Goal: Navigation & Orientation: Find specific page/section

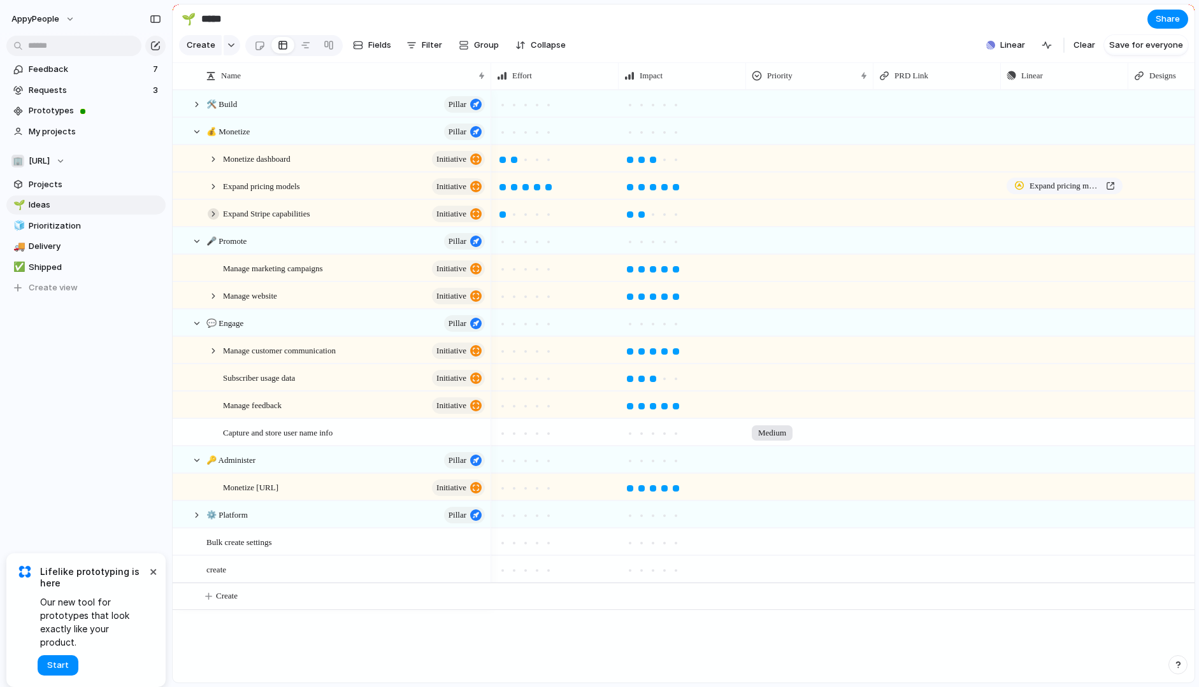
click at [212, 215] on div at bounding box center [213, 213] width 11 height 11
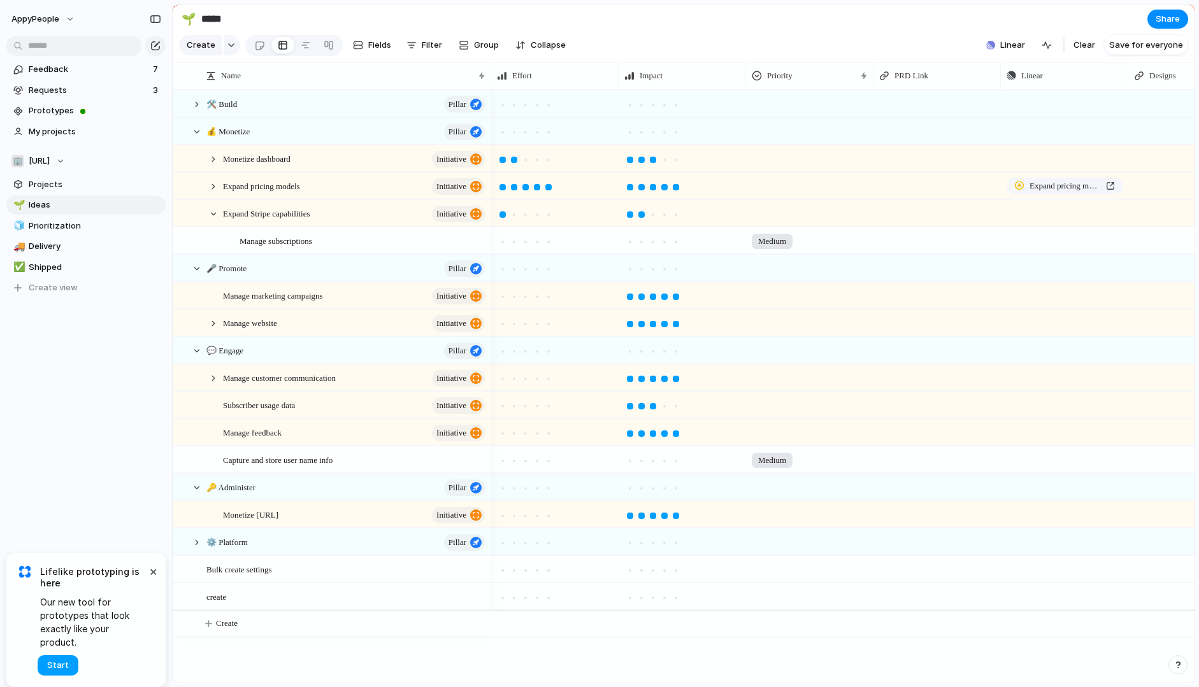
click at [64, 662] on span "Start" at bounding box center [58, 665] width 22 height 13
click at [59, 110] on span "Prototypes" at bounding box center [95, 110] width 132 height 13
click at [1052, 73] on div "Linear" at bounding box center [1063, 75] width 115 height 13
click at [1052, 73] on div "Modify Hide Sort ascending Sort descending" at bounding box center [599, 343] width 1199 height 687
click at [212, 209] on div at bounding box center [213, 213] width 11 height 11
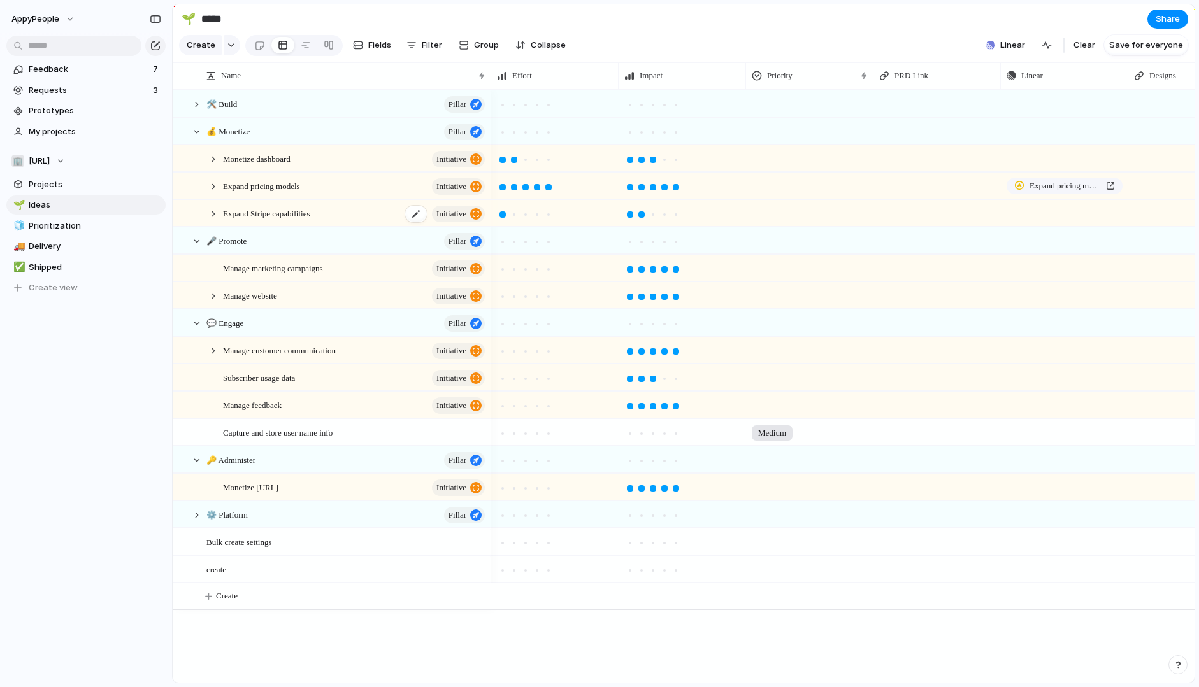
click at [255, 216] on span "Expand Stripe capabilities" at bounding box center [266, 213] width 87 height 15
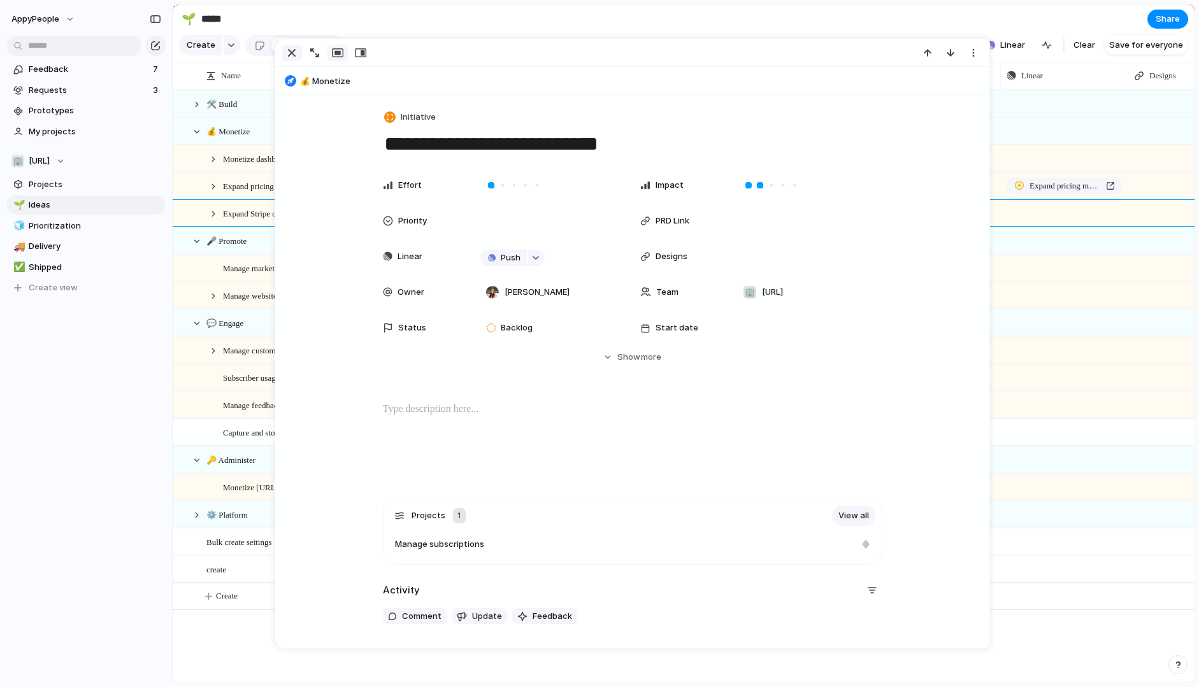
click at [292, 51] on div "button" at bounding box center [291, 52] width 15 height 15
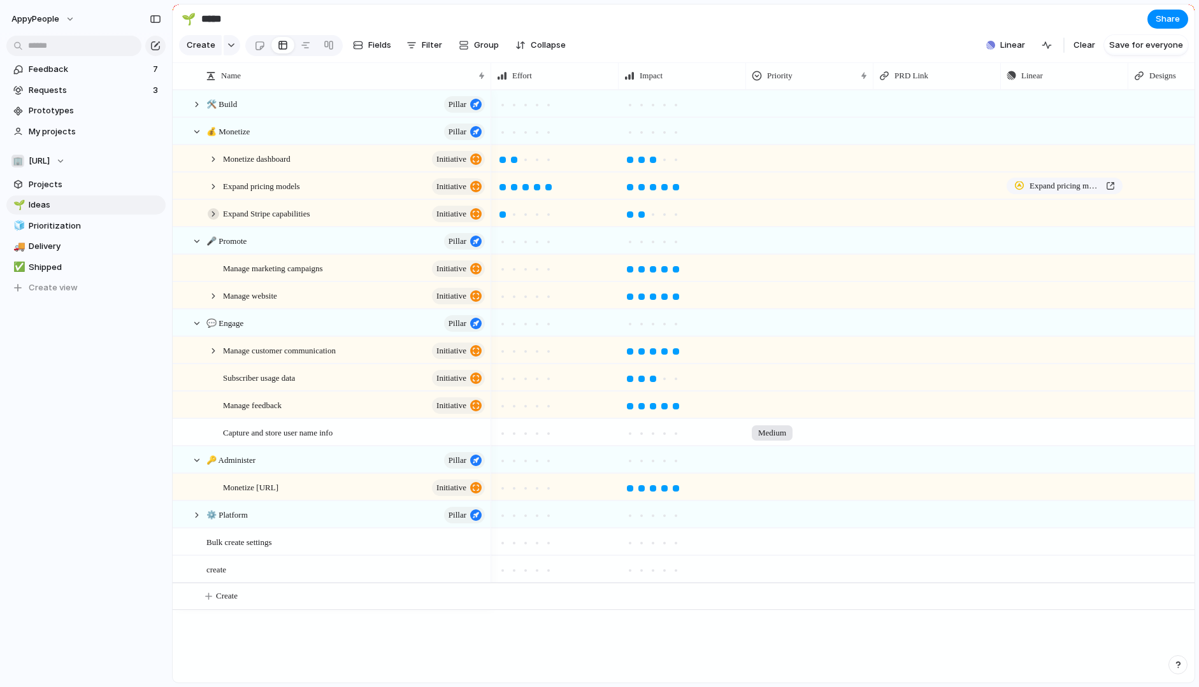
click at [216, 213] on div at bounding box center [213, 213] width 11 height 11
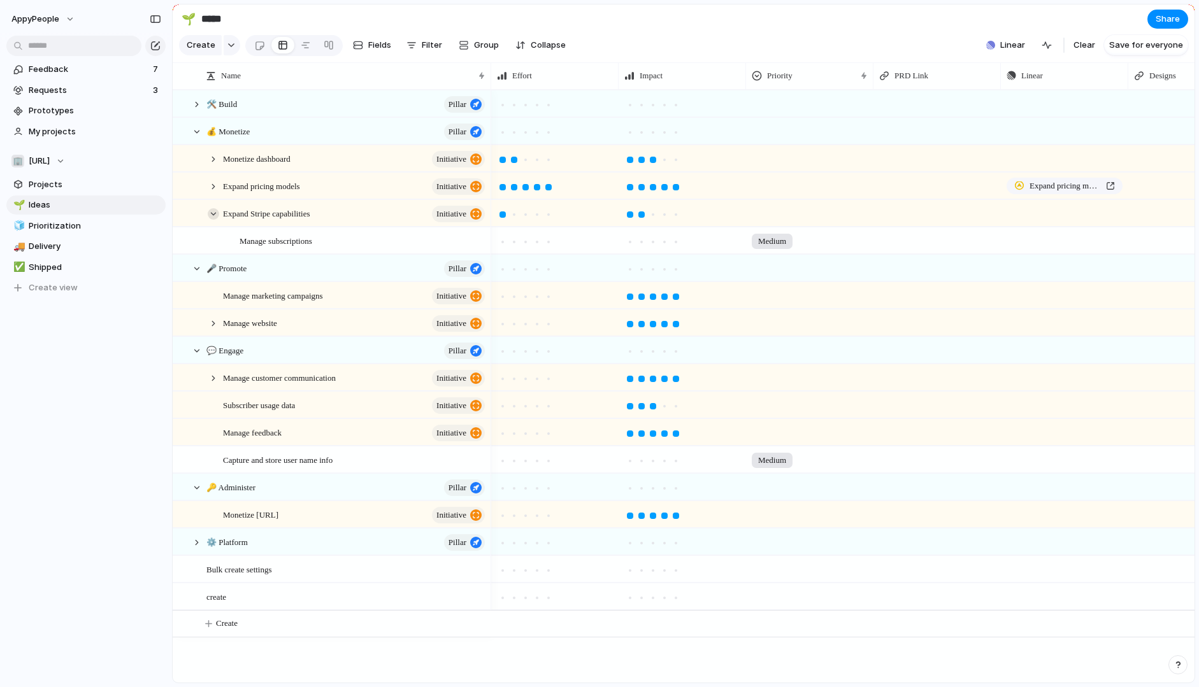
click at [213, 209] on div at bounding box center [213, 213] width 11 height 11
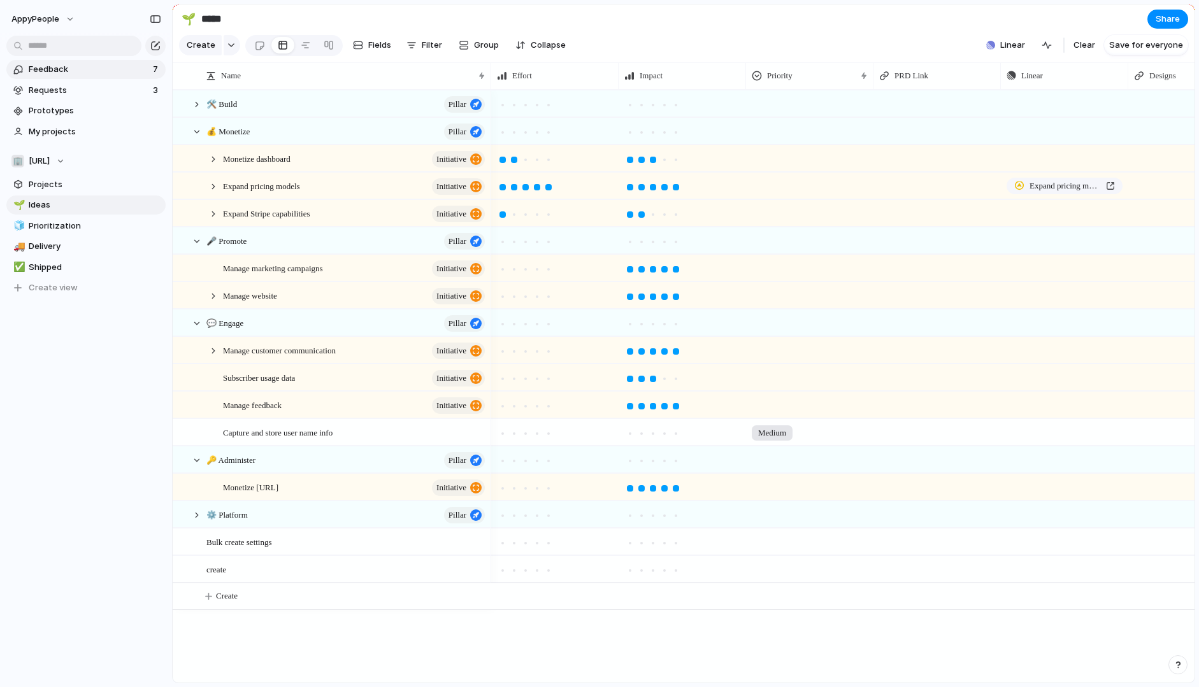
click at [64, 78] on link "Feedback 7" at bounding box center [85, 69] width 159 height 19
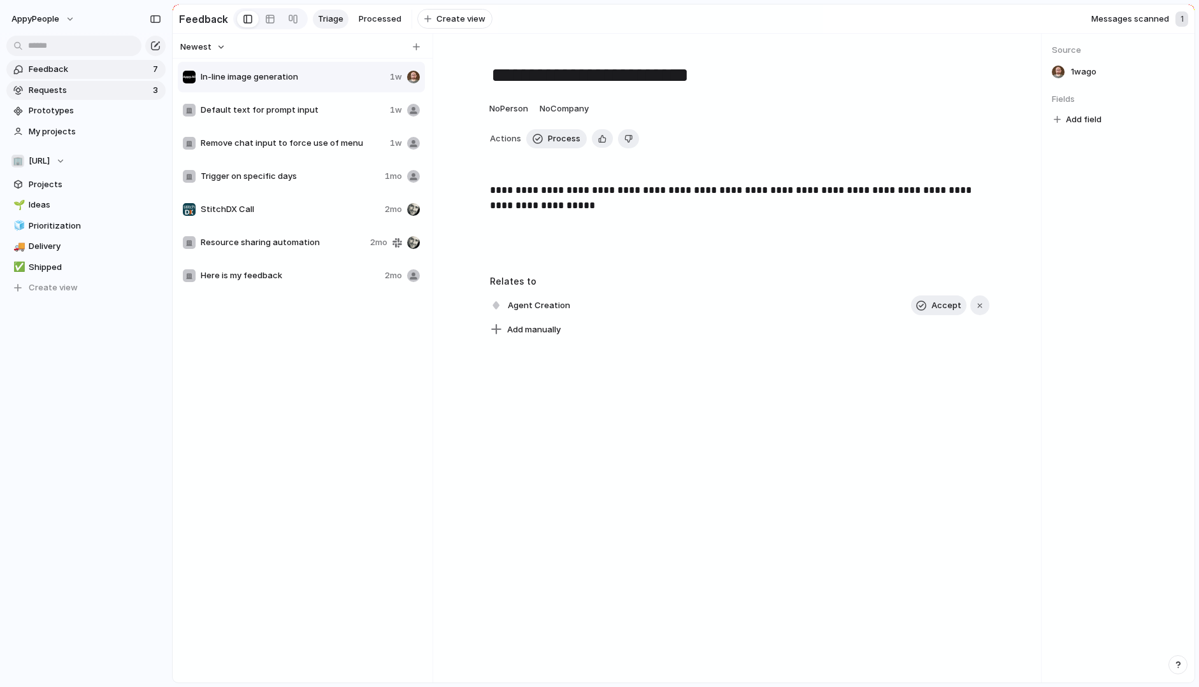
click at [57, 88] on span "Requests" at bounding box center [89, 90] width 120 height 13
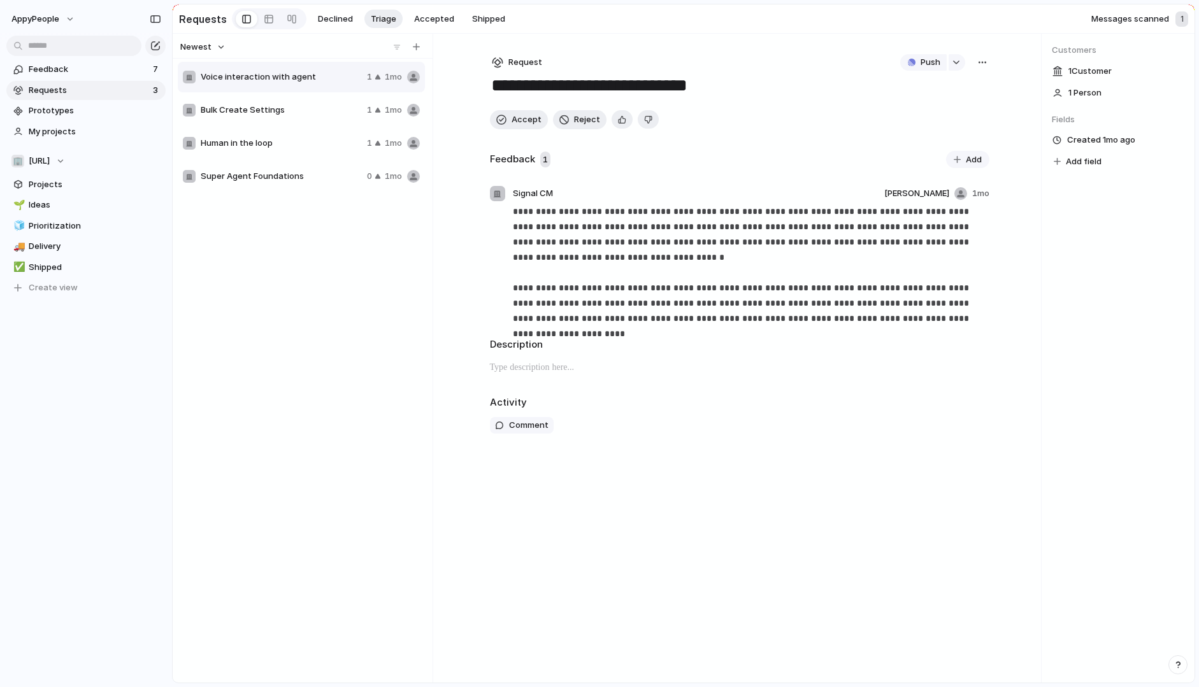
click at [275, 105] on span "Bulk Create Settings" at bounding box center [281, 110] width 161 height 13
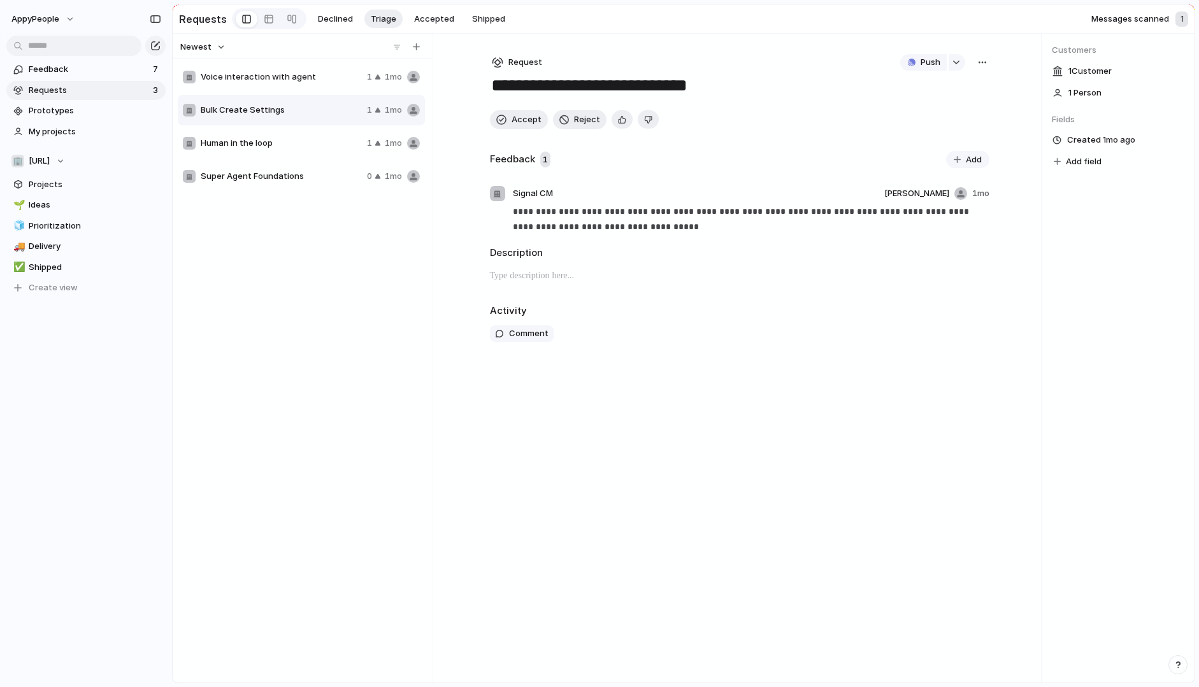
click at [257, 136] on div "Human in the loop 1 1mo" at bounding box center [301, 143] width 247 height 31
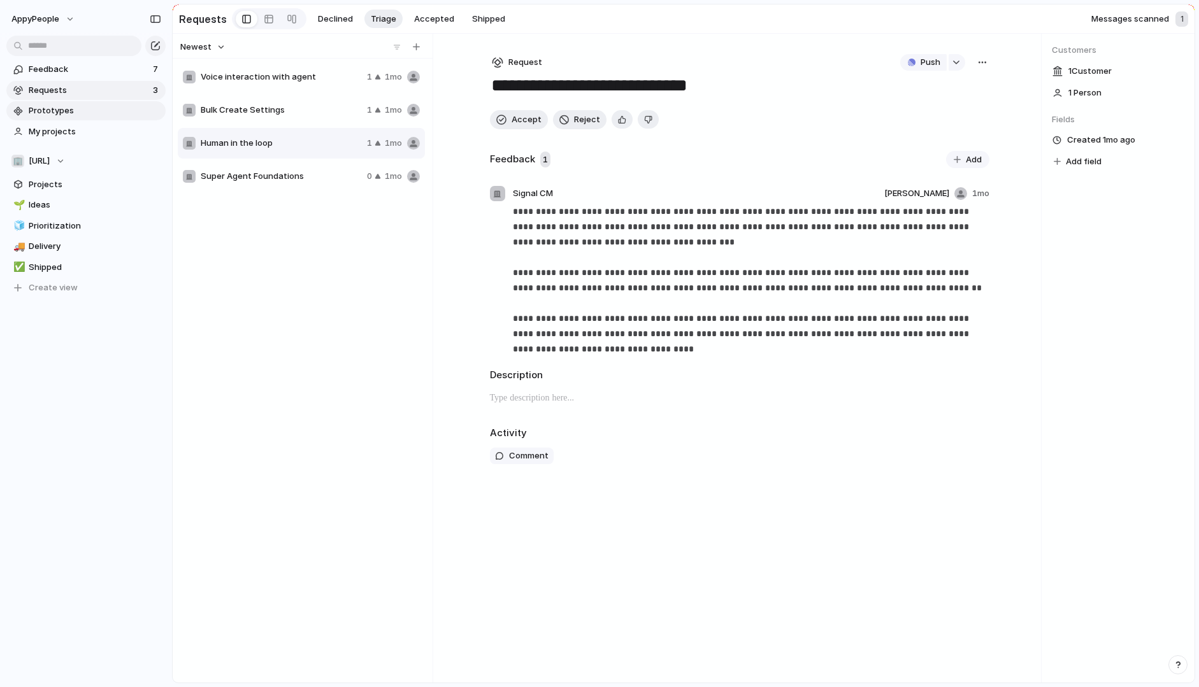
click at [64, 115] on span "Prototypes" at bounding box center [95, 110] width 132 height 13
click at [54, 182] on span "Projects" at bounding box center [95, 184] width 132 height 13
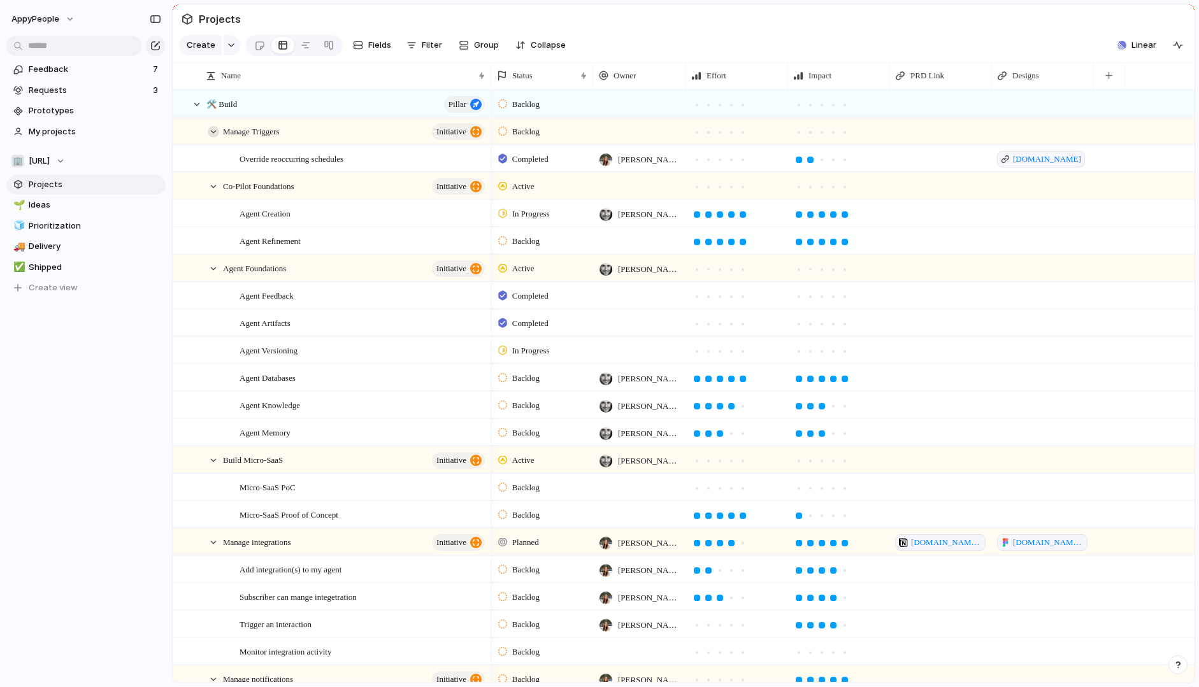
click at [215, 129] on div at bounding box center [213, 131] width 11 height 11
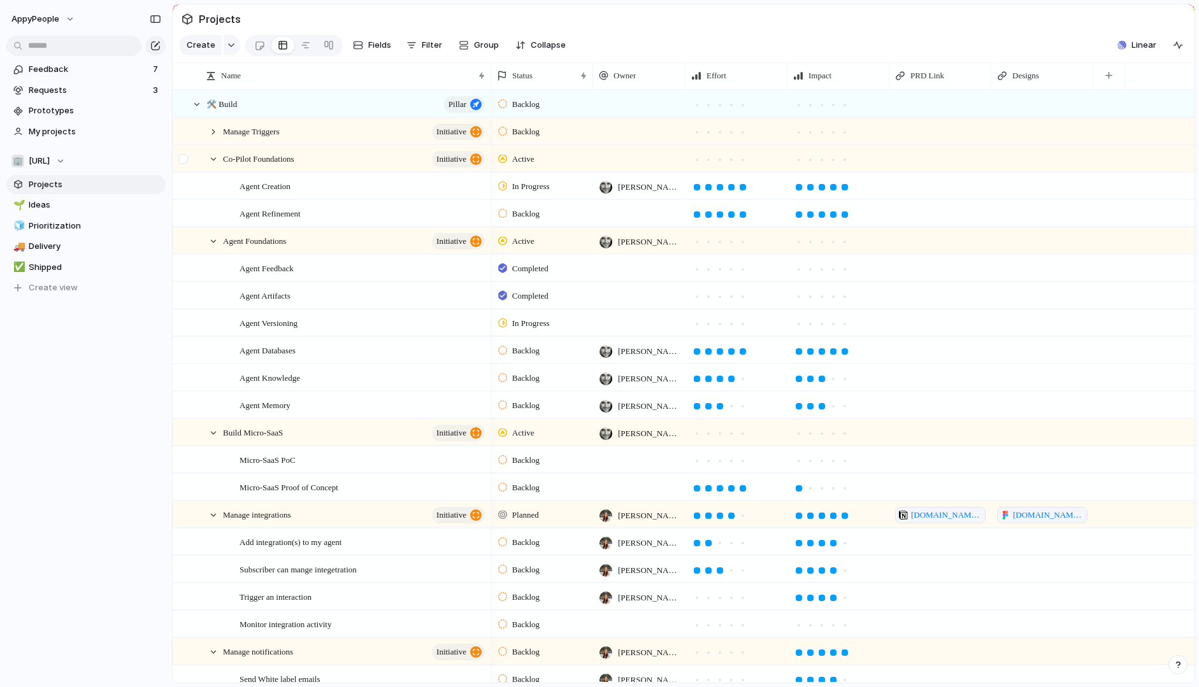
click at [207, 163] on div at bounding box center [190, 159] width 34 height 26
click at [213, 151] on div "Co-Pilot Foundations initiative" at bounding box center [348, 159] width 284 height 26
click at [213, 156] on div at bounding box center [213, 158] width 11 height 11
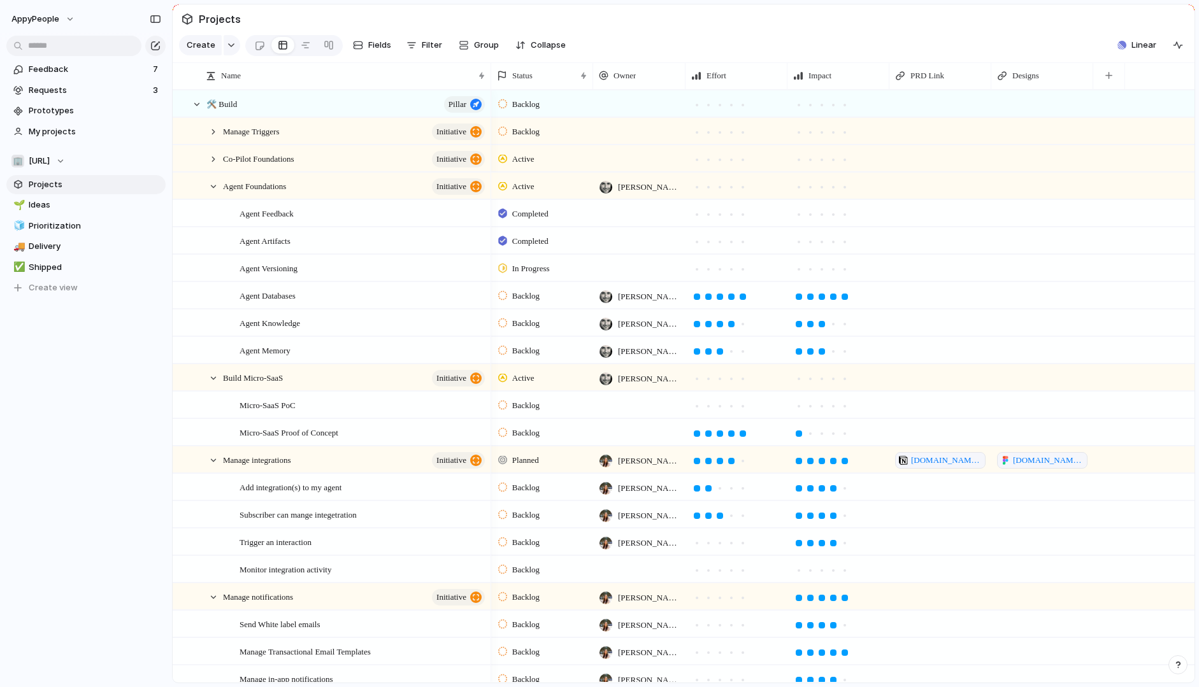
click at [212, 178] on div "Agent Foundations initiative" at bounding box center [348, 186] width 284 height 26
click at [213, 185] on div at bounding box center [213, 186] width 11 height 11
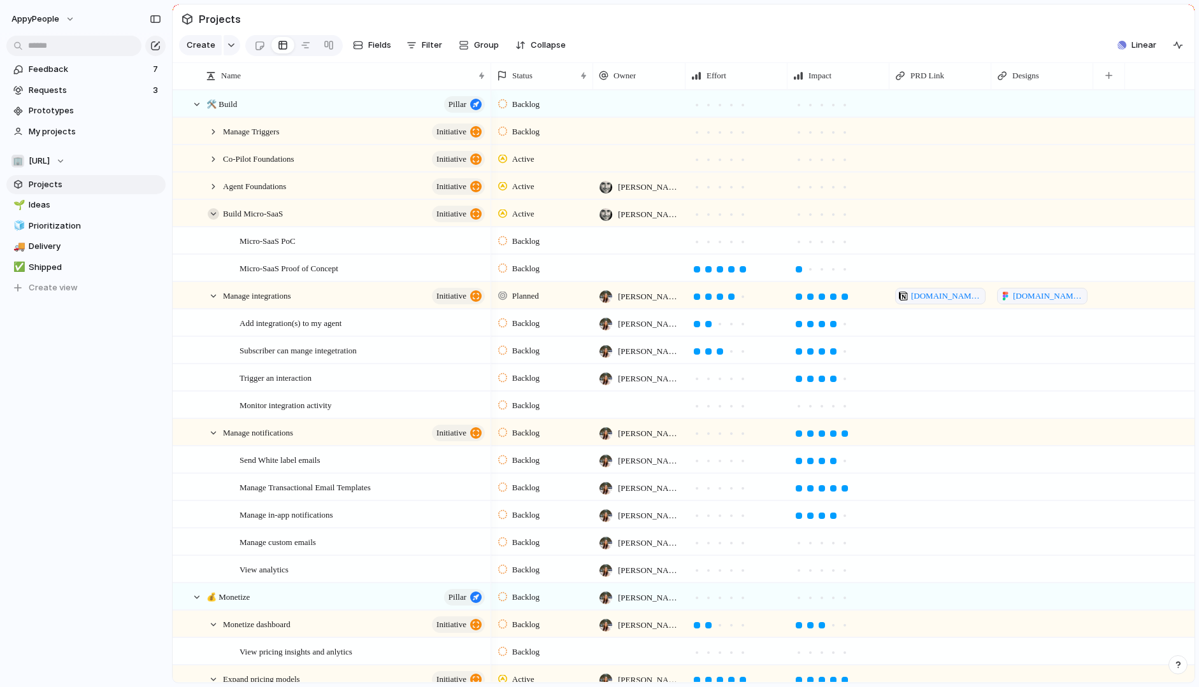
click at [211, 213] on div at bounding box center [213, 213] width 11 height 11
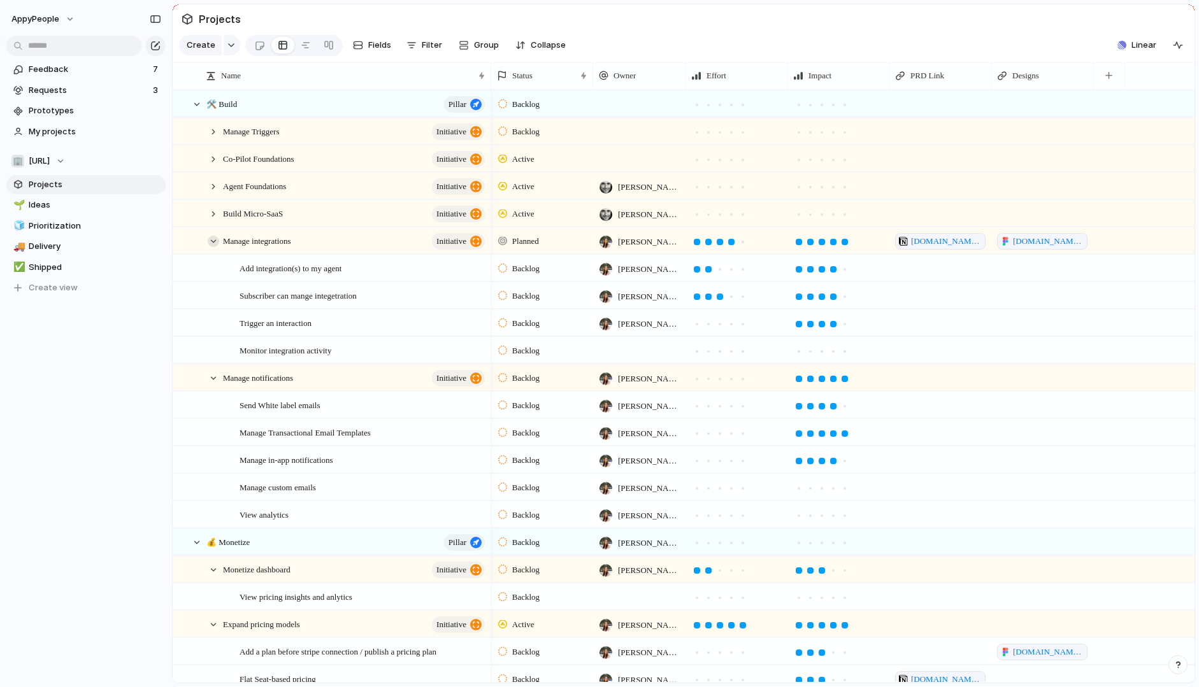
click at [217, 239] on div at bounding box center [213, 241] width 11 height 11
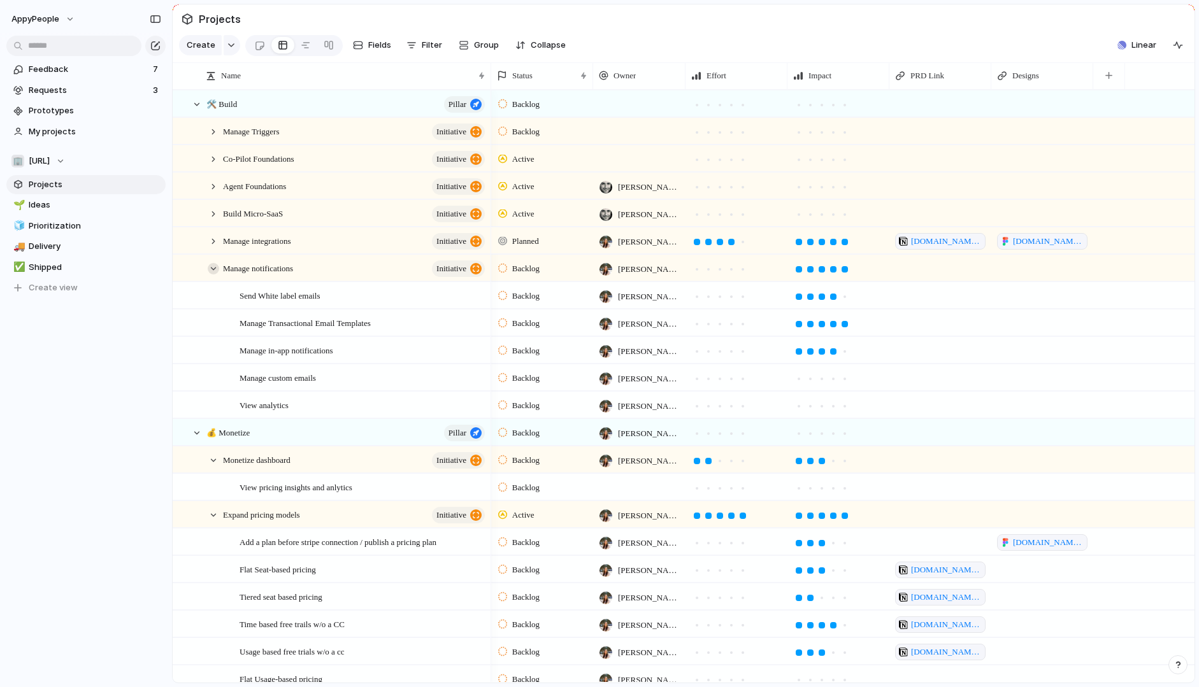
click at [213, 267] on div at bounding box center [213, 268] width 11 height 11
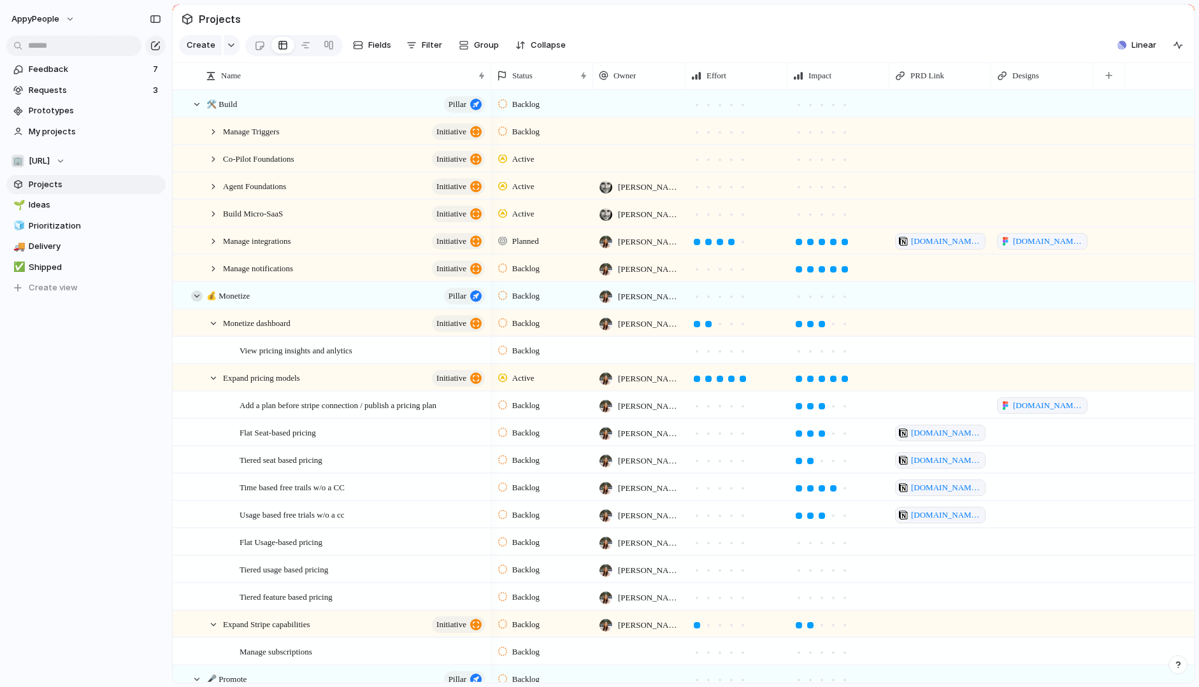
click at [196, 294] on div at bounding box center [196, 295] width 11 height 11
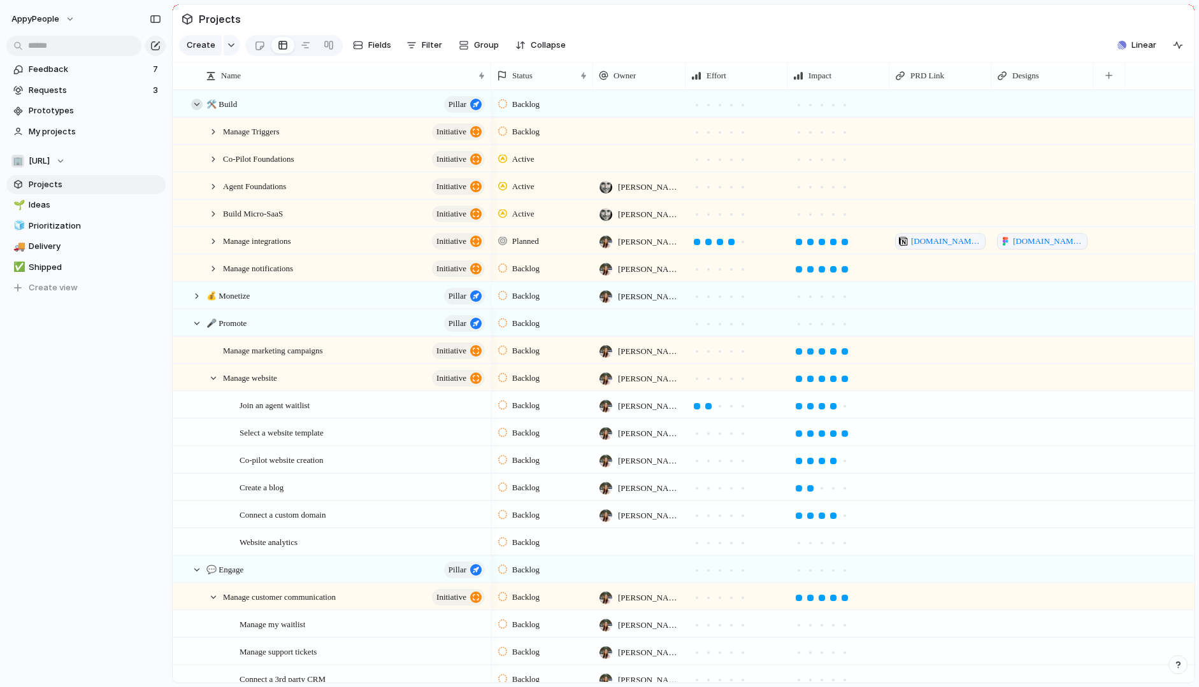
click at [198, 103] on div at bounding box center [196, 104] width 11 height 11
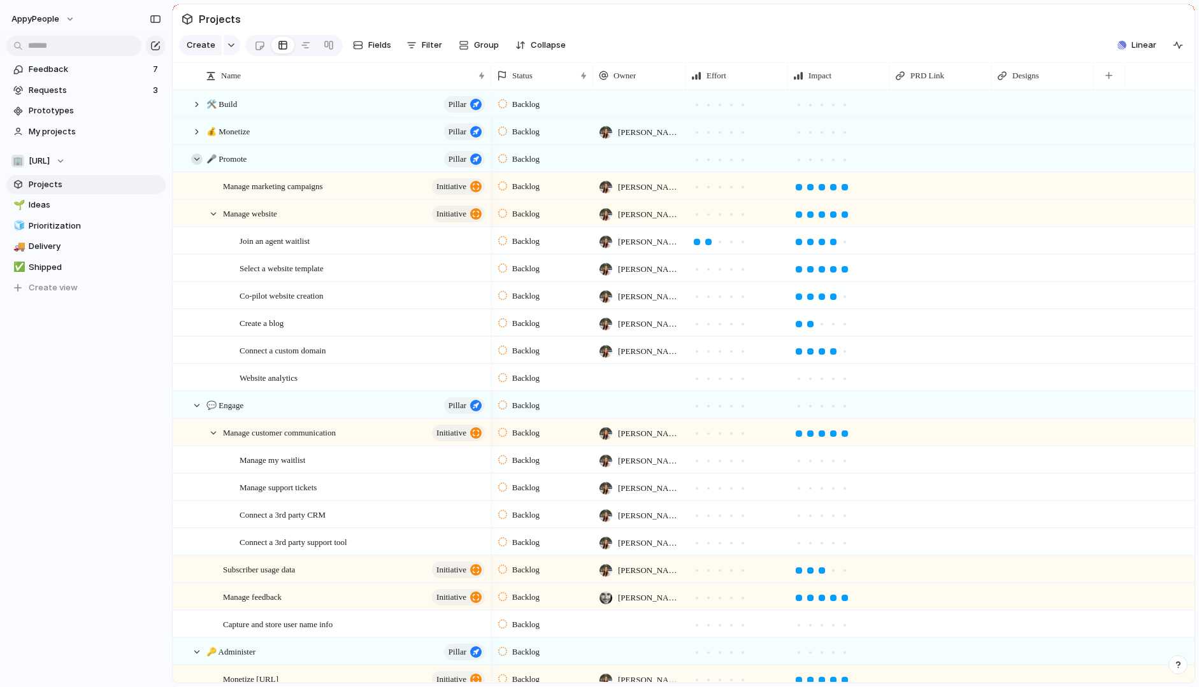
click at [197, 157] on div at bounding box center [196, 158] width 11 height 11
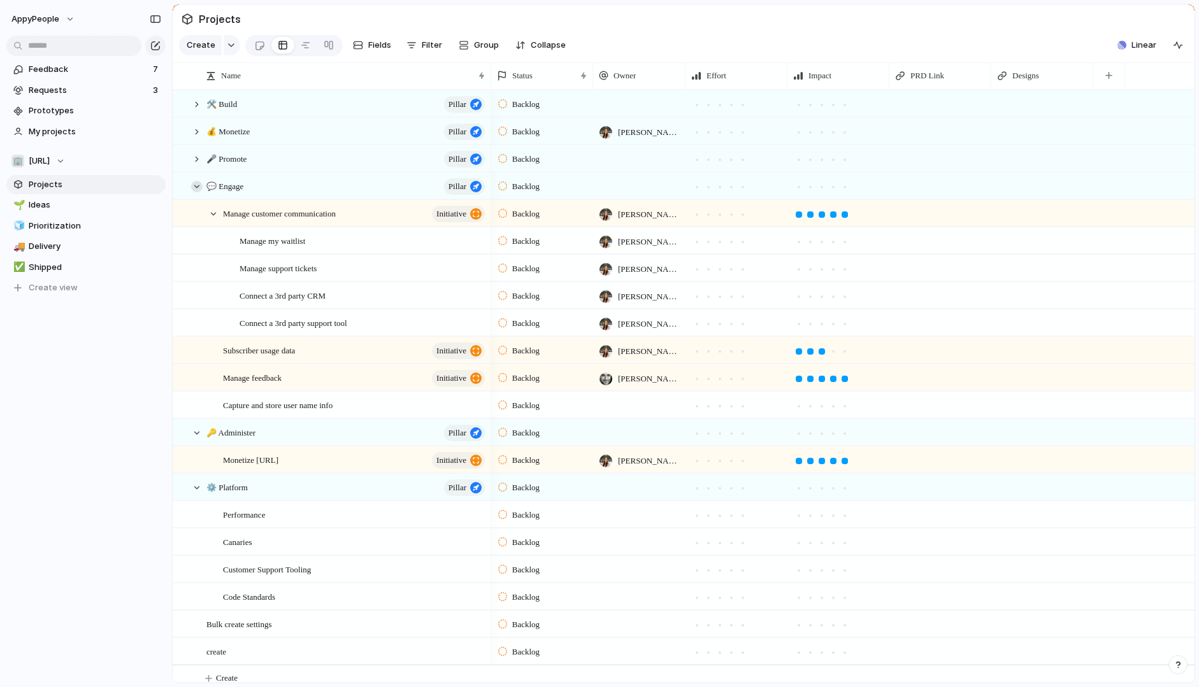
click at [197, 187] on div at bounding box center [196, 186] width 11 height 11
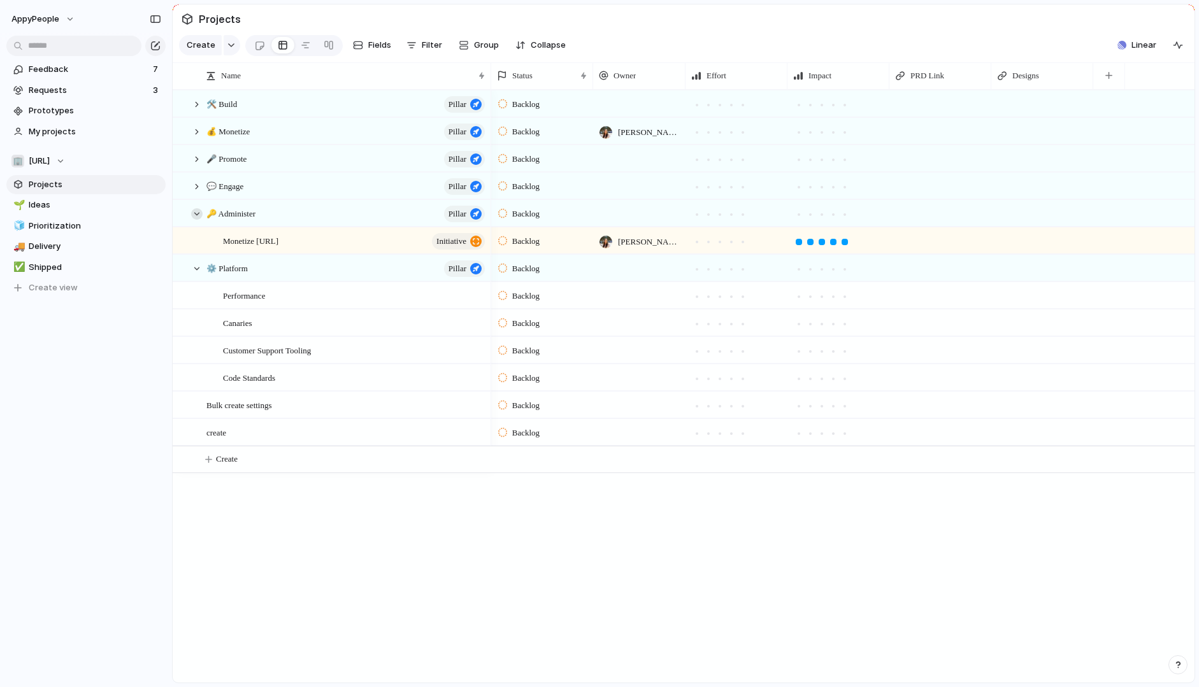
click at [194, 217] on div at bounding box center [196, 213] width 11 height 11
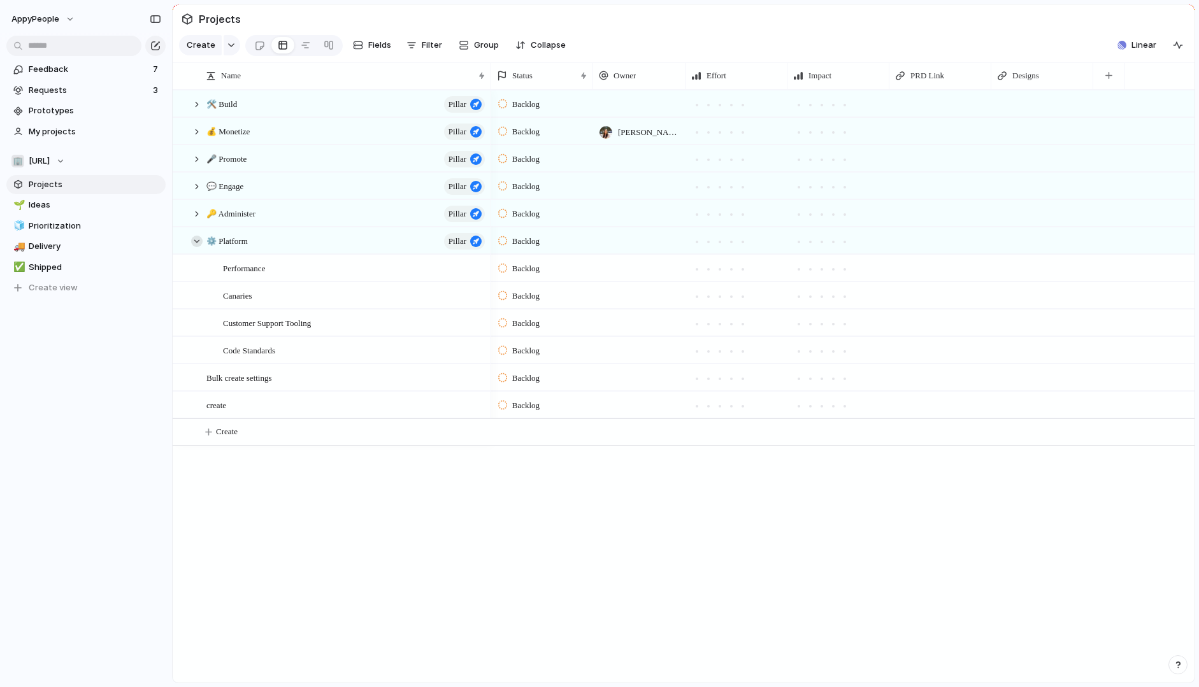
click at [198, 241] on div at bounding box center [196, 241] width 11 height 11
click at [259, 270] on span "Bulk create settings" at bounding box center [239, 267] width 66 height 15
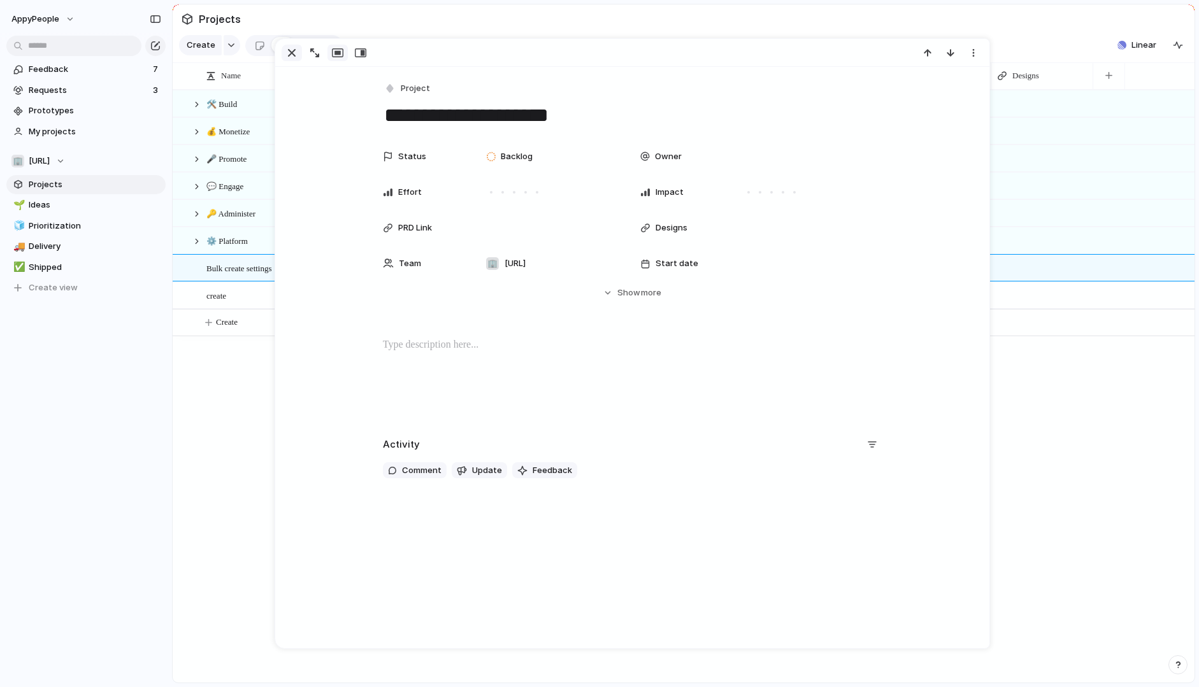
click at [290, 52] on div "button" at bounding box center [291, 52] width 15 height 15
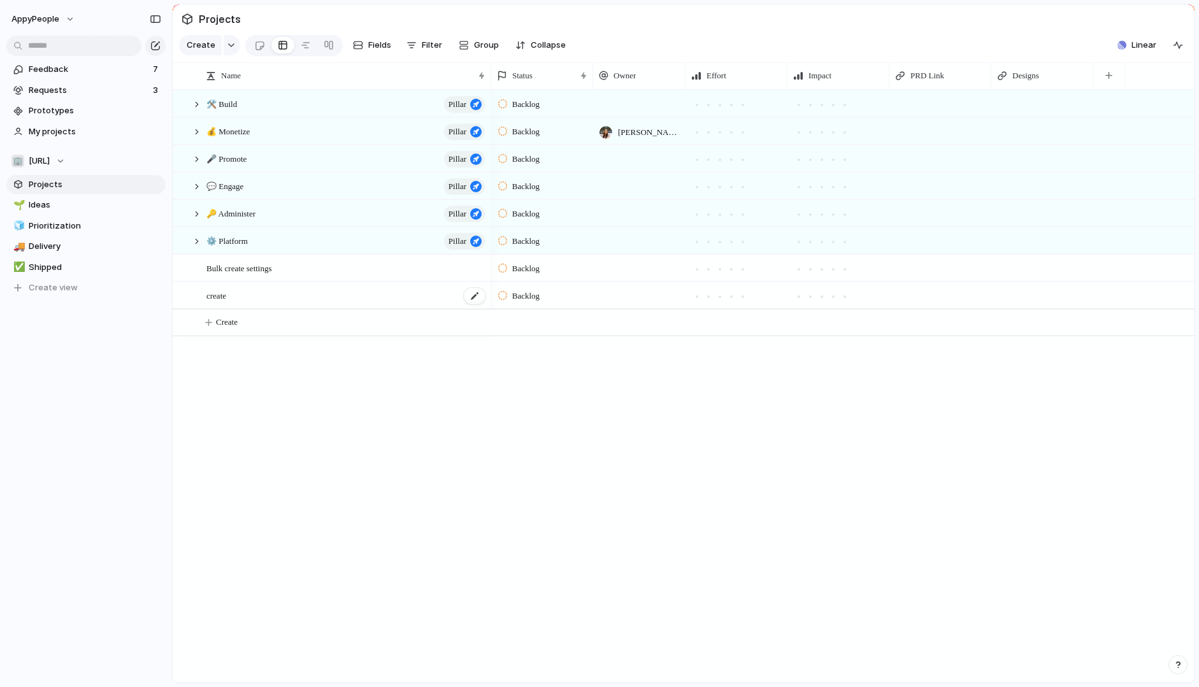
click at [236, 295] on div "create" at bounding box center [346, 296] width 280 height 26
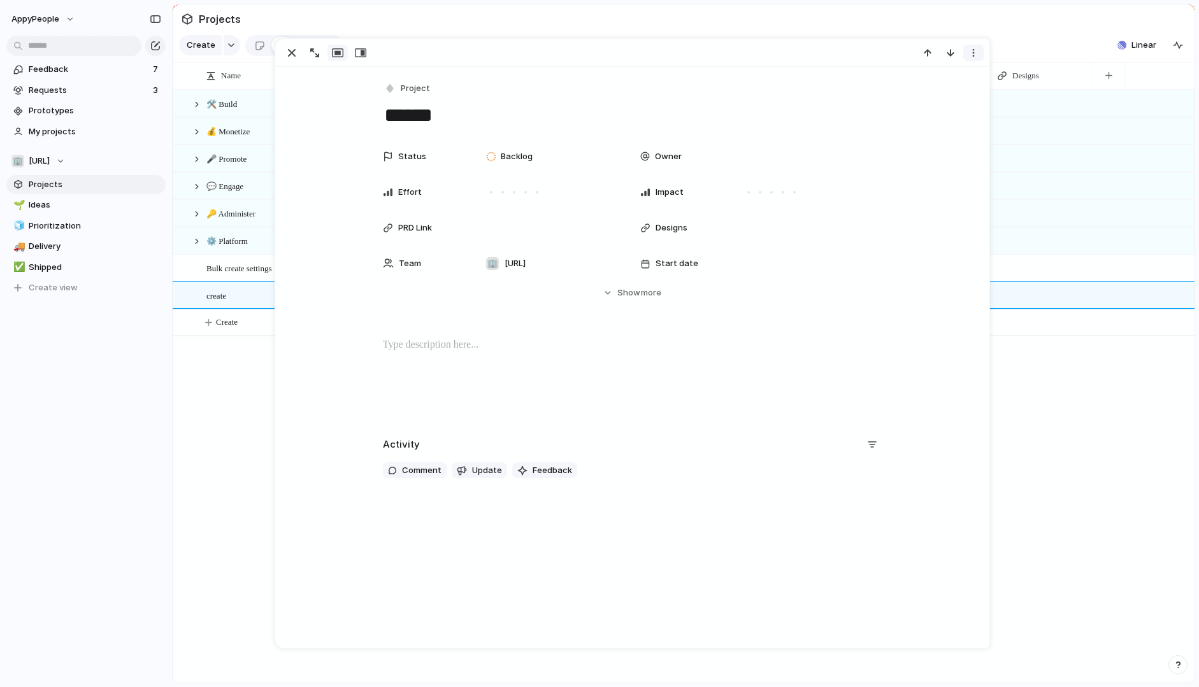
click at [973, 50] on div "button" at bounding box center [973, 53] width 10 height 10
click at [933, 103] on li "Delete" at bounding box center [934, 100] width 96 height 20
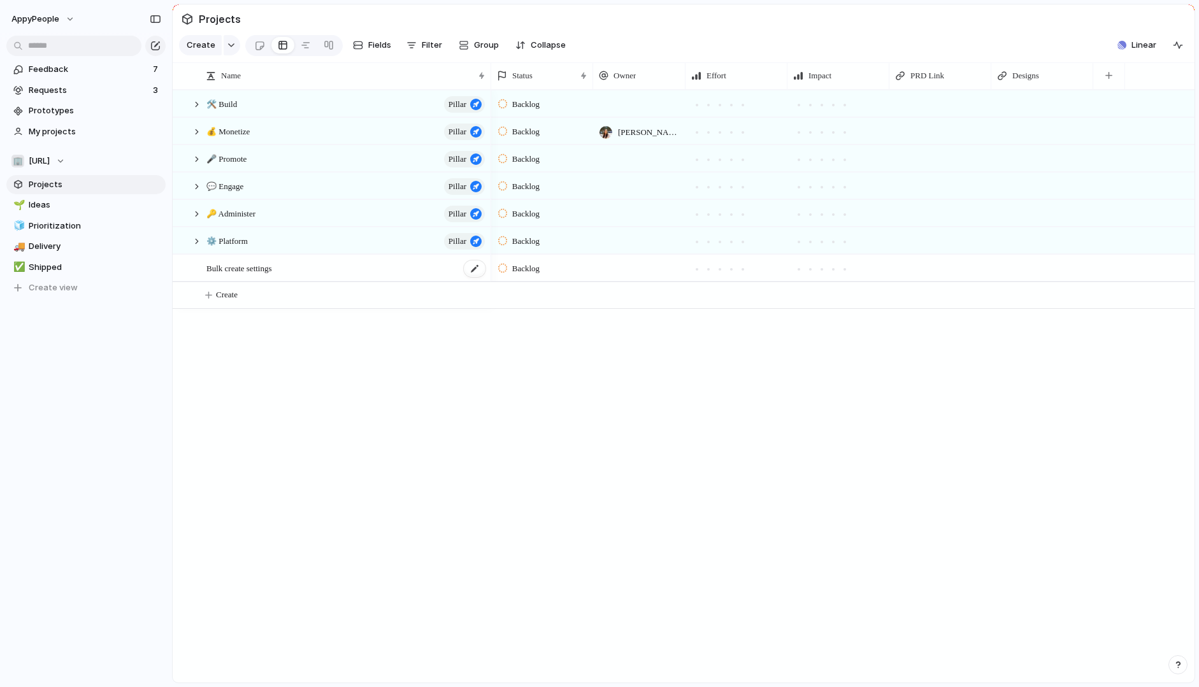
click at [288, 264] on div "Bulk create settings" at bounding box center [346, 268] width 280 height 26
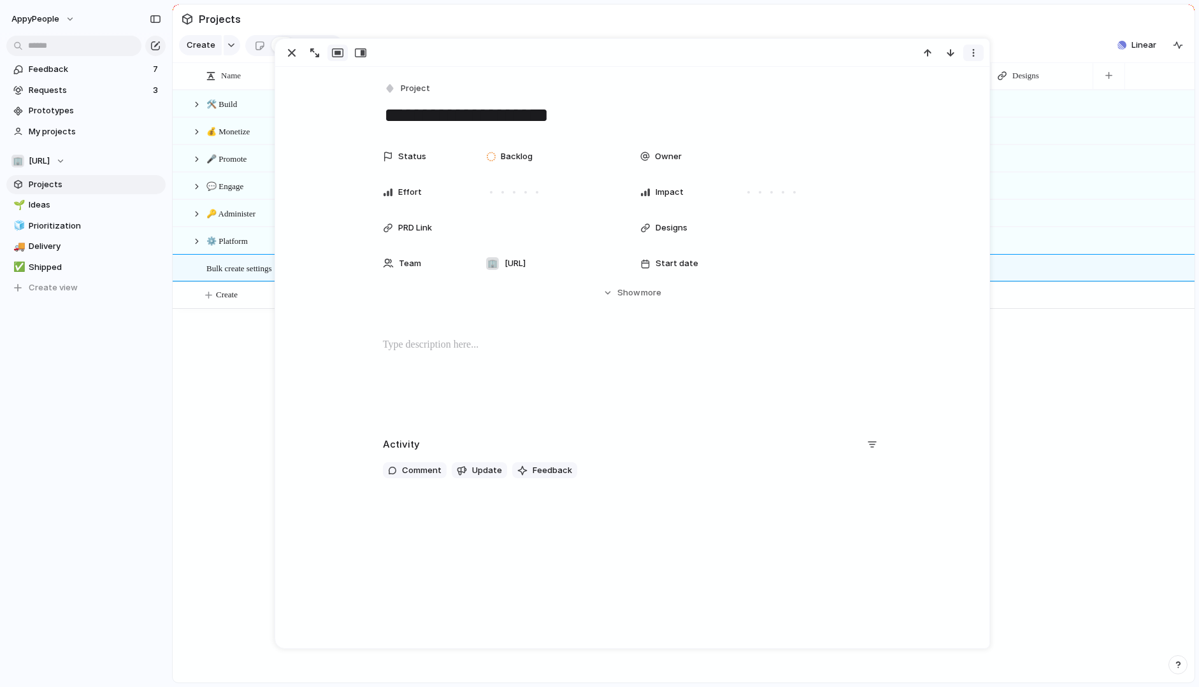
click at [971, 50] on div "button" at bounding box center [973, 53] width 10 height 10
click at [928, 100] on span "Delete" at bounding box center [918, 100] width 27 height 13
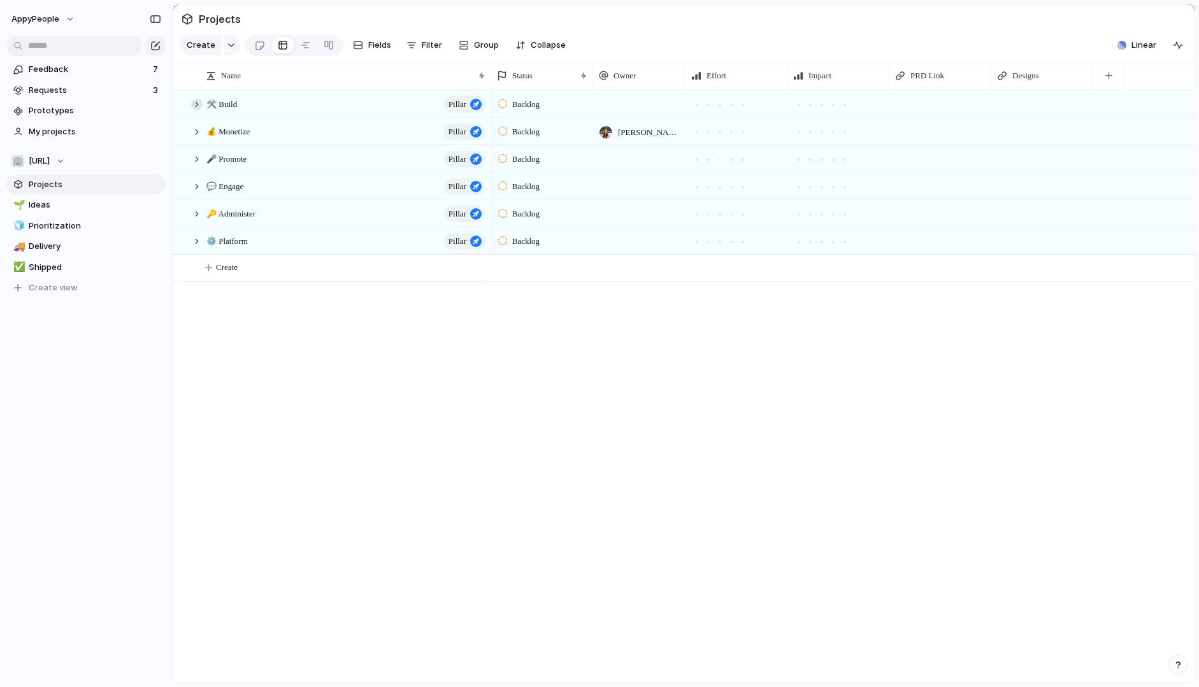
click at [194, 103] on div at bounding box center [196, 104] width 11 height 11
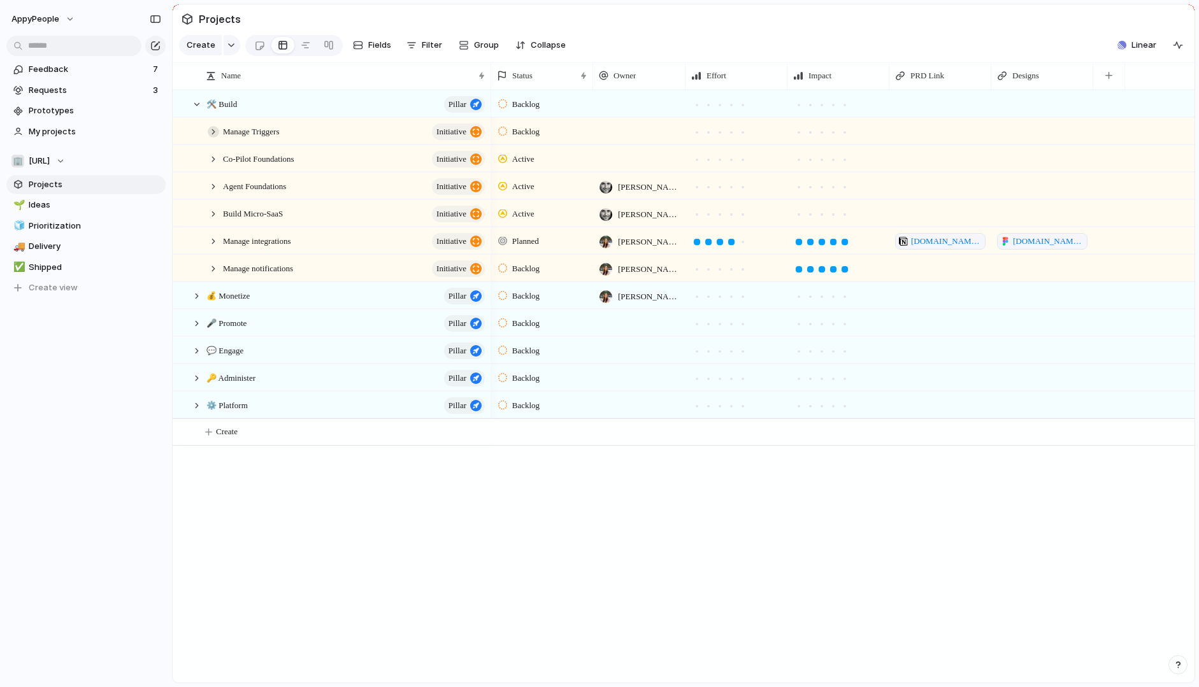
click at [213, 132] on div at bounding box center [213, 131] width 11 height 11
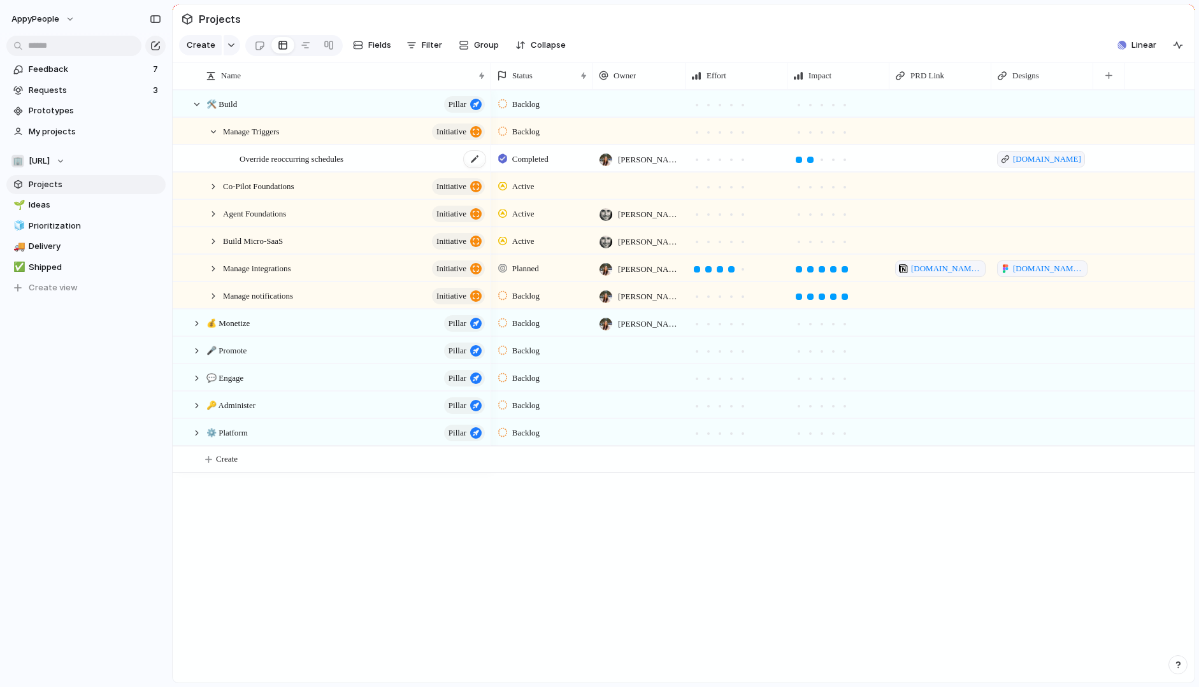
click at [312, 158] on span "Override reoccurring schedules" at bounding box center [291, 158] width 104 height 15
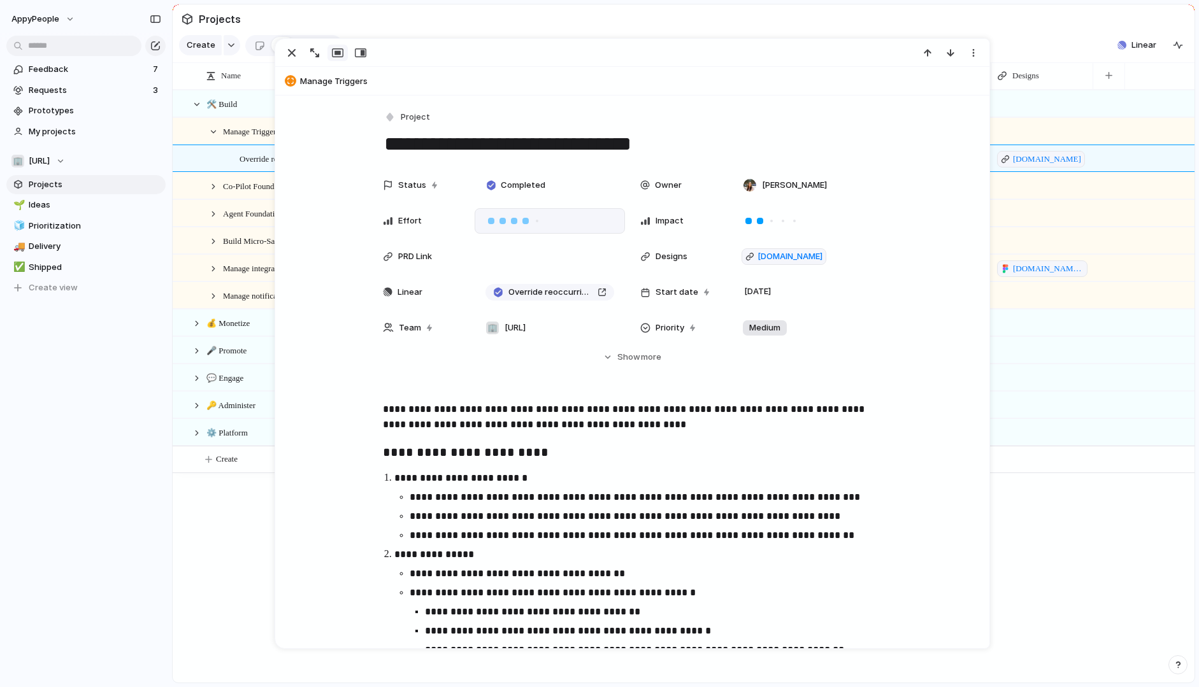
click at [522, 222] on div at bounding box center [525, 221] width 6 height 6
click at [976, 53] on div "button" at bounding box center [973, 53] width 10 height 10
click at [781, 79] on div "Mark as duplicate Delete" at bounding box center [599, 343] width 1199 height 687
click at [287, 50] on div "button" at bounding box center [291, 52] width 15 height 15
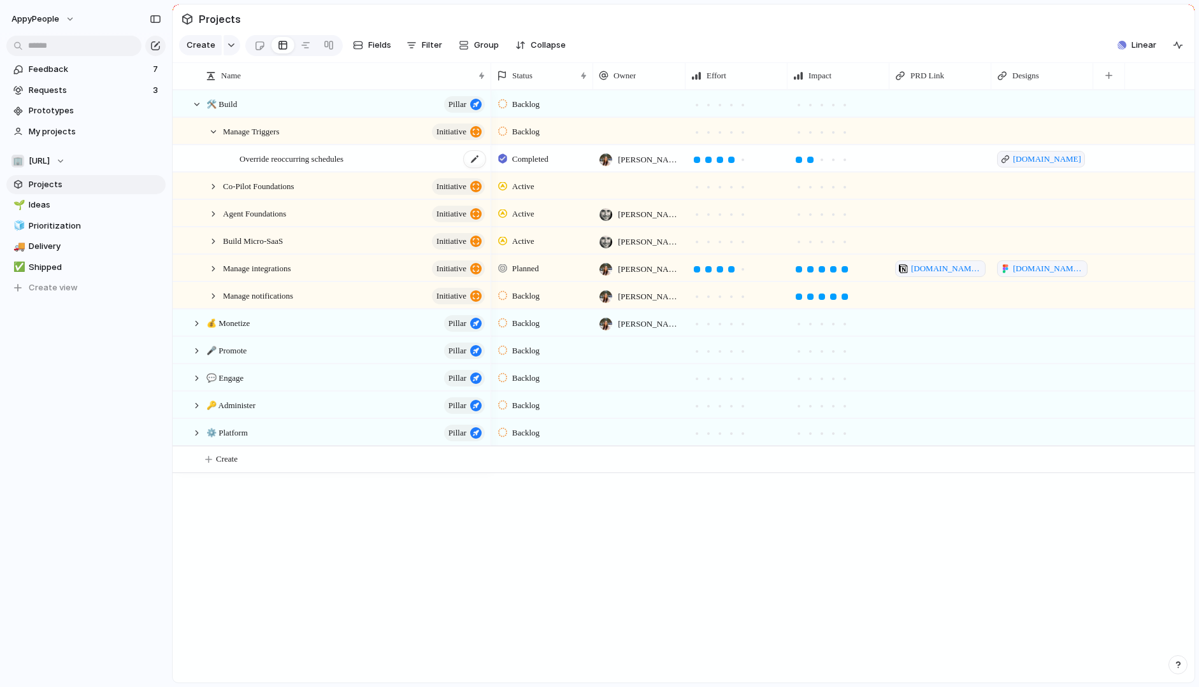
click at [285, 162] on span "Override reoccurring schedules" at bounding box center [291, 158] width 104 height 15
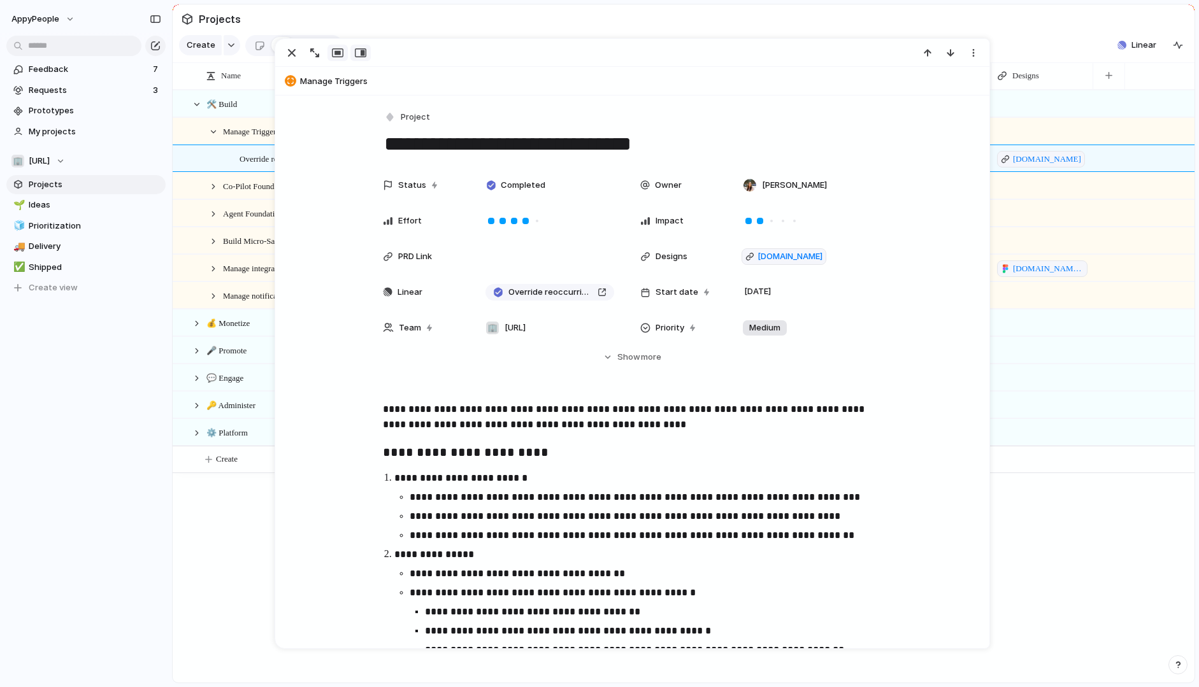
click at [359, 50] on div "button" at bounding box center [360, 53] width 11 height 10
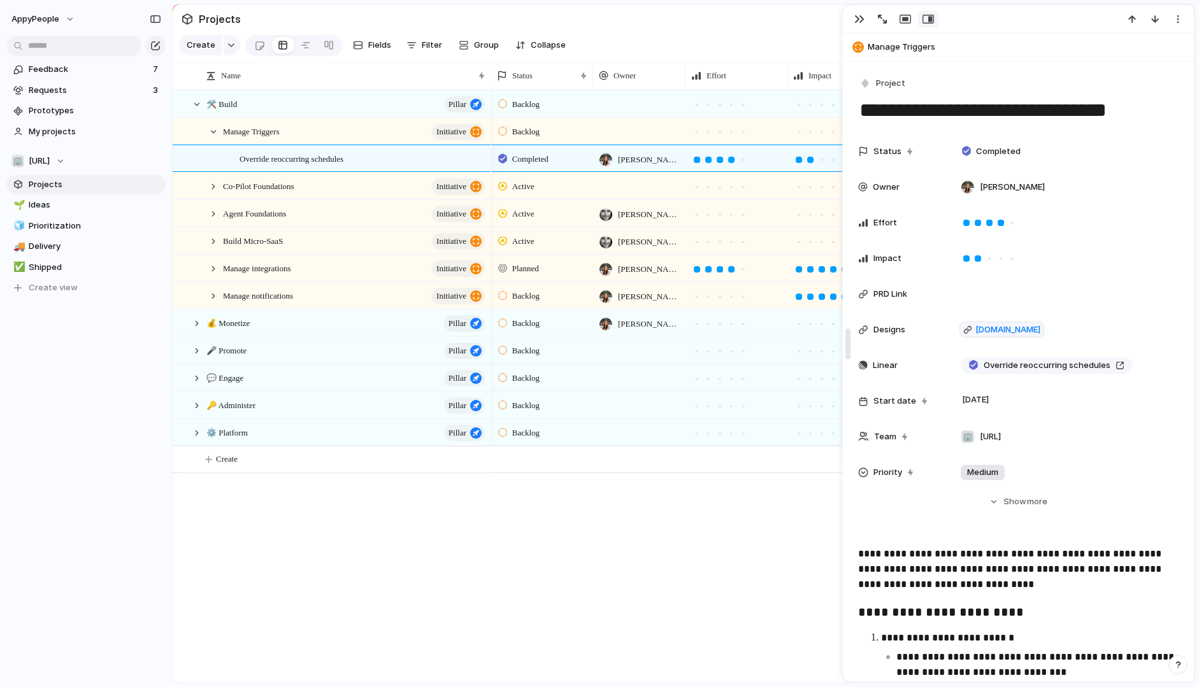
drag, startPoint x: 933, startPoint y: 350, endPoint x: 846, endPoint y: 349, distance: 86.6
click at [859, 20] on div "button" at bounding box center [859, 19] width 10 height 10
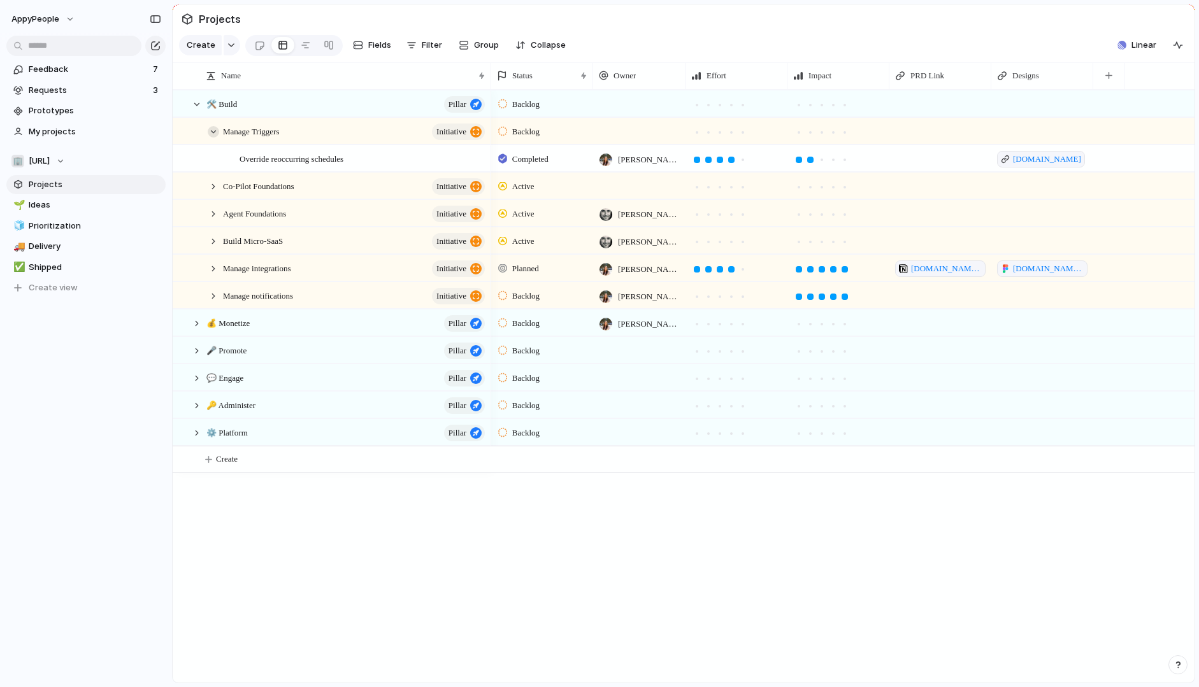
click at [214, 132] on div at bounding box center [213, 131] width 11 height 11
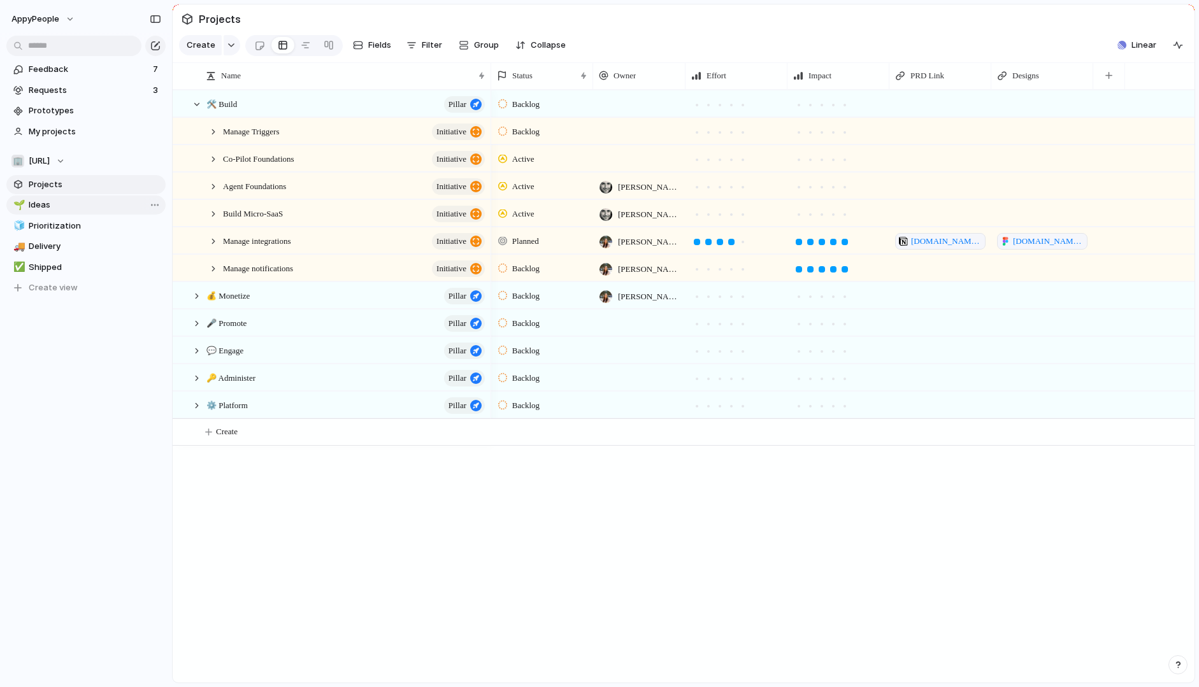
click at [69, 201] on span "Ideas" at bounding box center [95, 205] width 132 height 13
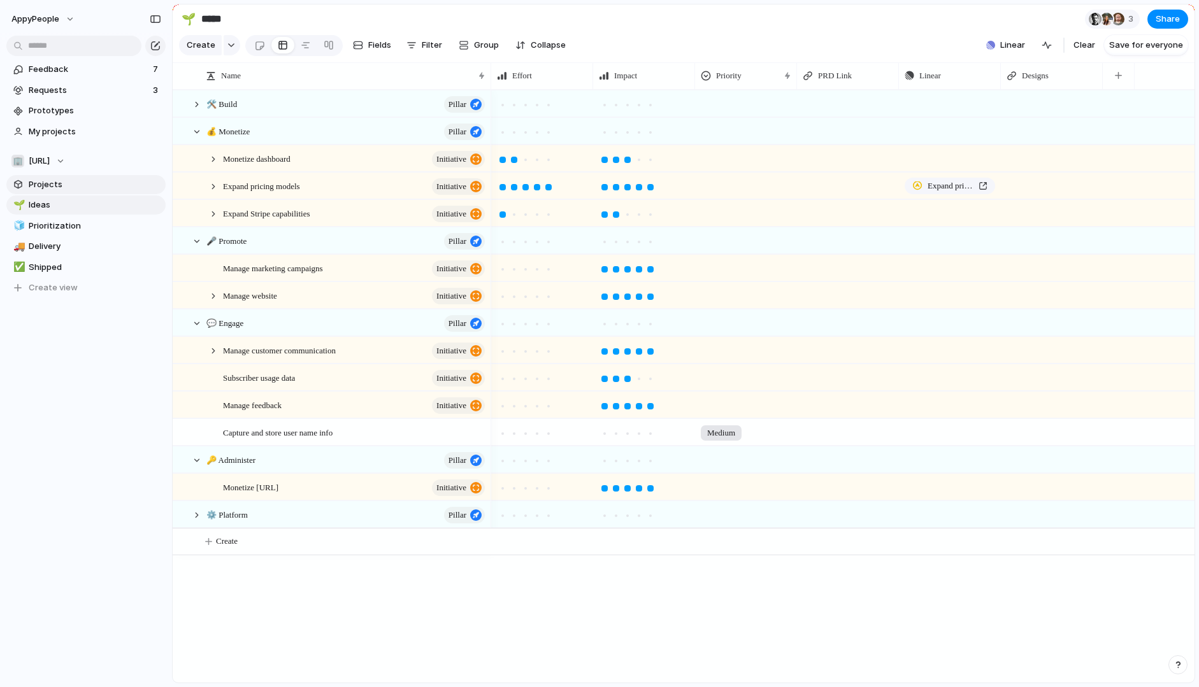
click at [54, 180] on span "Projects" at bounding box center [95, 184] width 132 height 13
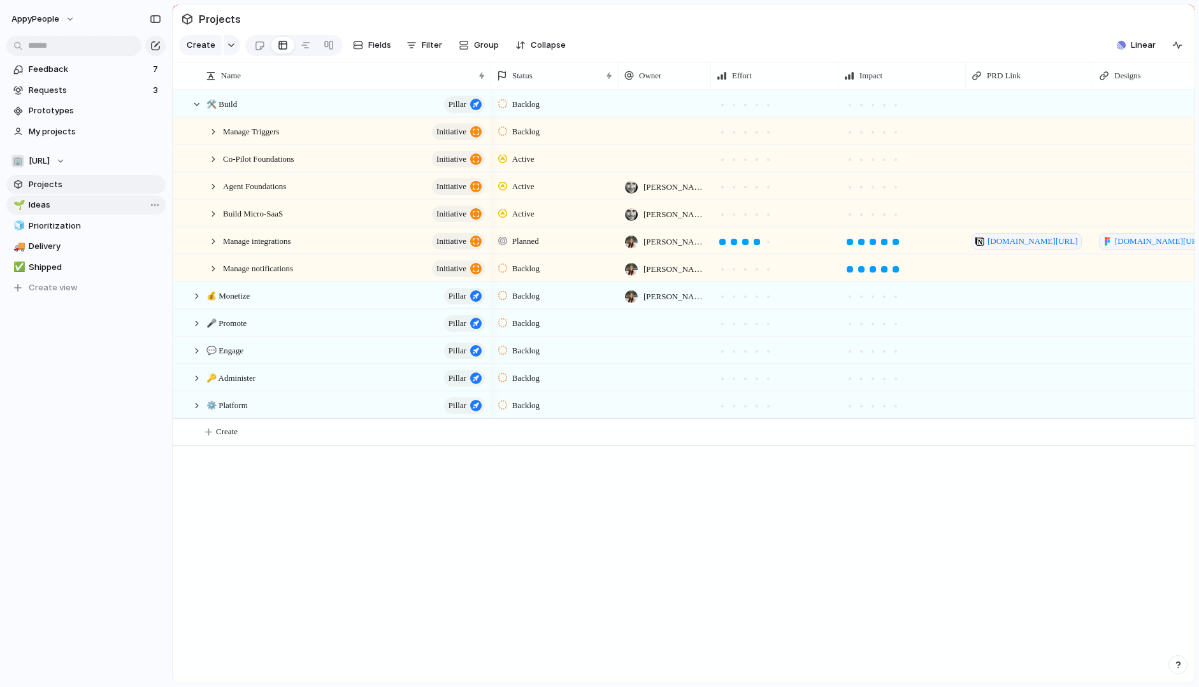
click at [54, 199] on span "Ideas" at bounding box center [95, 205] width 132 height 13
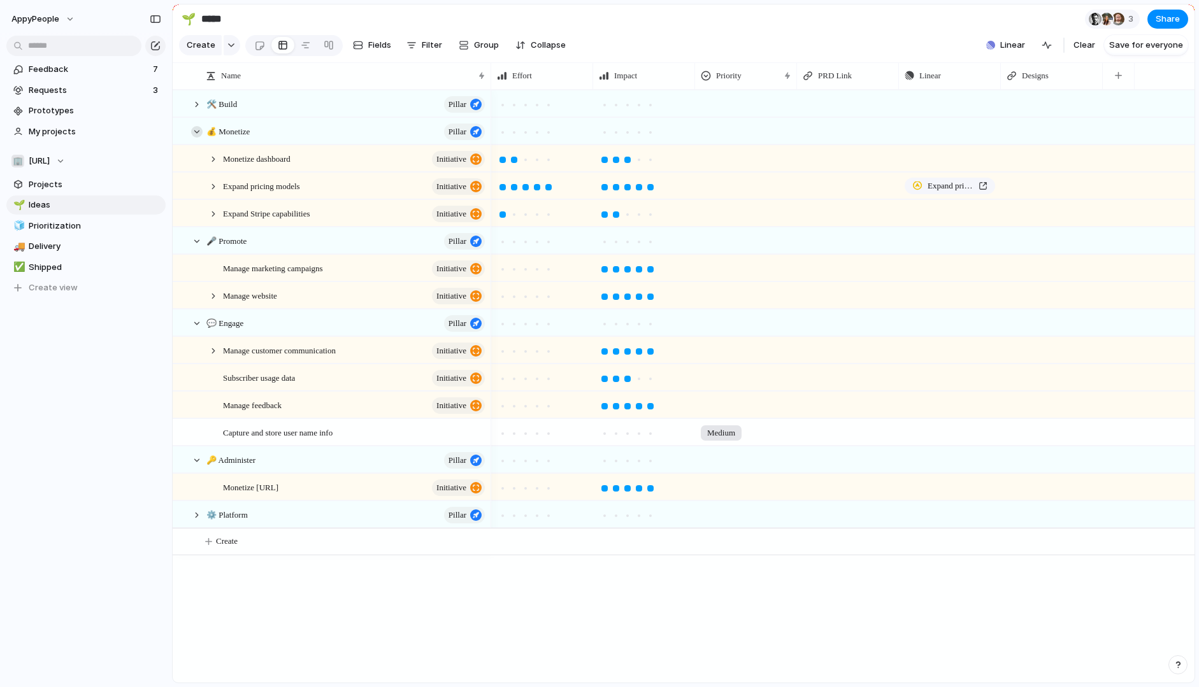
click at [196, 130] on div at bounding box center [196, 131] width 11 height 11
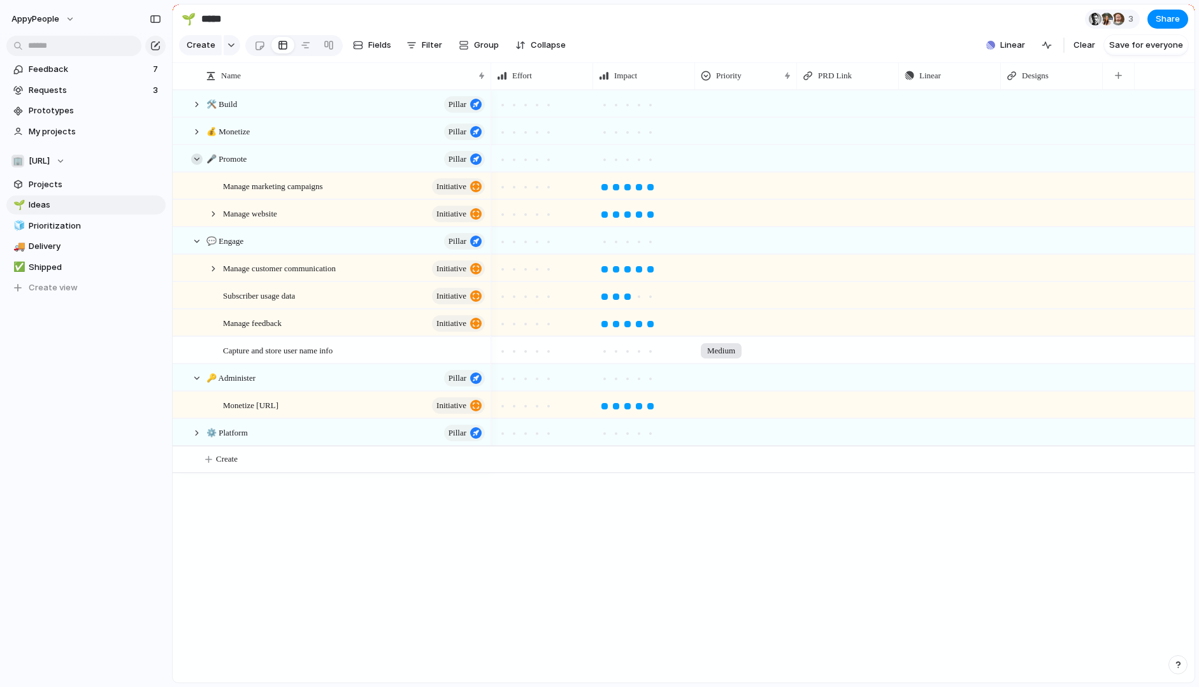
click at [194, 157] on div at bounding box center [196, 158] width 11 height 11
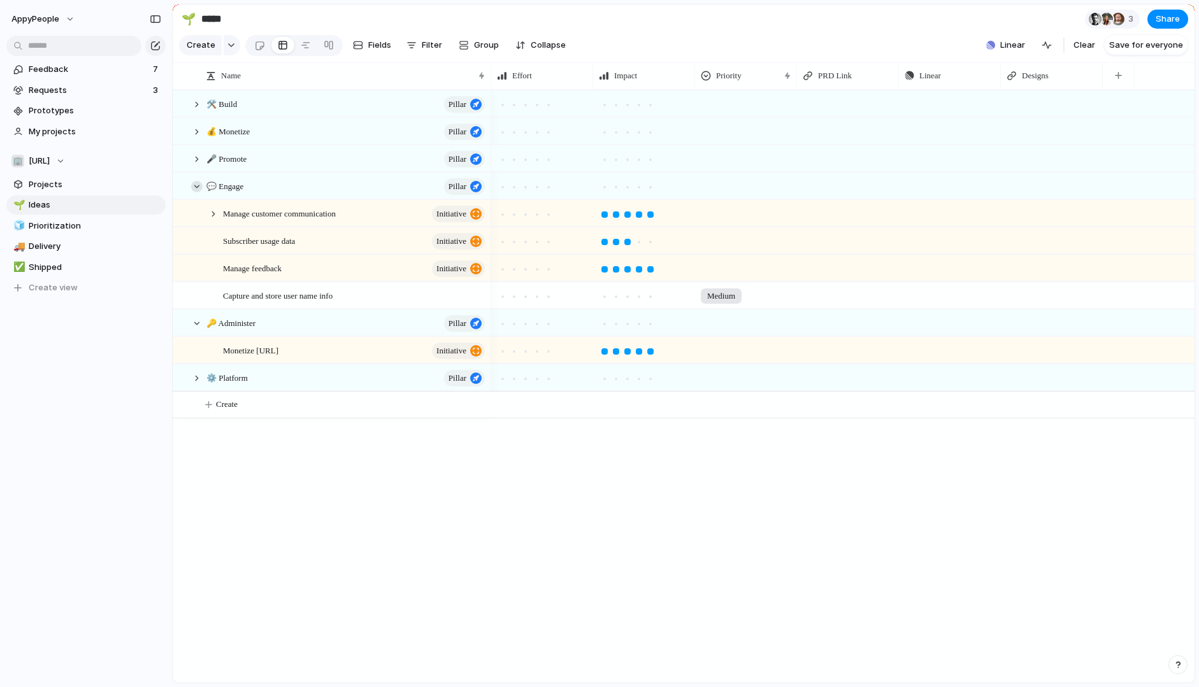
click at [194, 182] on div at bounding box center [196, 186] width 11 height 11
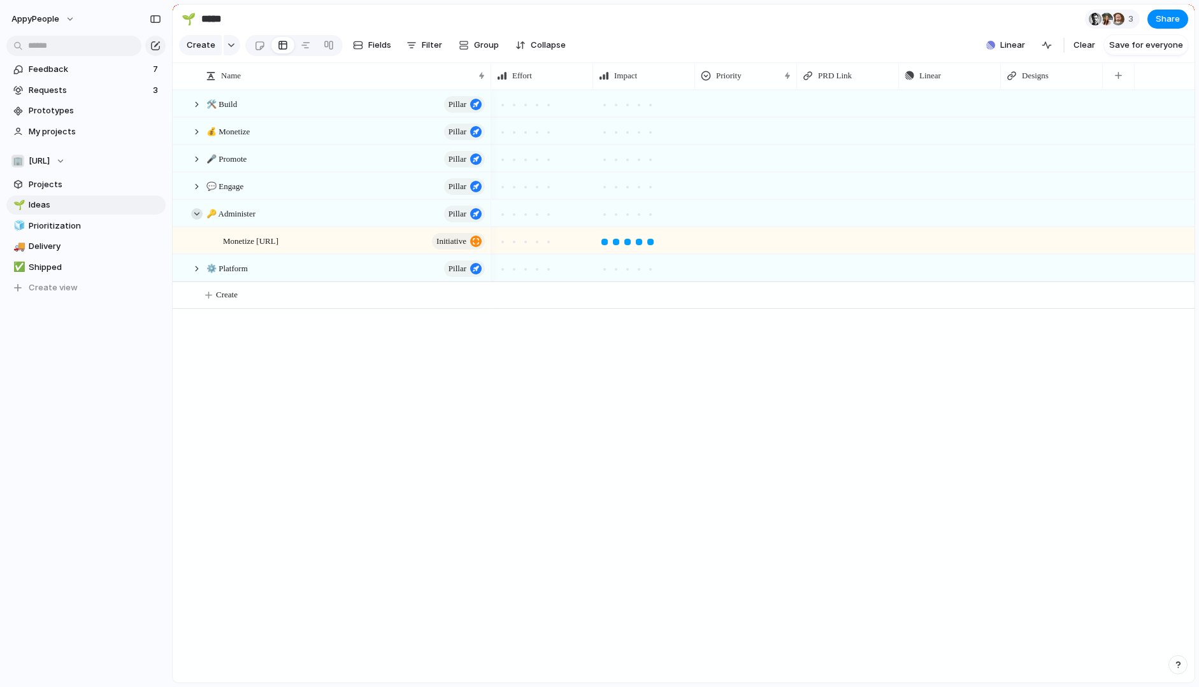
click at [197, 213] on div at bounding box center [196, 213] width 11 height 11
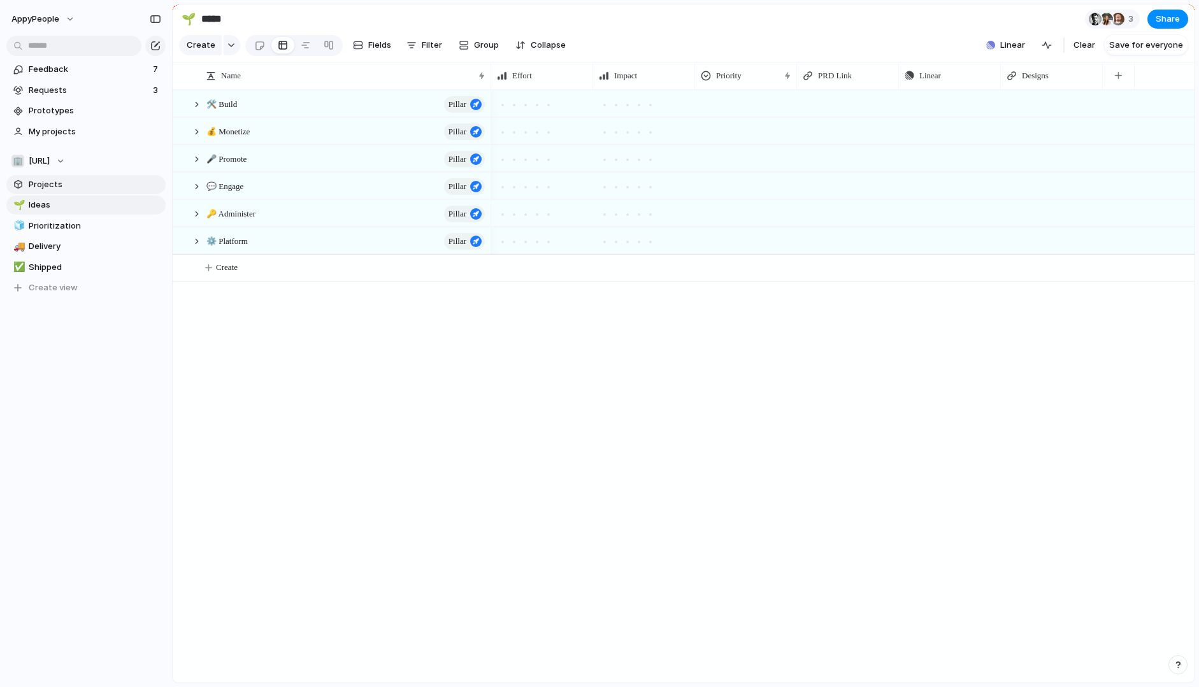
click at [48, 189] on span "Projects" at bounding box center [95, 184] width 132 height 13
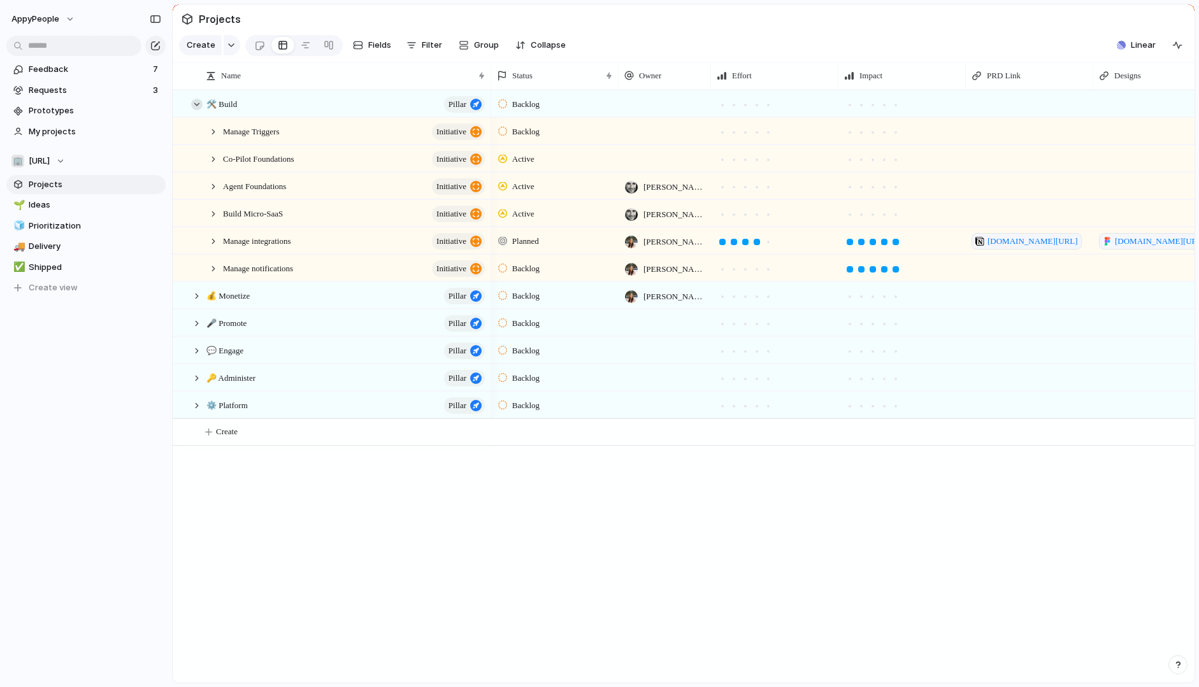
click at [194, 106] on div at bounding box center [196, 104] width 11 height 11
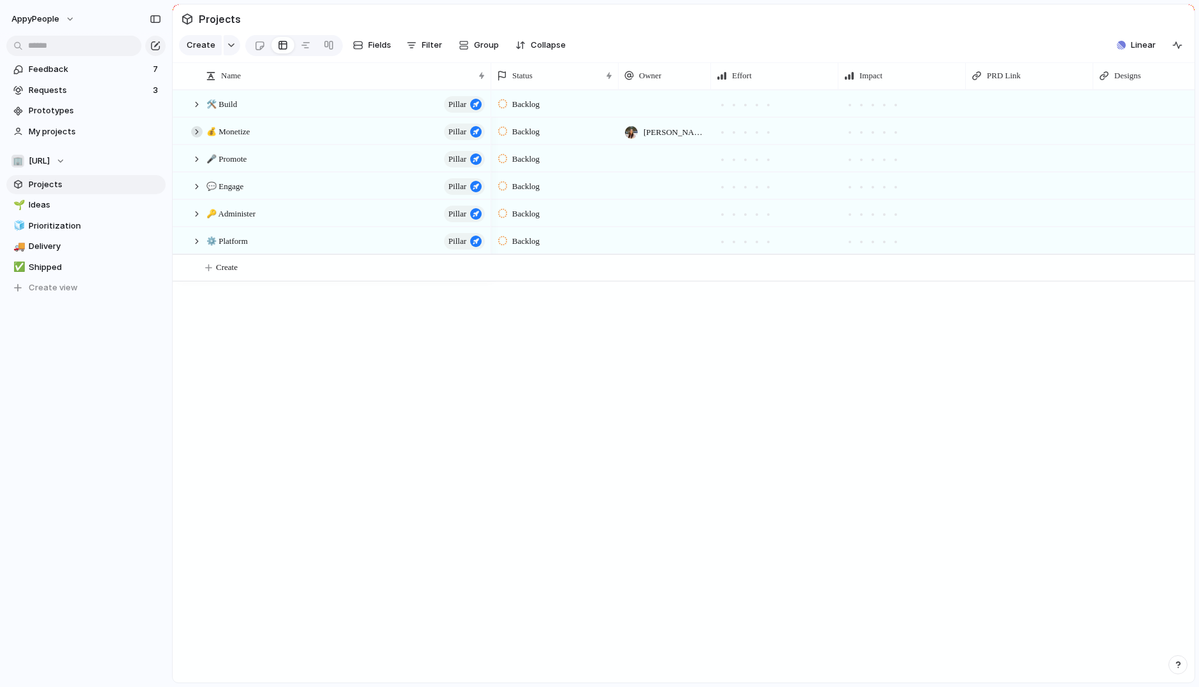
click at [196, 132] on div at bounding box center [196, 131] width 11 height 11
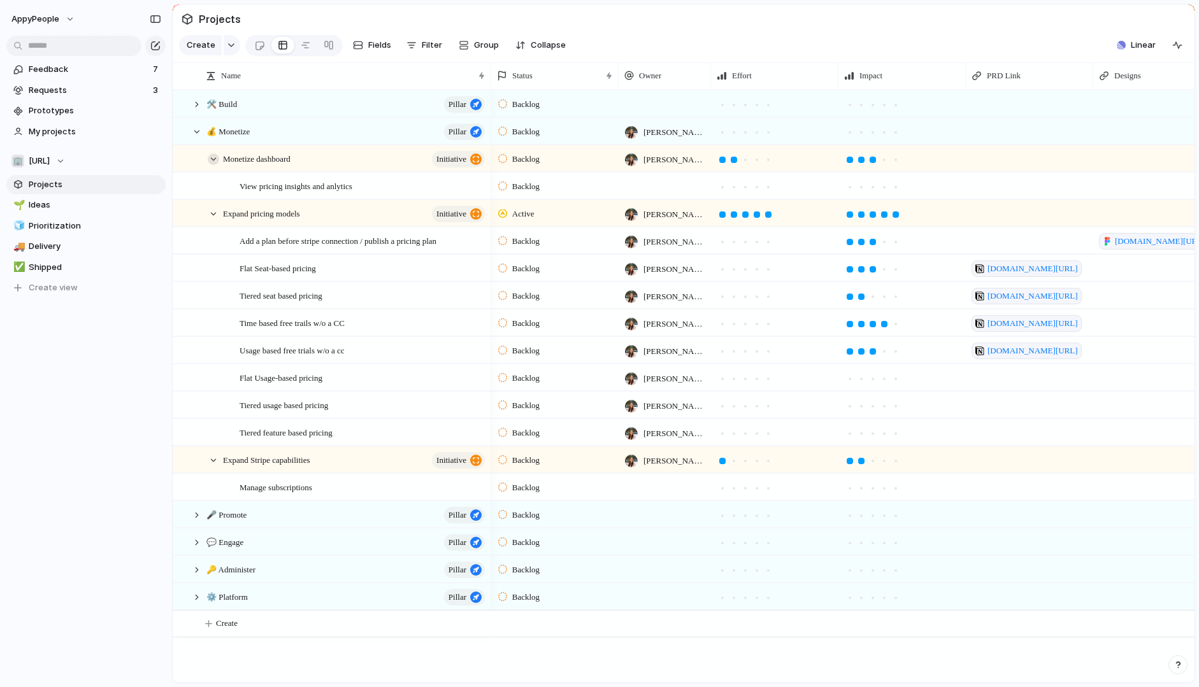
click at [217, 158] on div at bounding box center [213, 158] width 11 height 11
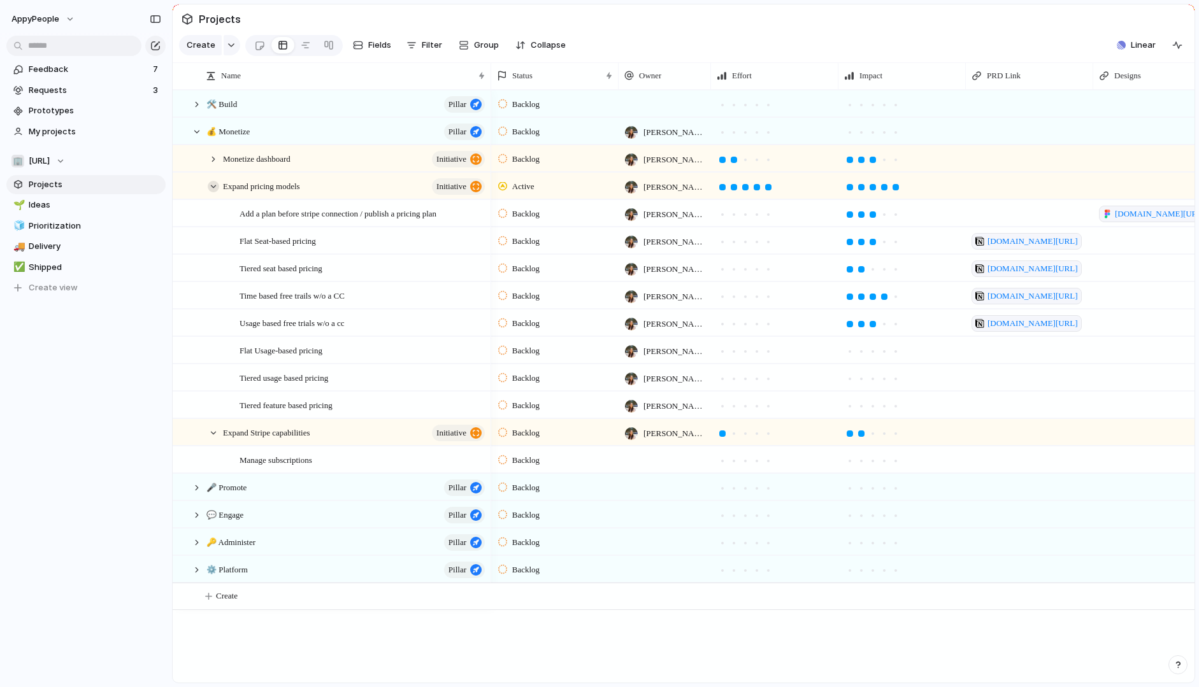
click at [214, 185] on div at bounding box center [213, 186] width 11 height 11
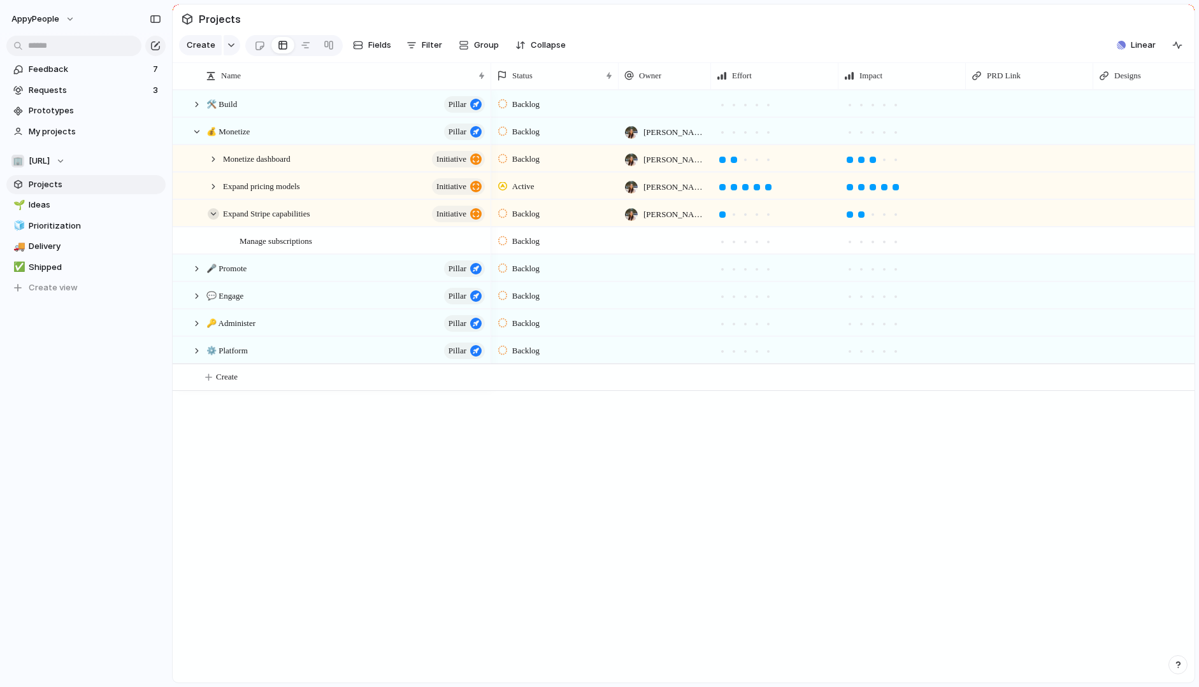
click at [213, 211] on div at bounding box center [213, 213] width 11 height 11
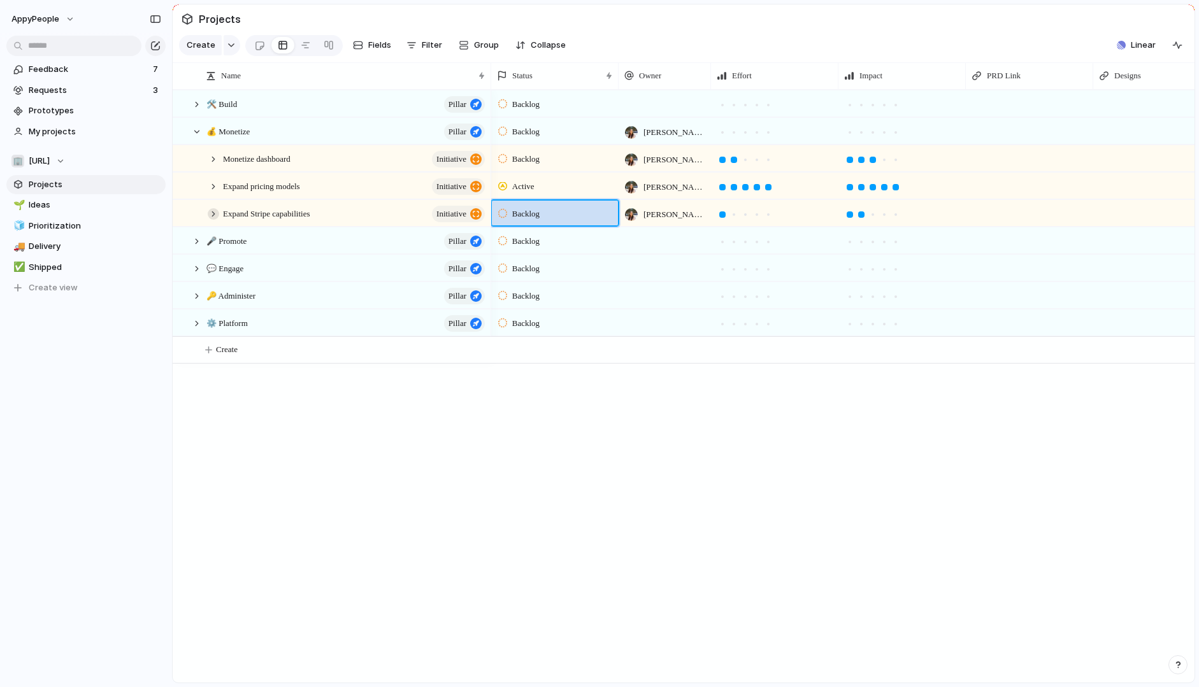
click at [215, 211] on div at bounding box center [213, 213] width 11 height 11
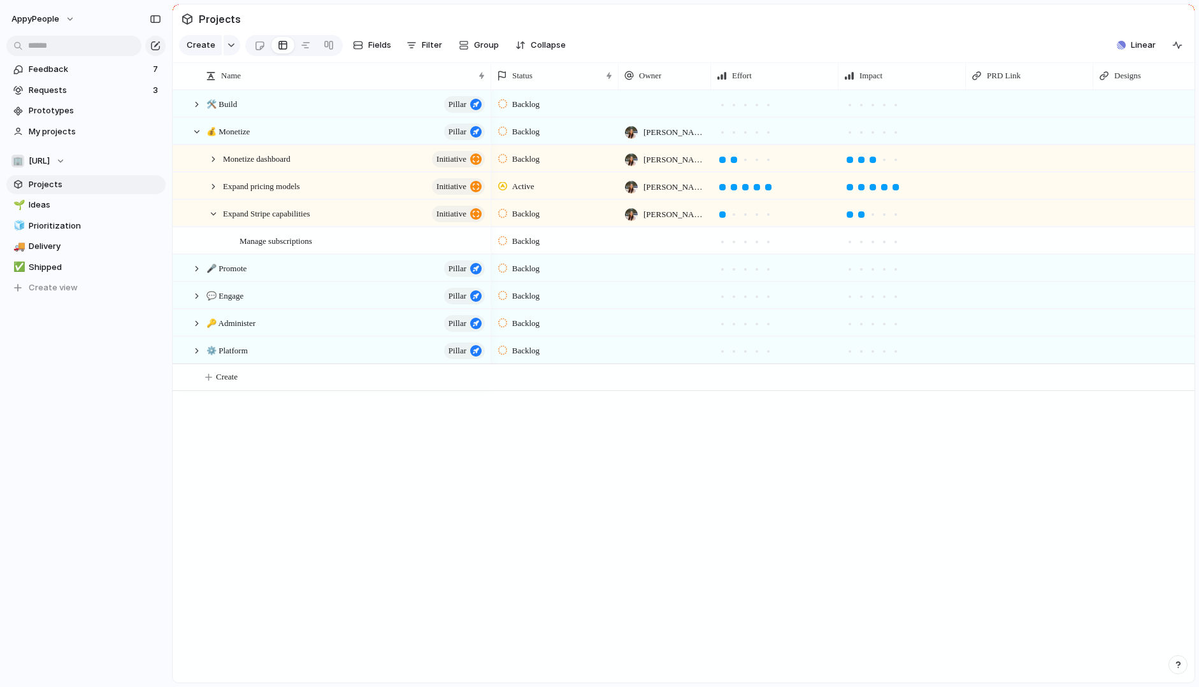
click at [214, 196] on div "Expand pricing models initiative" at bounding box center [348, 186] width 284 height 26
click at [213, 185] on div at bounding box center [213, 186] width 11 height 11
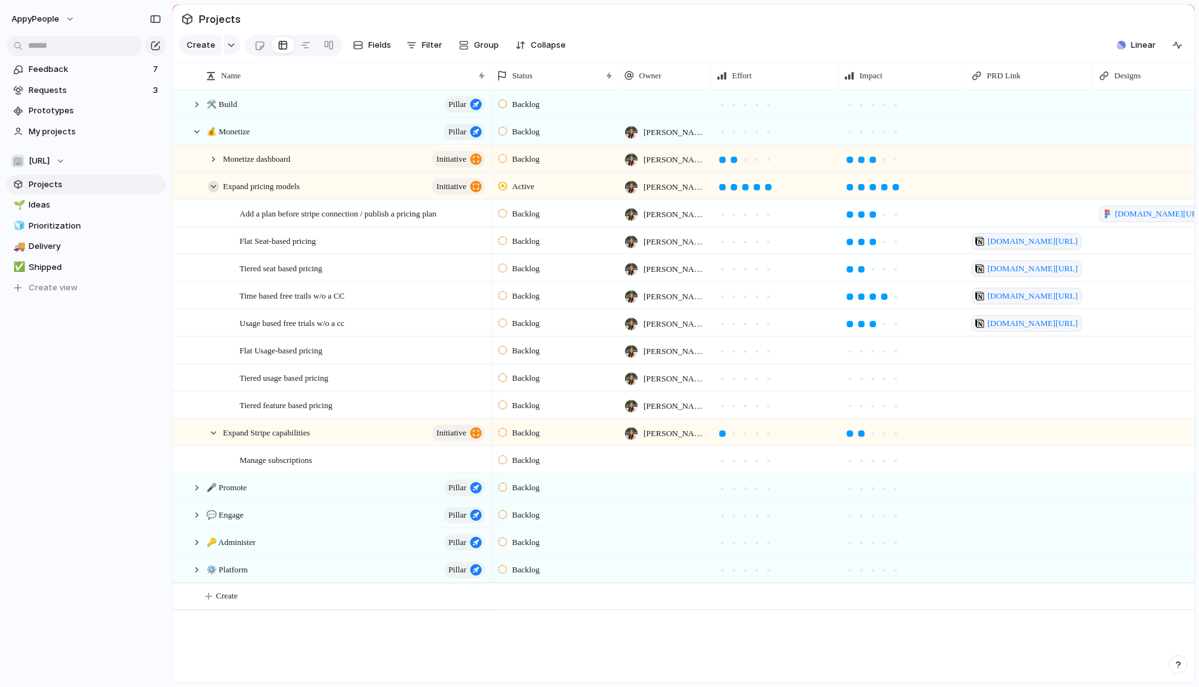
click at [210, 185] on div at bounding box center [213, 186] width 11 height 11
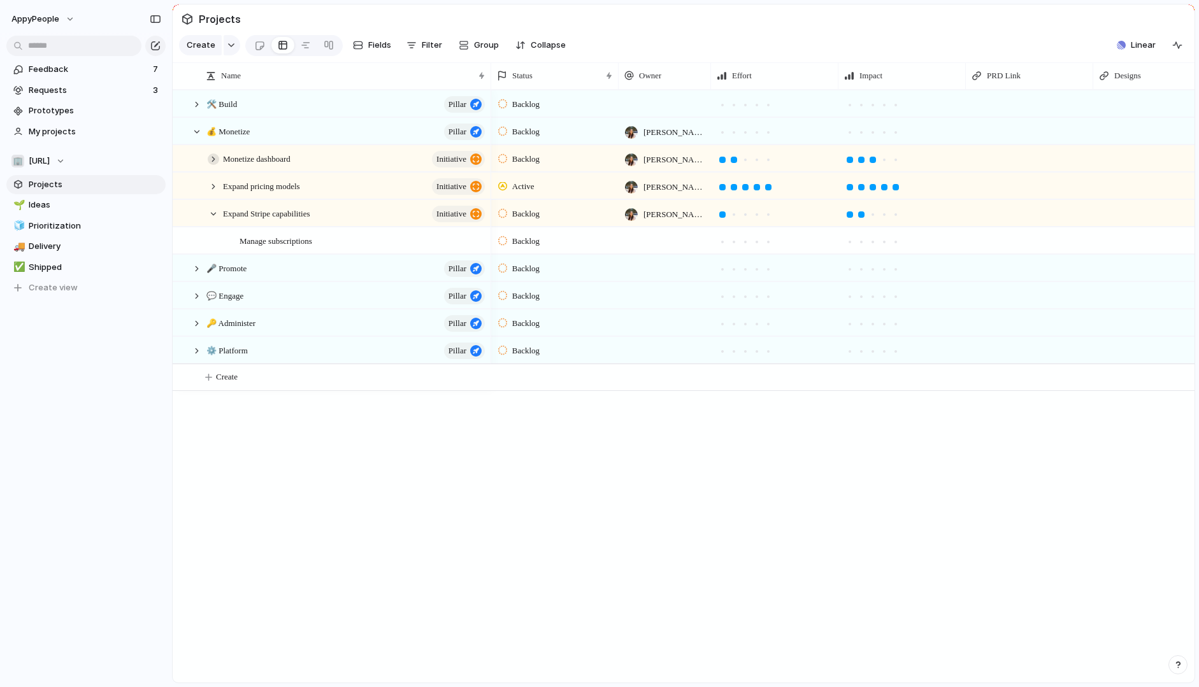
click at [211, 159] on div at bounding box center [213, 158] width 11 height 11
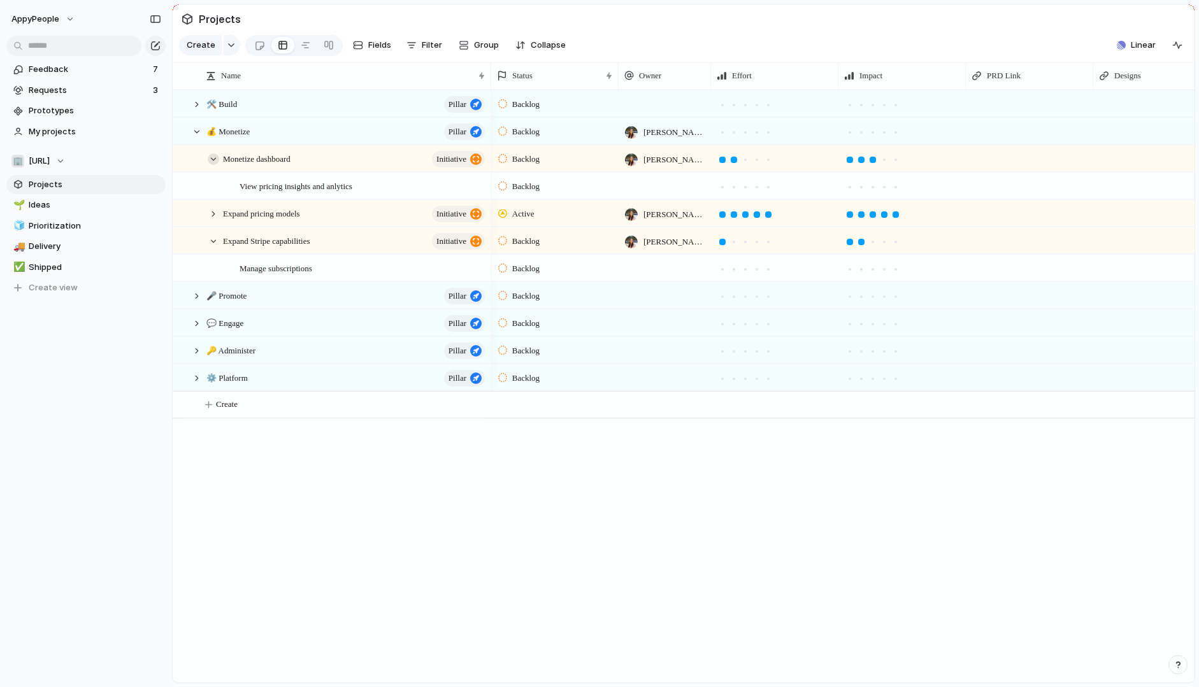
click at [211, 159] on div at bounding box center [213, 158] width 11 height 11
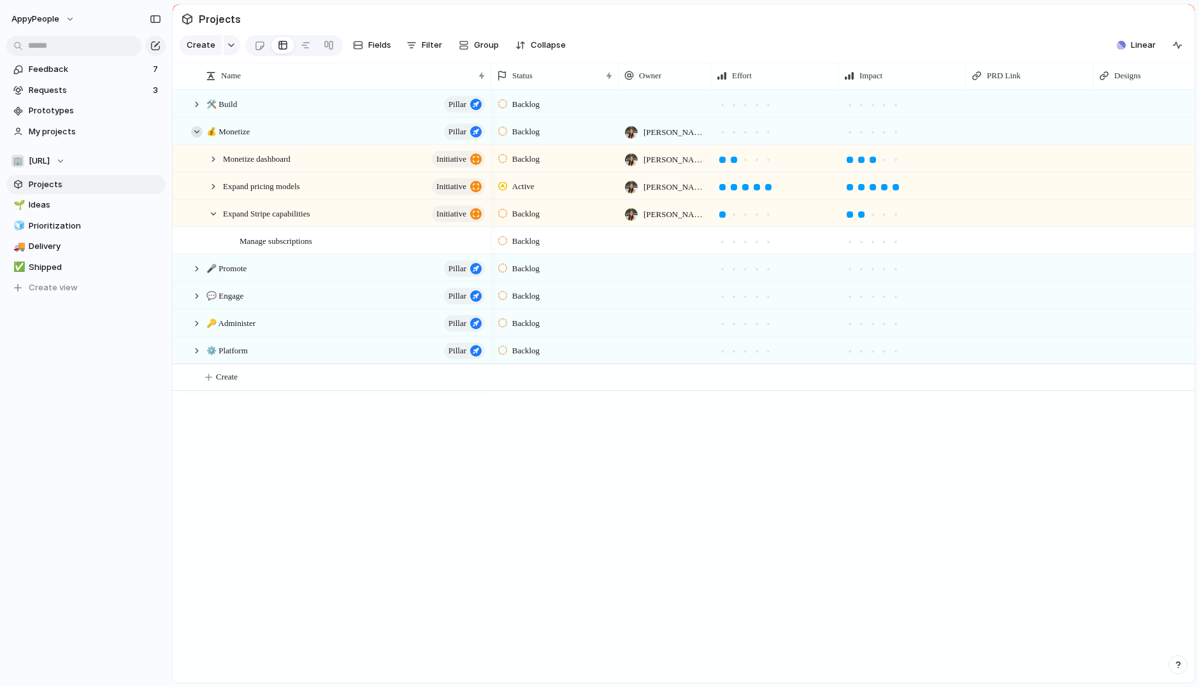
click at [197, 128] on div at bounding box center [196, 131] width 11 height 11
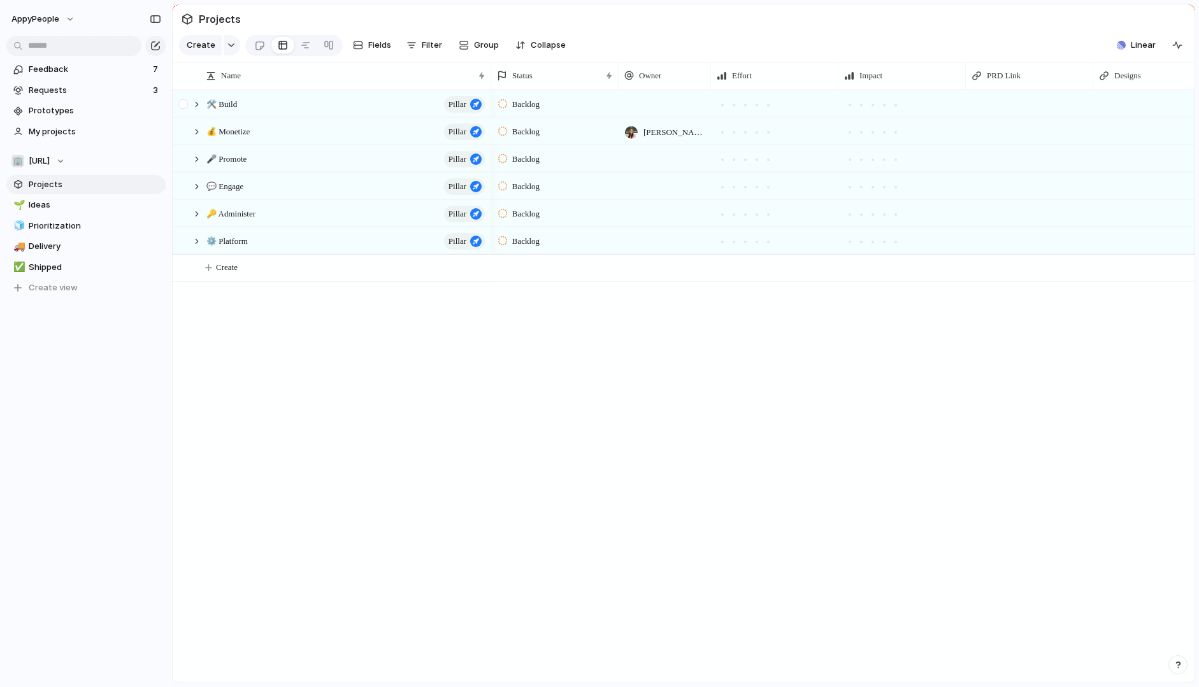
click at [196, 97] on div at bounding box center [190, 104] width 34 height 26
click at [197, 100] on div at bounding box center [196, 104] width 11 height 11
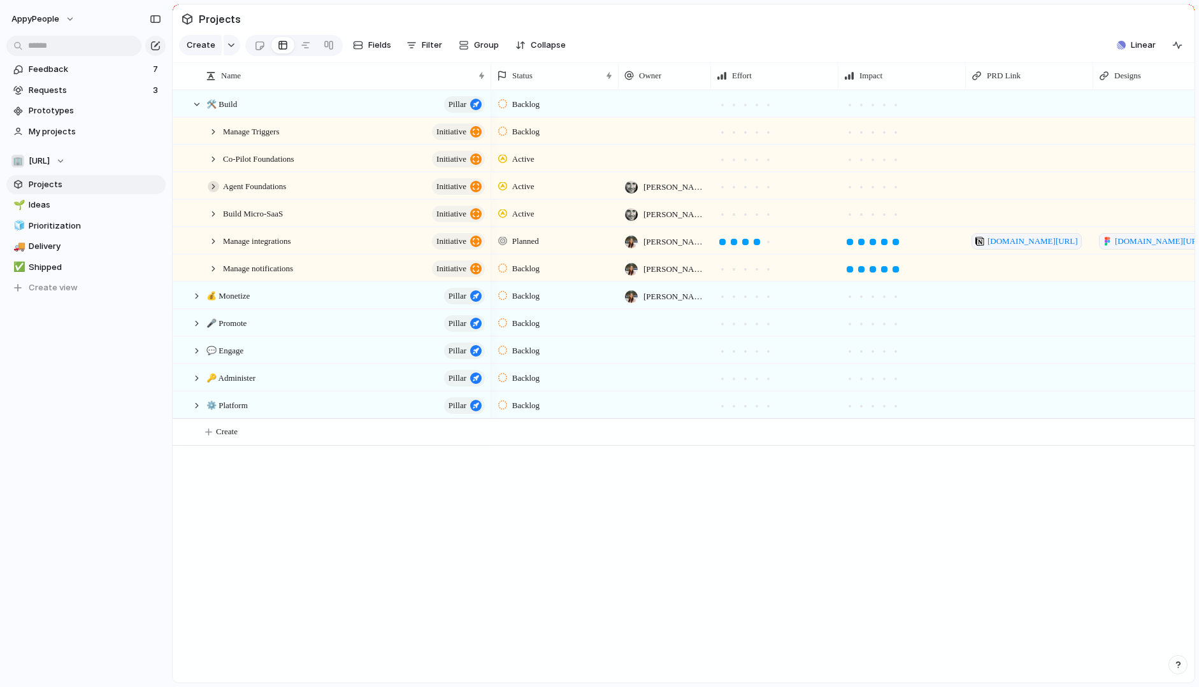
click at [216, 186] on div at bounding box center [213, 186] width 11 height 11
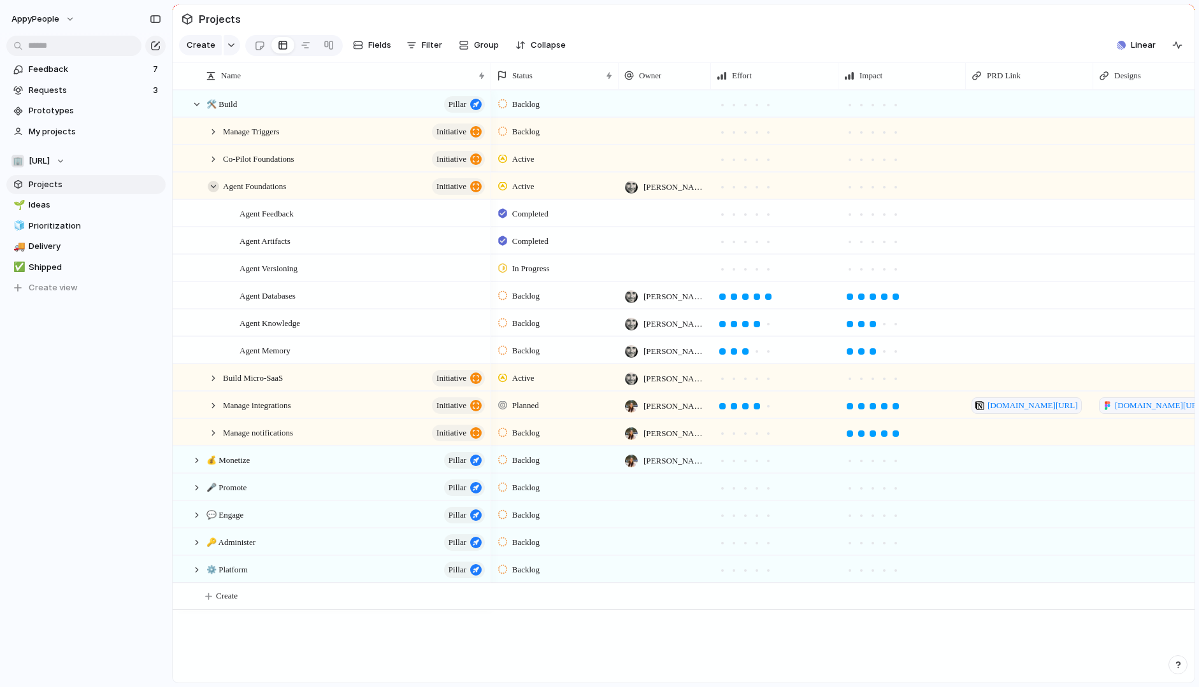
click at [216, 187] on div at bounding box center [213, 186] width 11 height 11
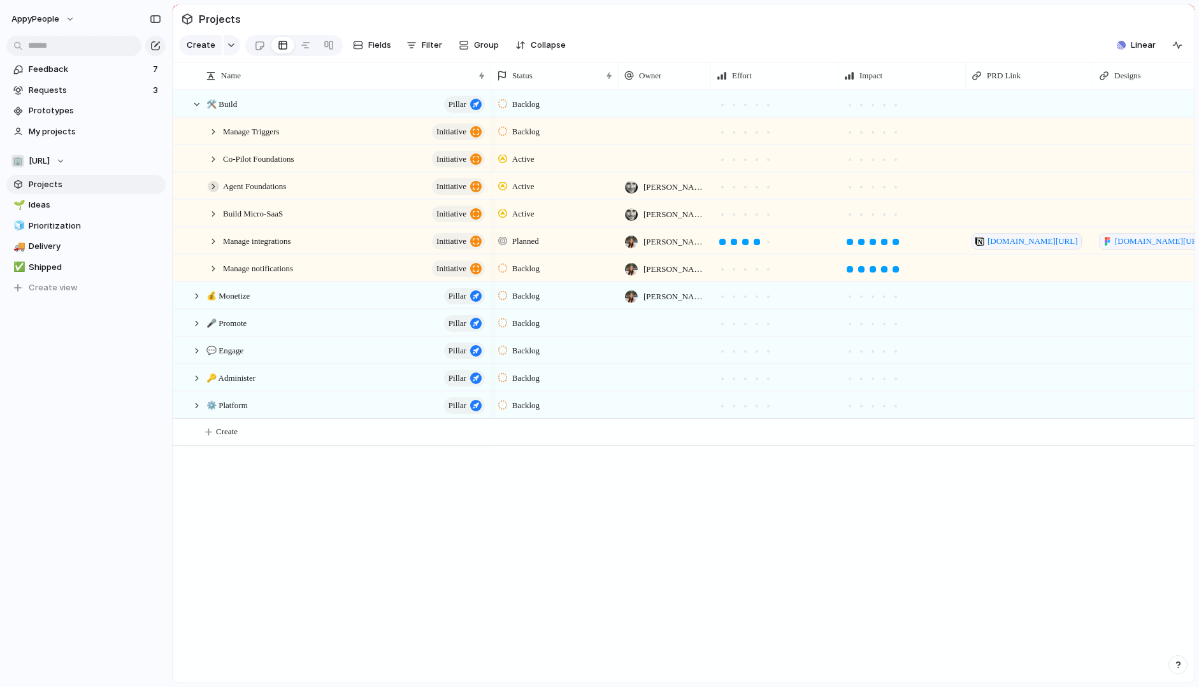
click at [215, 182] on div at bounding box center [213, 186] width 11 height 11
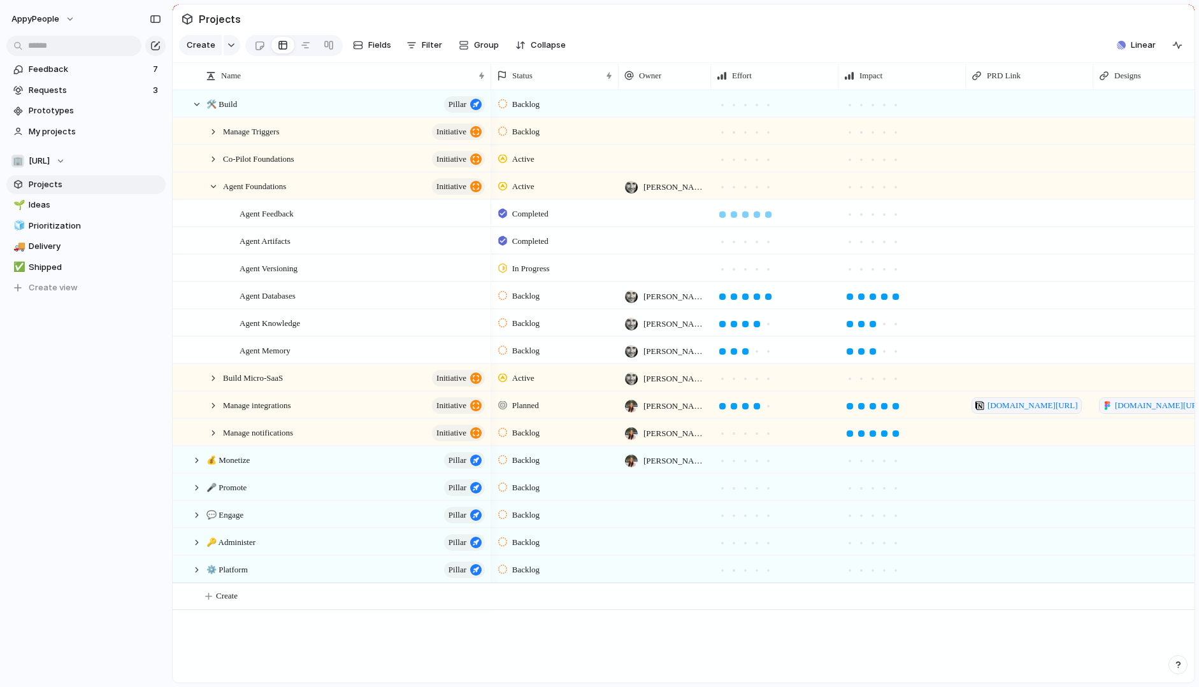
click at [771, 215] on div at bounding box center [768, 214] width 6 height 6
click at [722, 213] on div at bounding box center [722, 214] width 6 height 6
click at [335, 211] on div "Agent Feedback" at bounding box center [362, 214] width 247 height 26
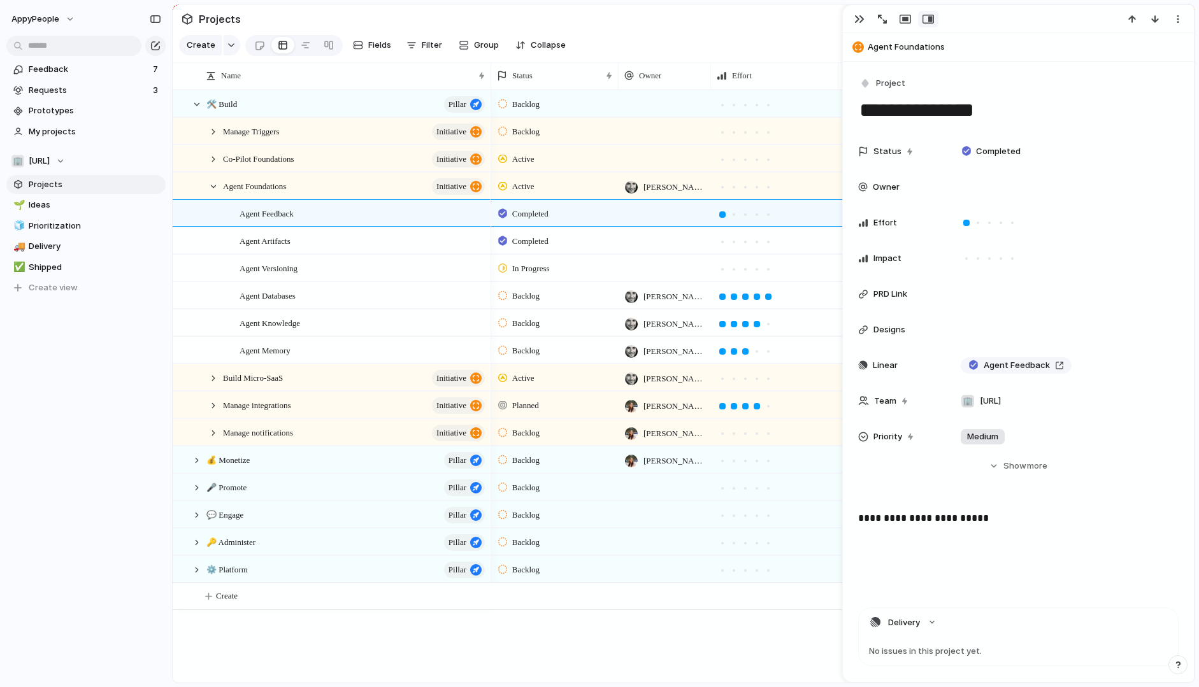
scroll to position [279, 0]
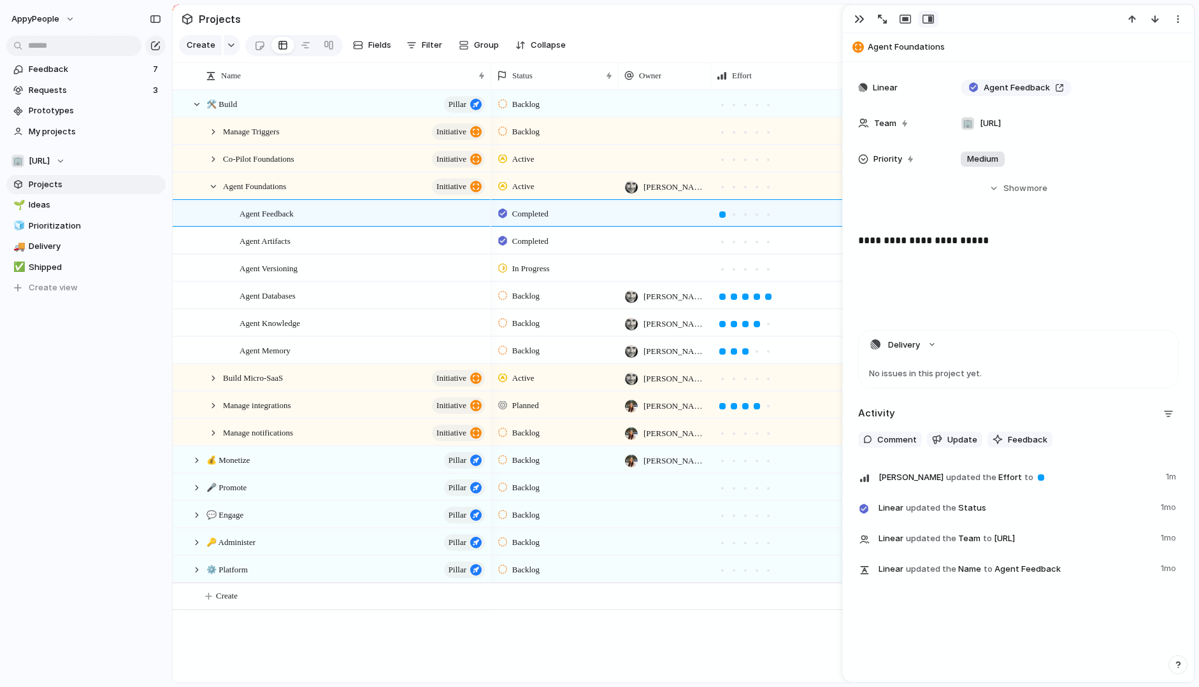
click at [1038, 477] on div at bounding box center [1041, 477] width 6 height 6
click at [722, 215] on div at bounding box center [722, 214] width 6 height 6
click at [723, 210] on div at bounding box center [722, 214] width 11 height 11
click at [1025, 184] on div "Hide Show more" at bounding box center [1025, 188] width 44 height 13
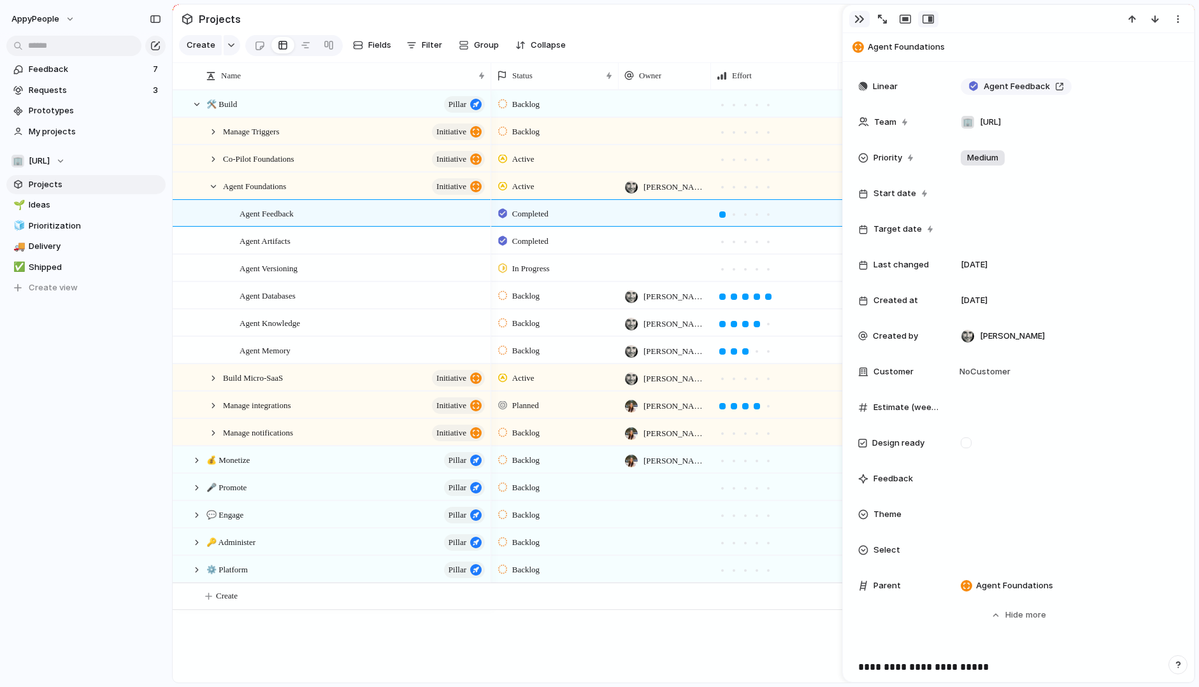
click at [859, 17] on div "button" at bounding box center [859, 19] width 10 height 10
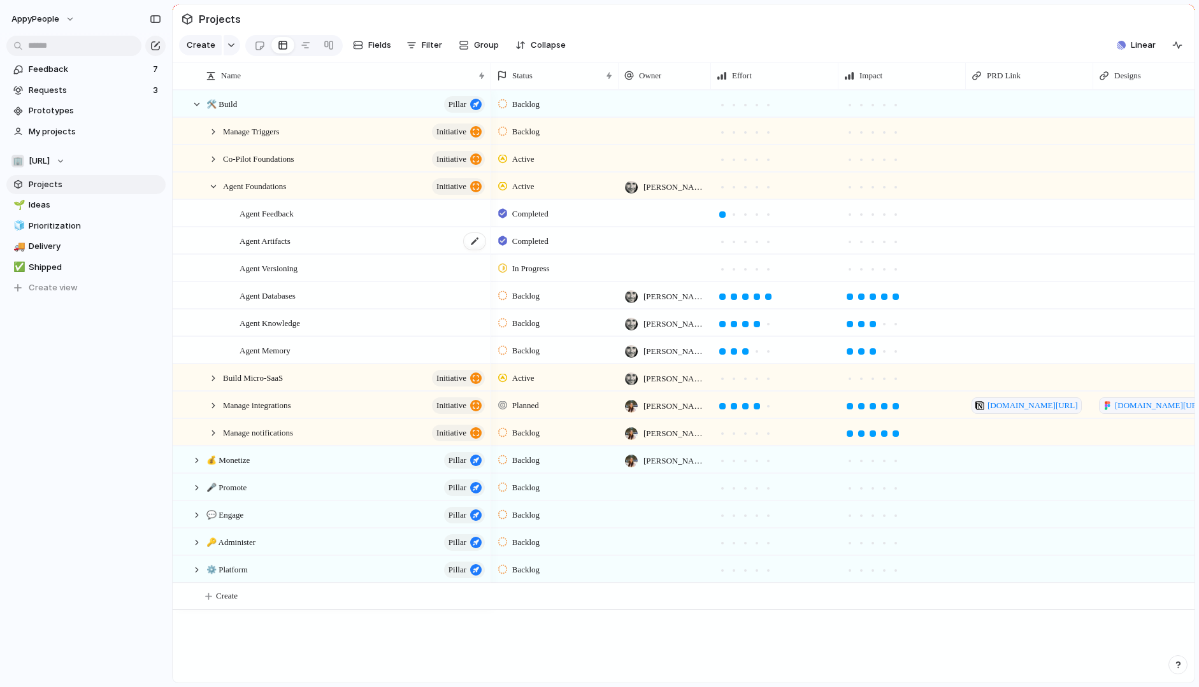
click at [280, 243] on span "Agent Artifacts" at bounding box center [264, 240] width 51 height 15
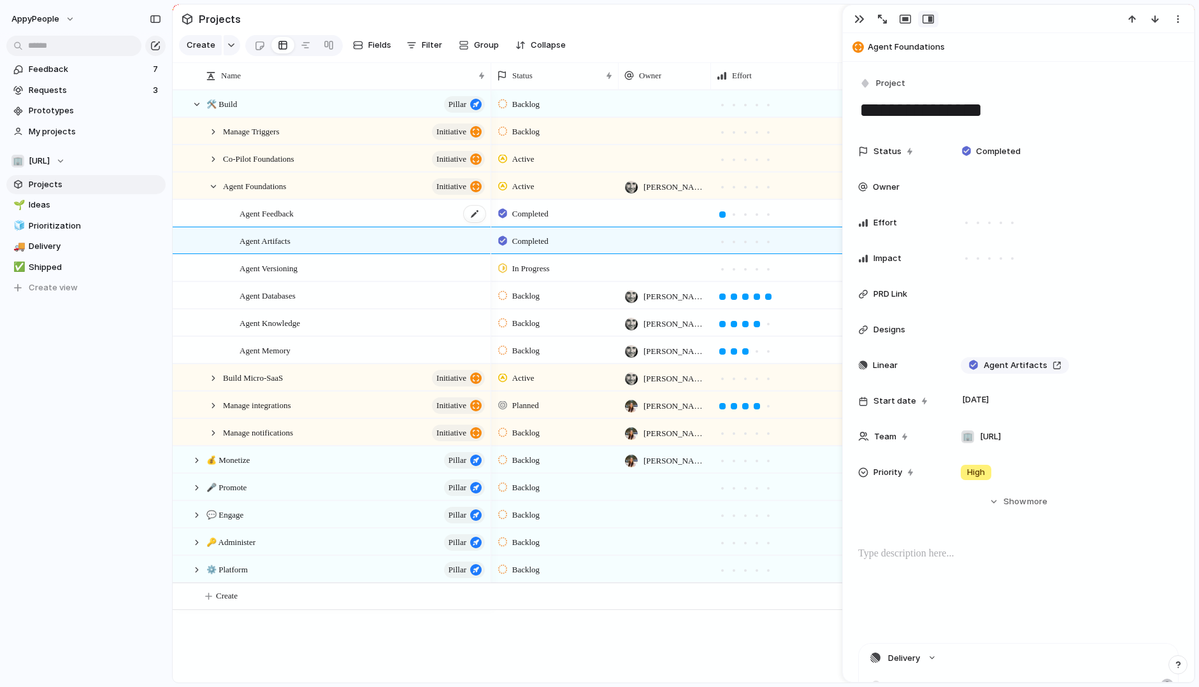
click at [280, 219] on span "Agent Feedback" at bounding box center [266, 213] width 54 height 15
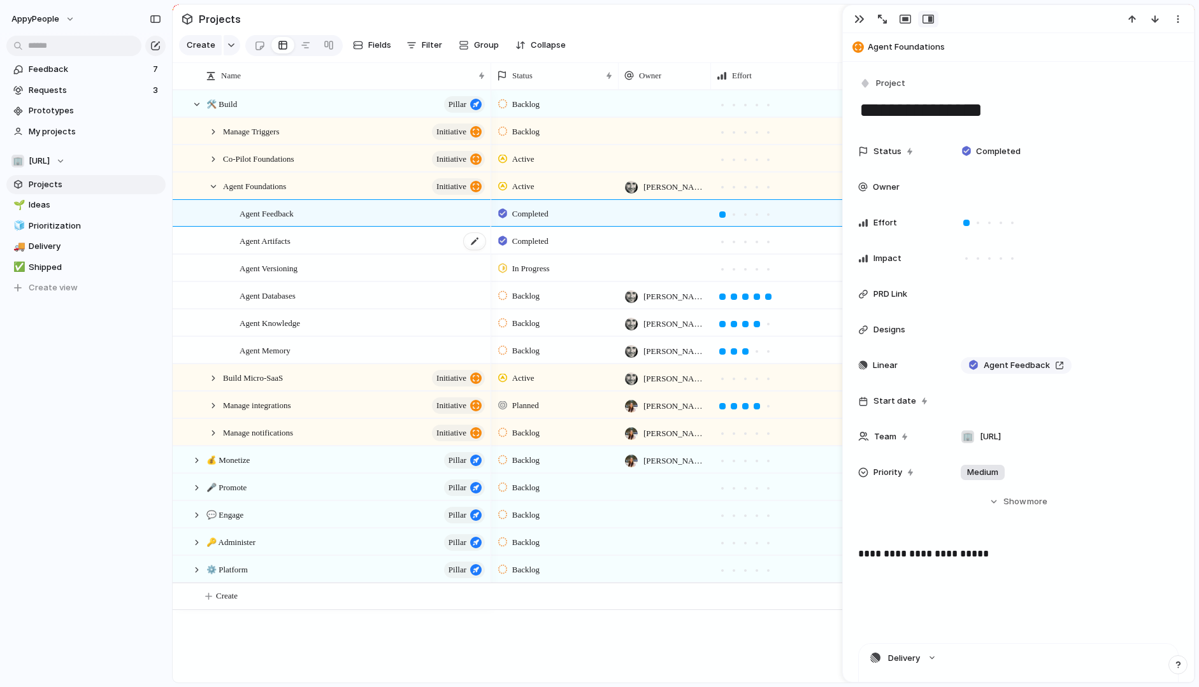
click at [279, 233] on span "Agent Artifacts" at bounding box center [264, 240] width 51 height 15
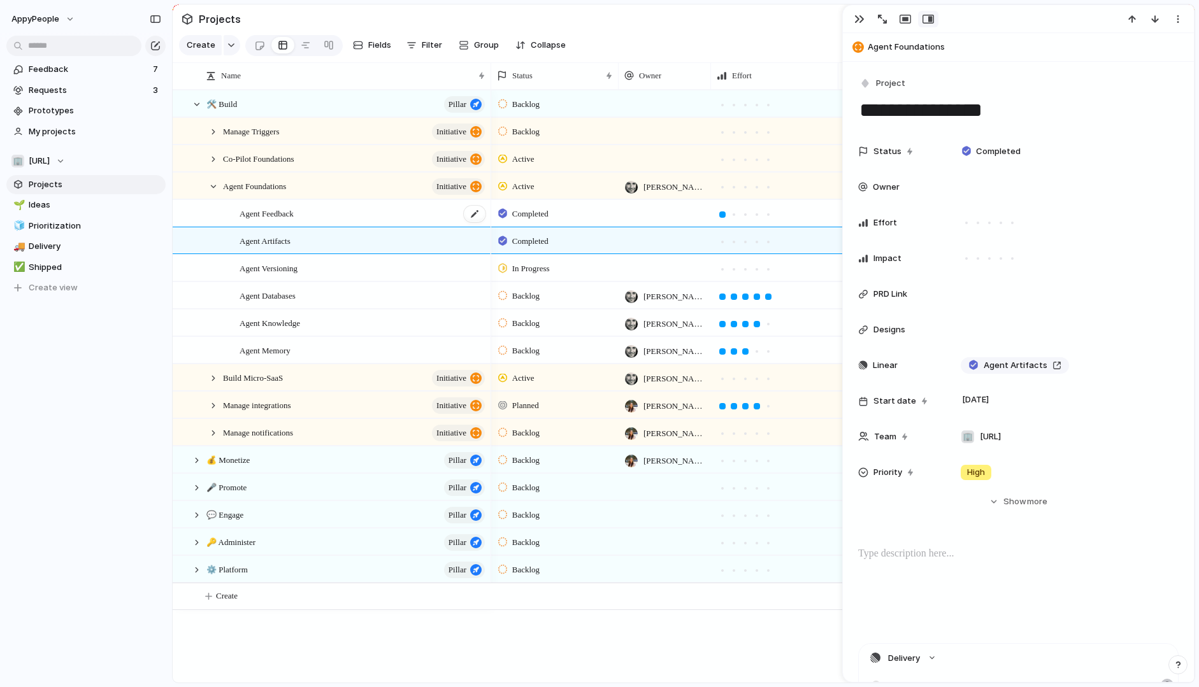
click at [280, 217] on span "Agent Feedback" at bounding box center [266, 213] width 54 height 15
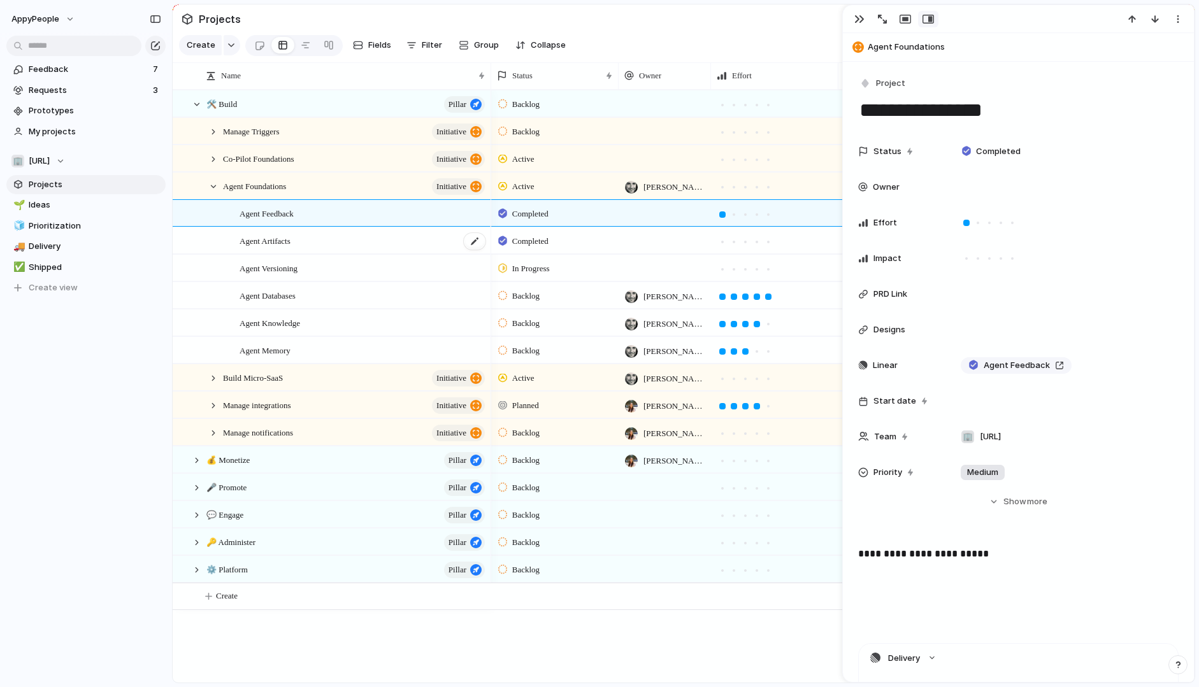
click at [278, 234] on span "Agent Artifacts" at bounding box center [264, 240] width 51 height 15
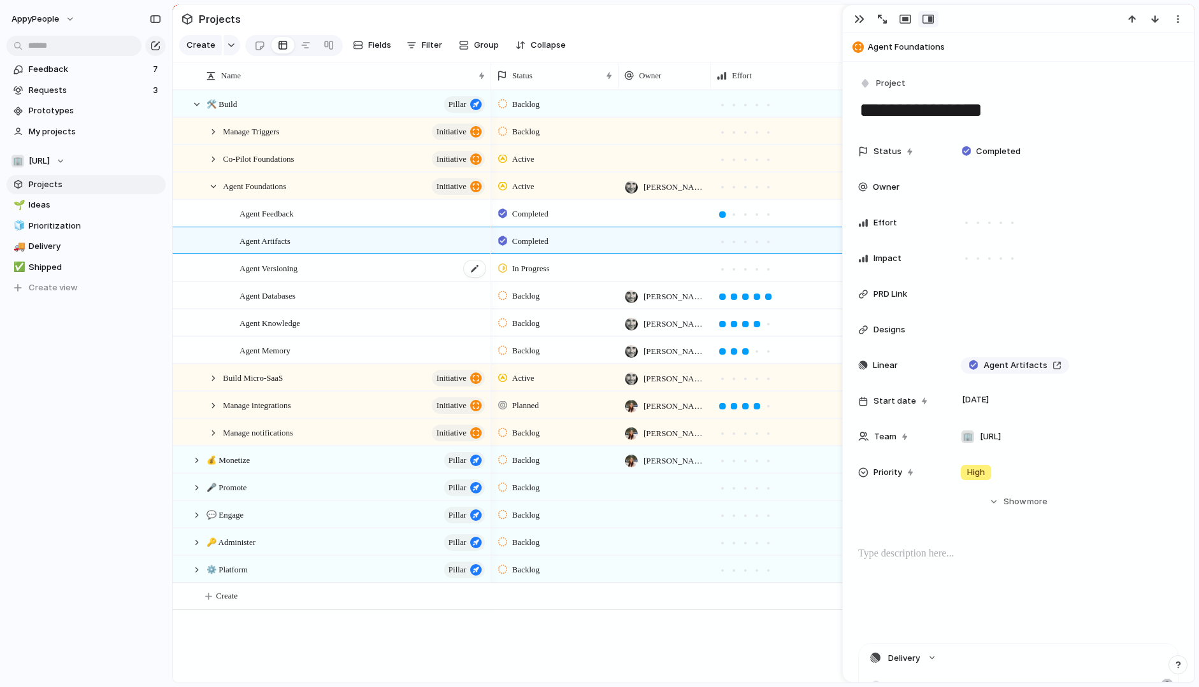
click at [277, 261] on span "Agent Versioning" at bounding box center [268, 267] width 58 height 15
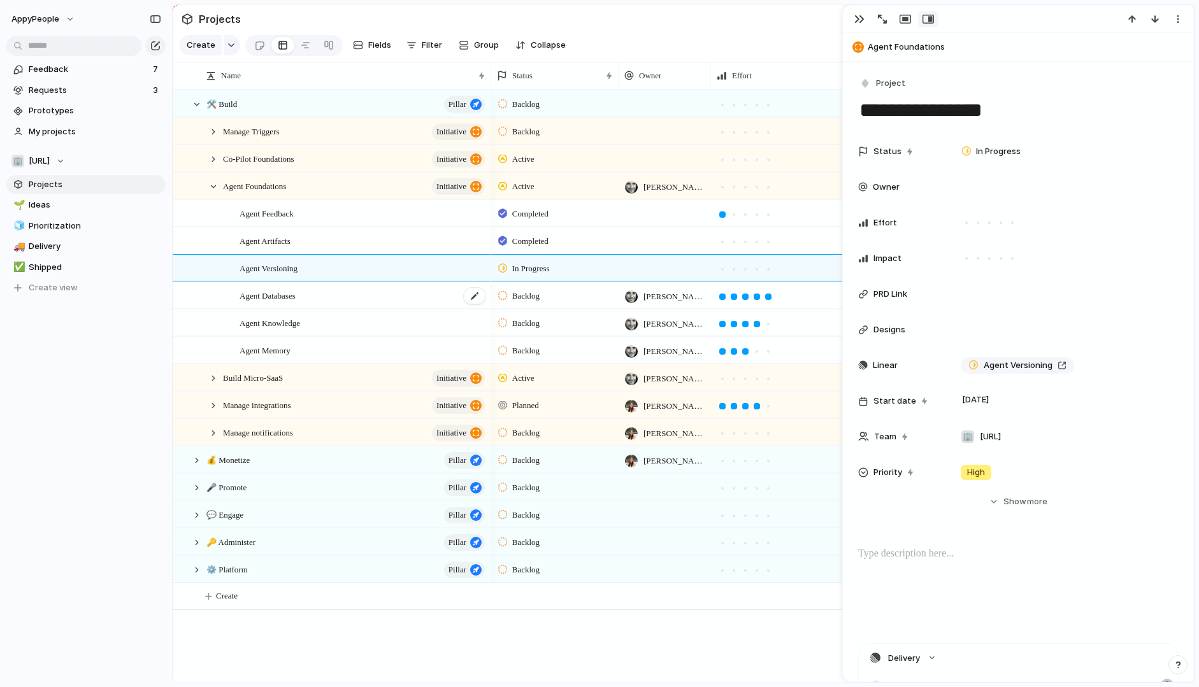
click at [274, 293] on span "Agent Databases" at bounding box center [267, 295] width 56 height 15
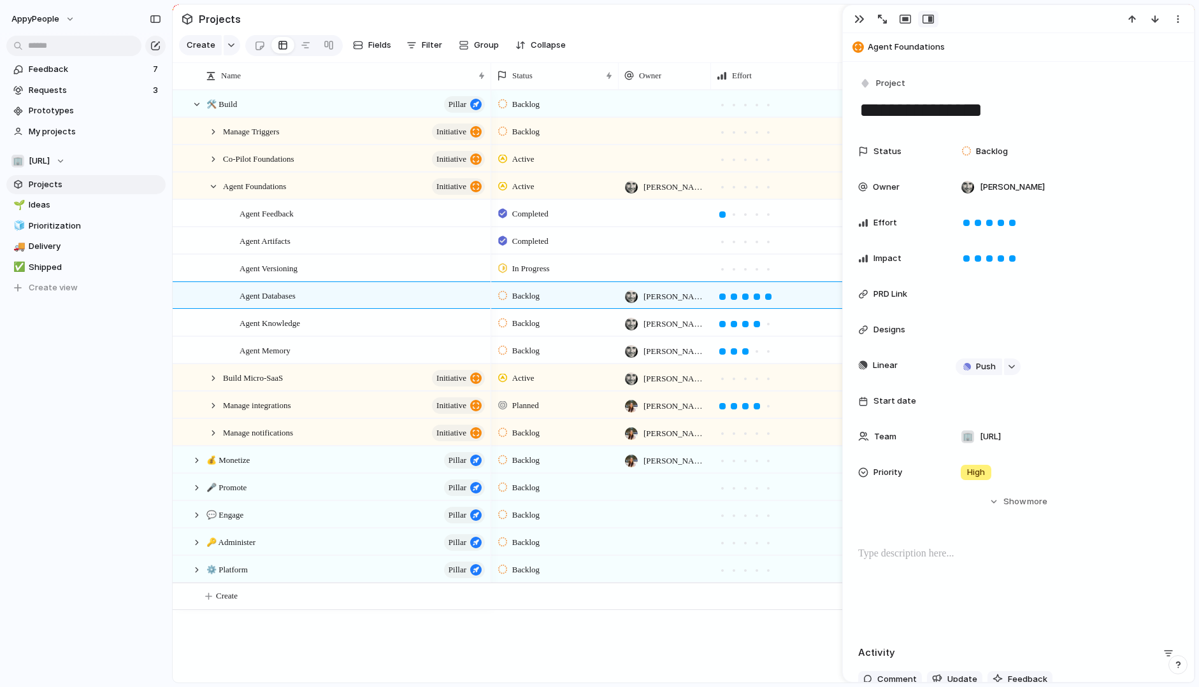
click at [529, 290] on span "Backlog" at bounding box center [525, 296] width 27 height 13
click at [534, 413] on span "Completed" at bounding box center [534, 414] width 45 height 13
click at [525, 350] on span "Backlog" at bounding box center [525, 351] width 27 height 13
click at [534, 452] on span "In Progress" at bounding box center [534, 447] width 45 height 13
click at [270, 354] on span "Agent Memory" at bounding box center [264, 350] width 51 height 15
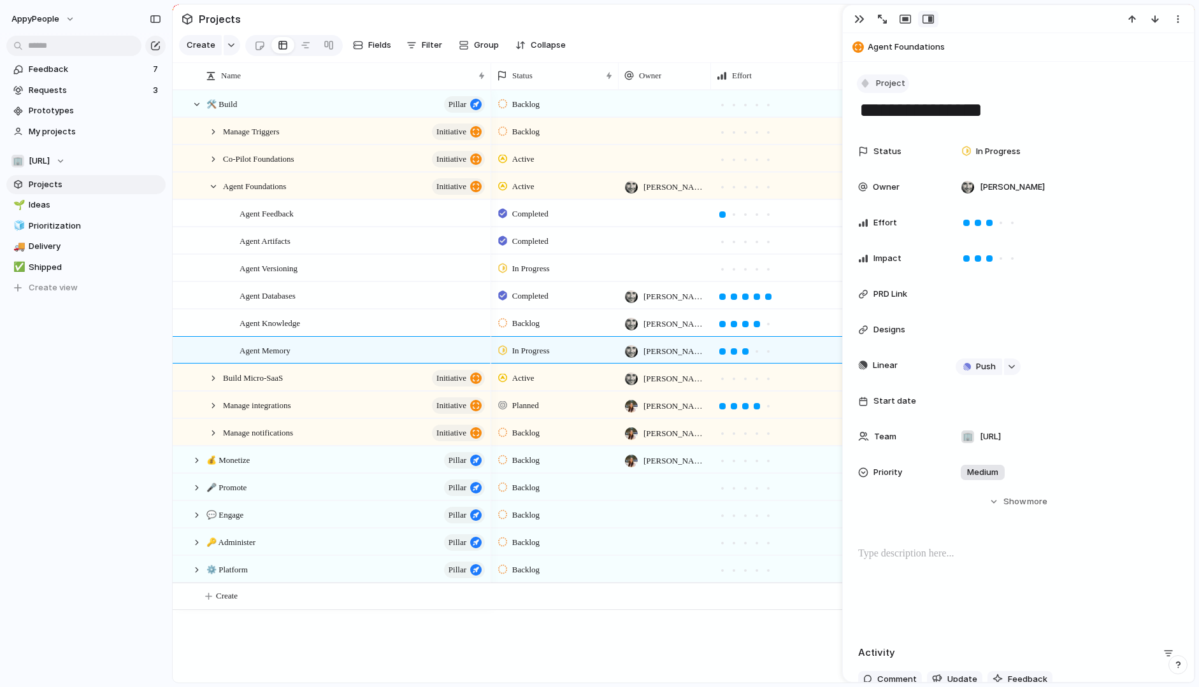
click at [896, 82] on span "Project" at bounding box center [890, 83] width 29 height 13
click at [936, 81] on div "Pillar Initiative Project Request Customize" at bounding box center [599, 343] width 1199 height 687
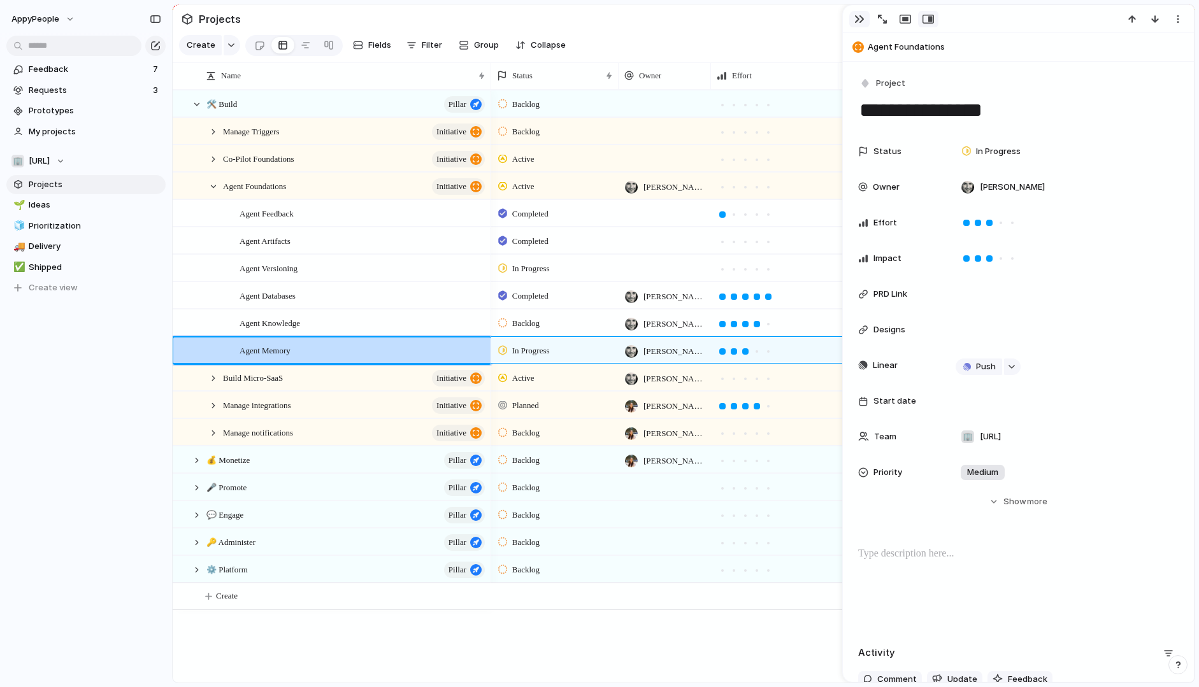
click at [860, 17] on div "button" at bounding box center [859, 19] width 10 height 10
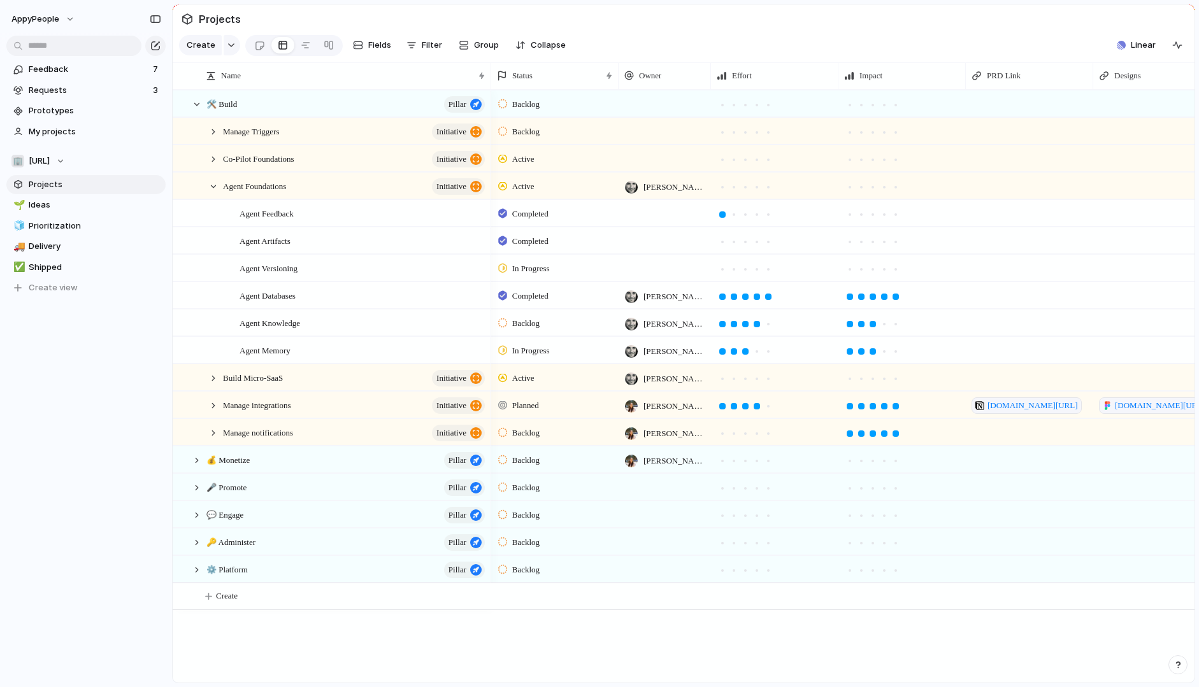
click at [1177, 664] on div "button" at bounding box center [1177, 664] width 9 height 9
click at [1120, 573] on button "Live chat 2 hrs" at bounding box center [1119, 574] width 127 height 20
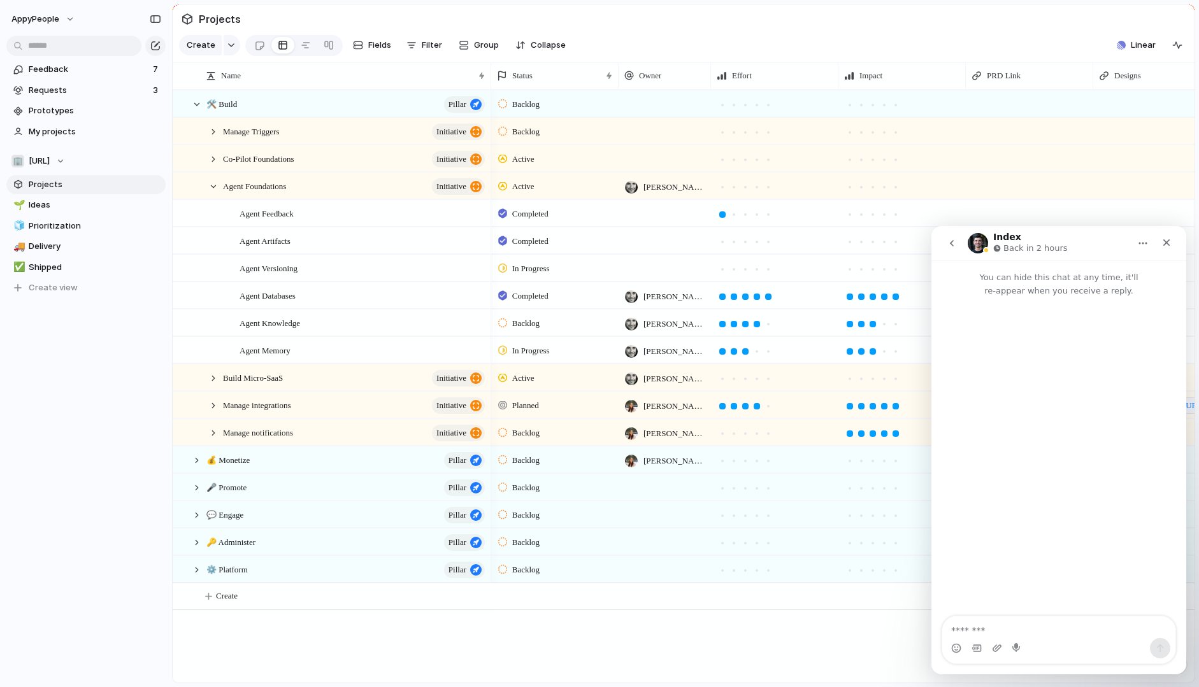
click at [988, 625] on textarea "Message…" at bounding box center [1058, 628] width 233 height 22
click at [43, 13] on span "AppyPeople" at bounding box center [35, 19] width 48 height 13
click at [52, 48] on span "Settings" at bounding box center [46, 47] width 35 height 13
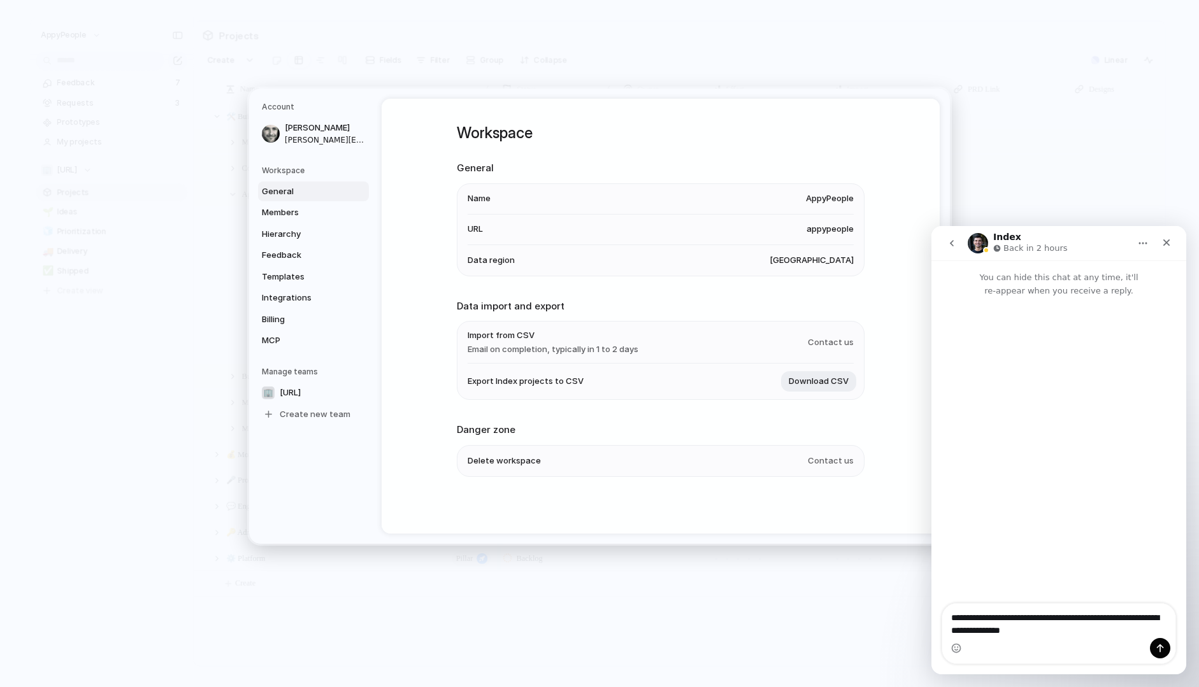
click at [285, 166] on h5 "Workspace" at bounding box center [315, 169] width 107 height 11
click at [281, 175] on h5 "Workspace" at bounding box center [315, 169] width 107 height 11
click at [282, 173] on h5 "Workspace" at bounding box center [315, 169] width 107 height 11
click at [288, 171] on h5 "Workspace" at bounding box center [315, 169] width 107 height 11
click at [286, 189] on span "General" at bounding box center [303, 191] width 82 height 13
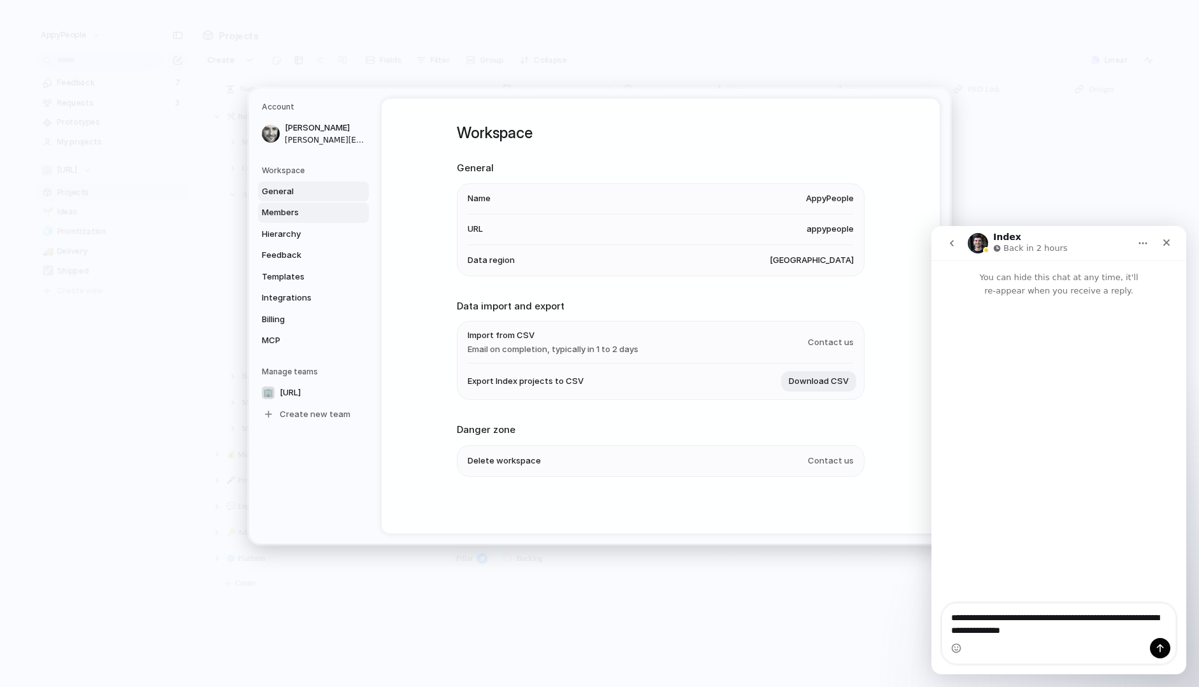
click at [283, 213] on span "Members" at bounding box center [303, 212] width 82 height 13
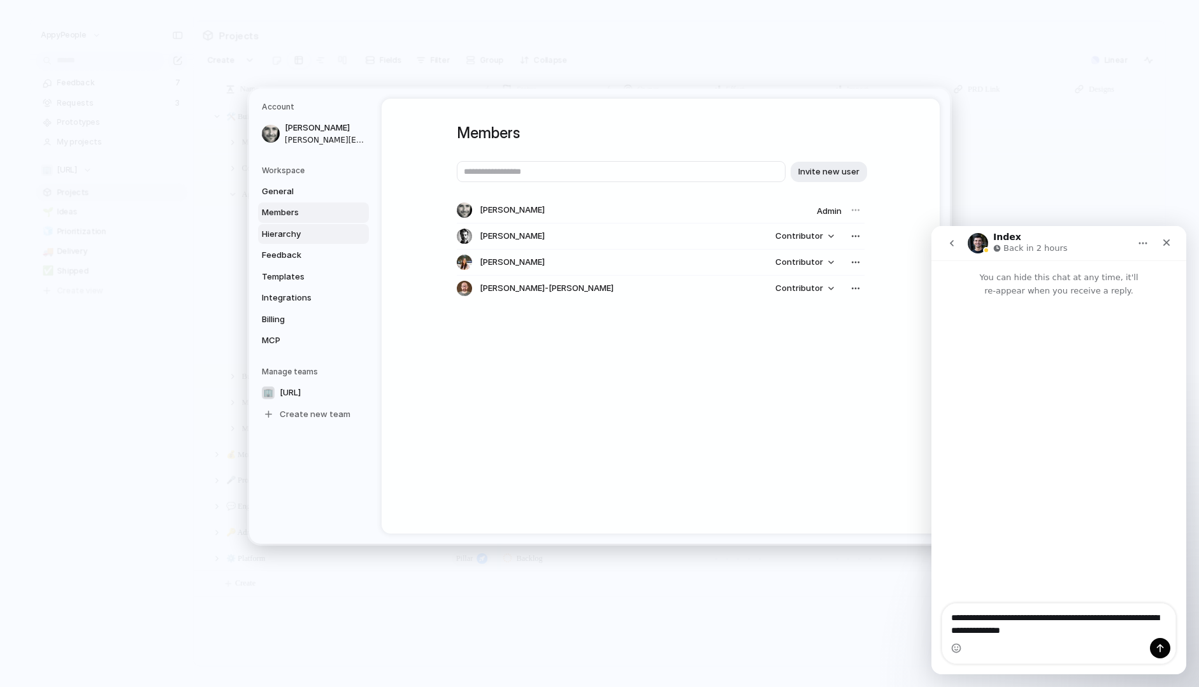
click at [282, 234] on span "Hierarchy" at bounding box center [303, 233] width 82 height 13
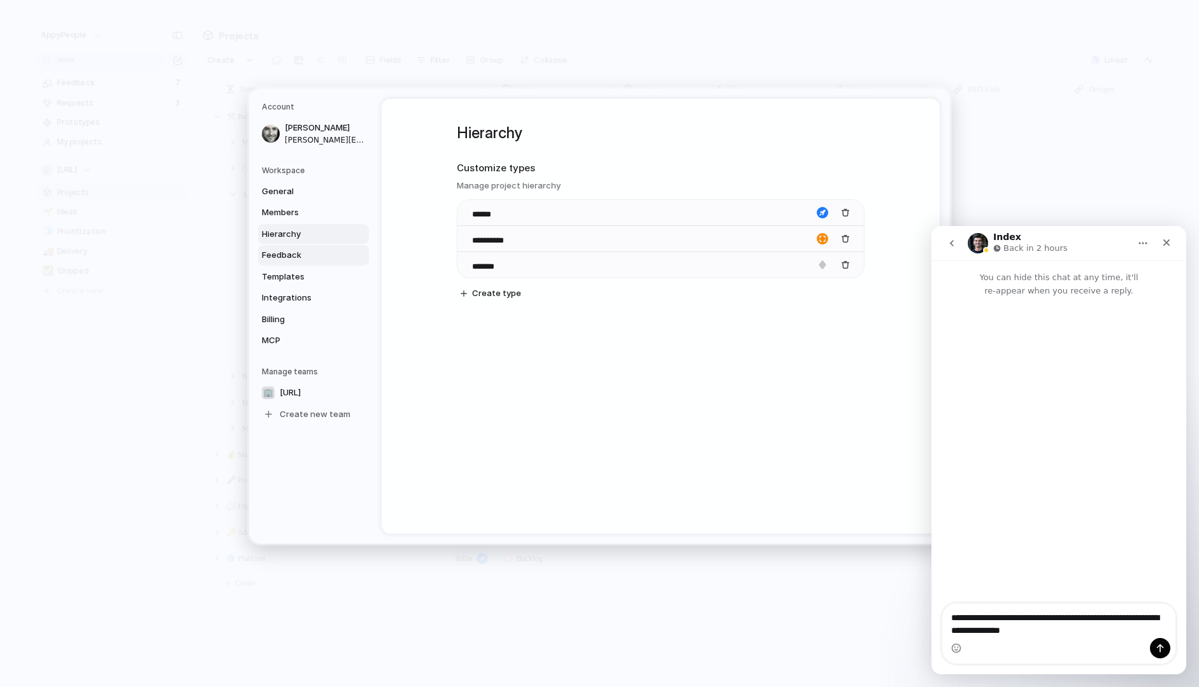
click at [288, 259] on span "Feedback" at bounding box center [303, 255] width 82 height 13
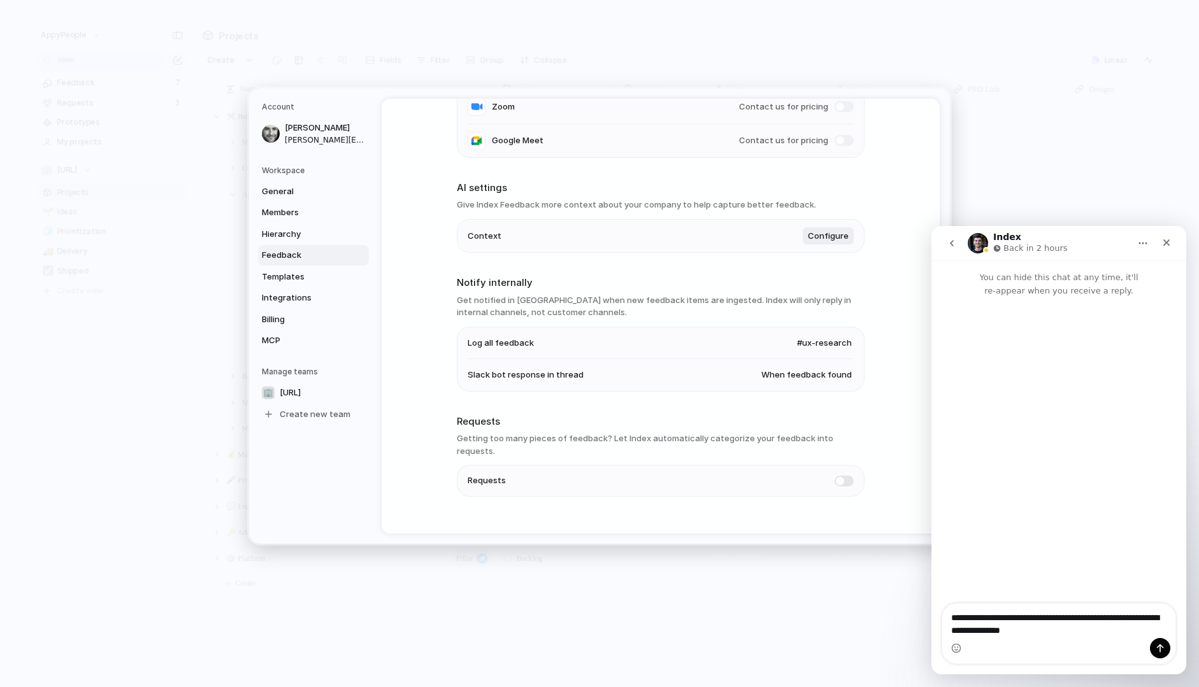
scroll to position [222, 0]
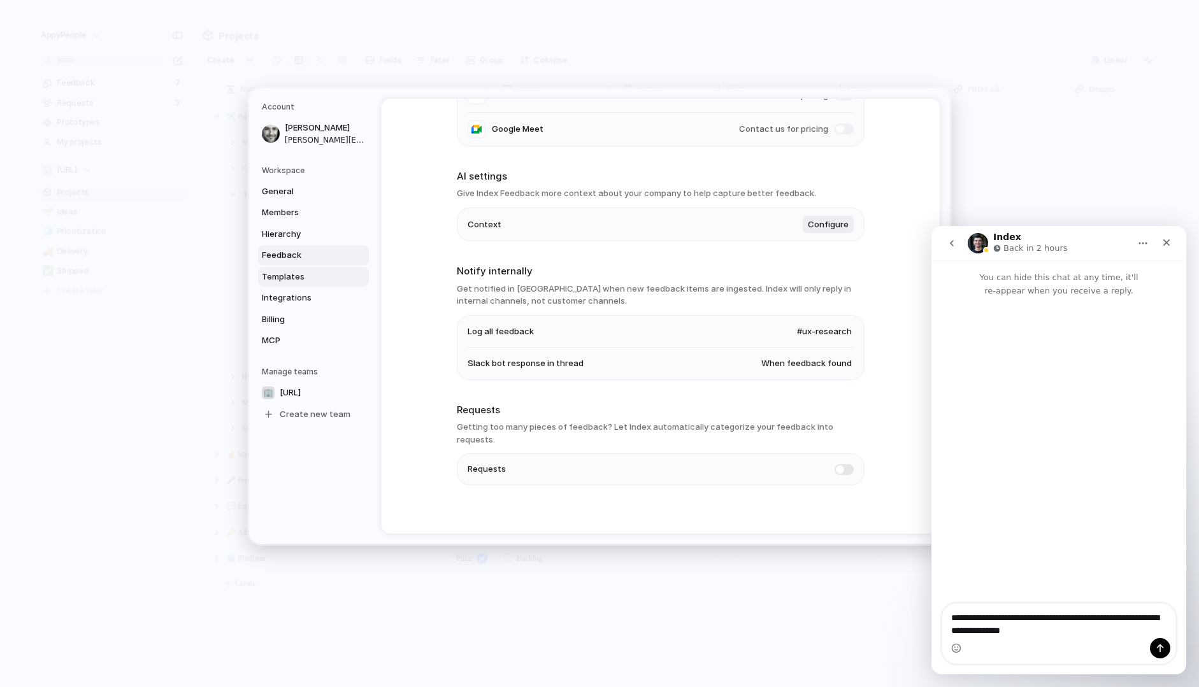
click at [279, 276] on span "Templates" at bounding box center [303, 276] width 82 height 13
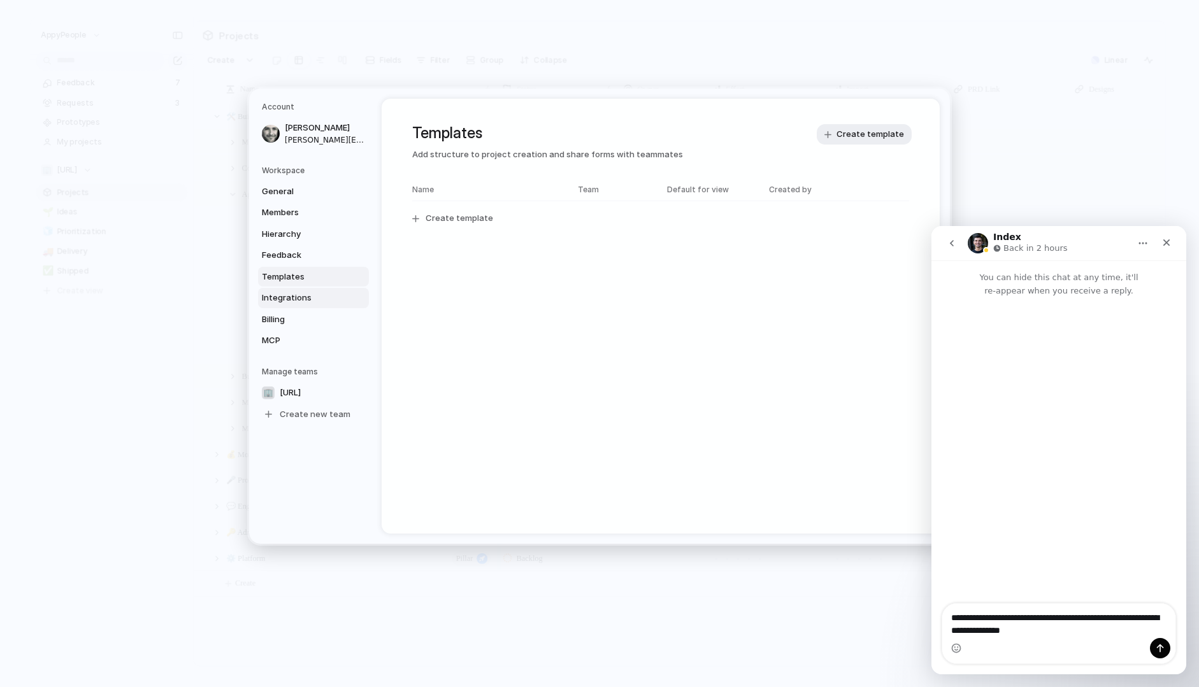
click at [283, 299] on span "Integrations" at bounding box center [303, 298] width 82 height 13
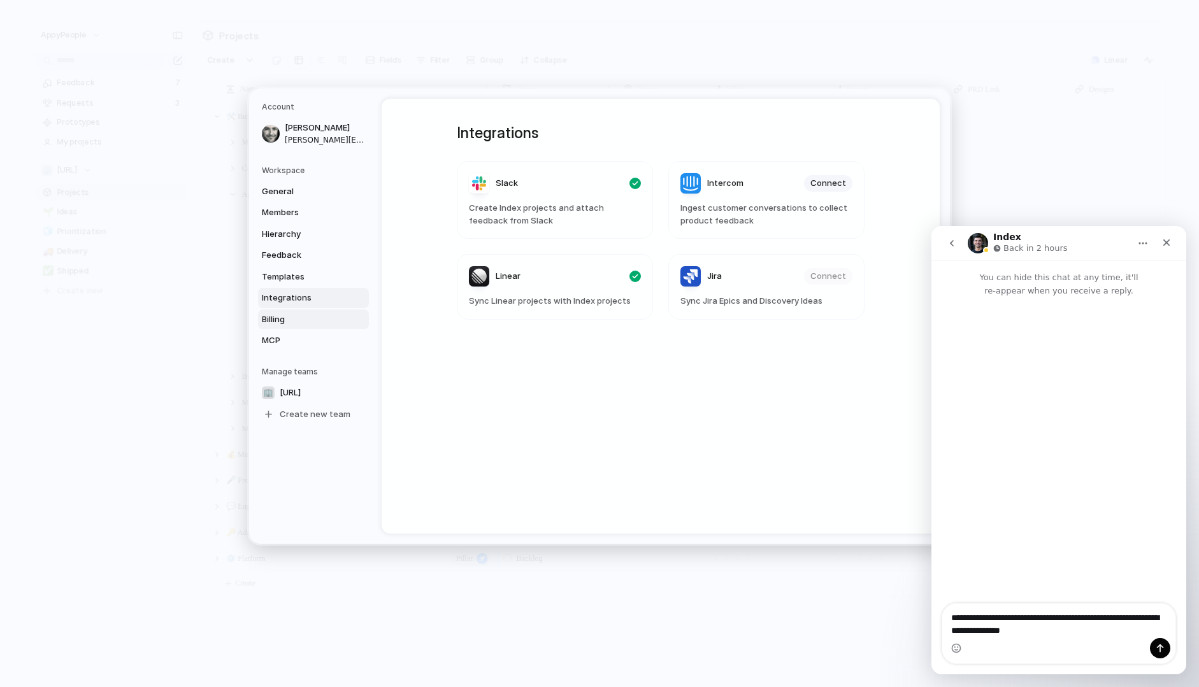
click at [273, 325] on span "Billing" at bounding box center [303, 319] width 82 height 13
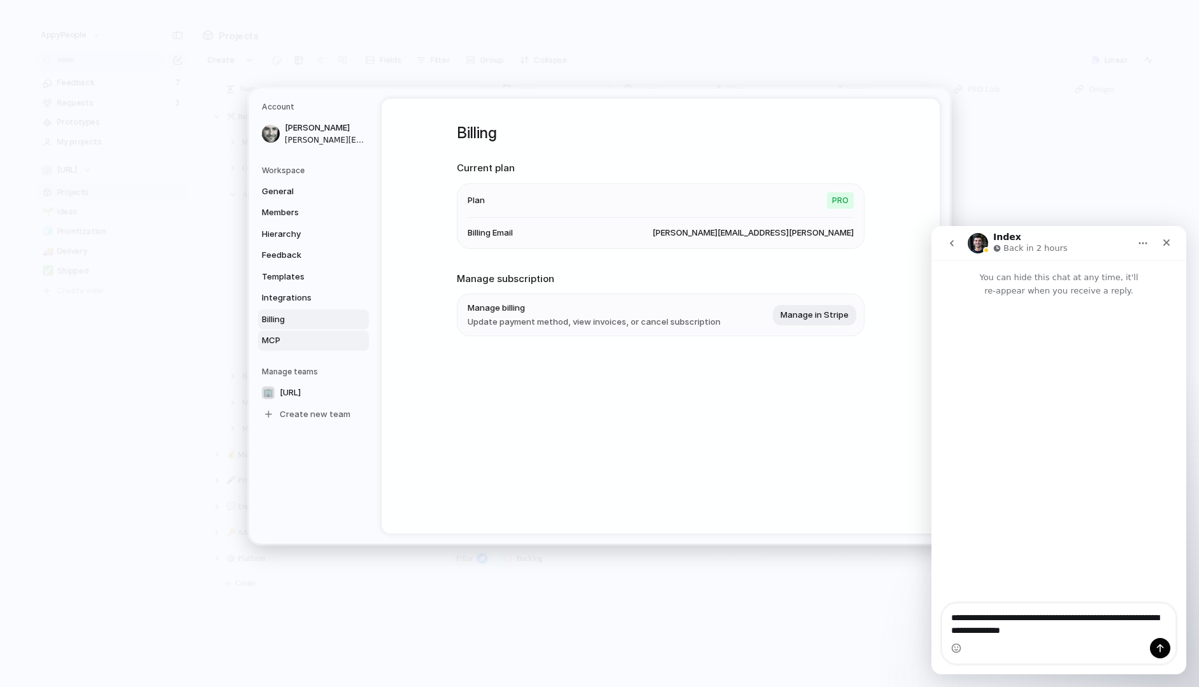
click at [273, 342] on span "MCP" at bounding box center [303, 340] width 82 height 13
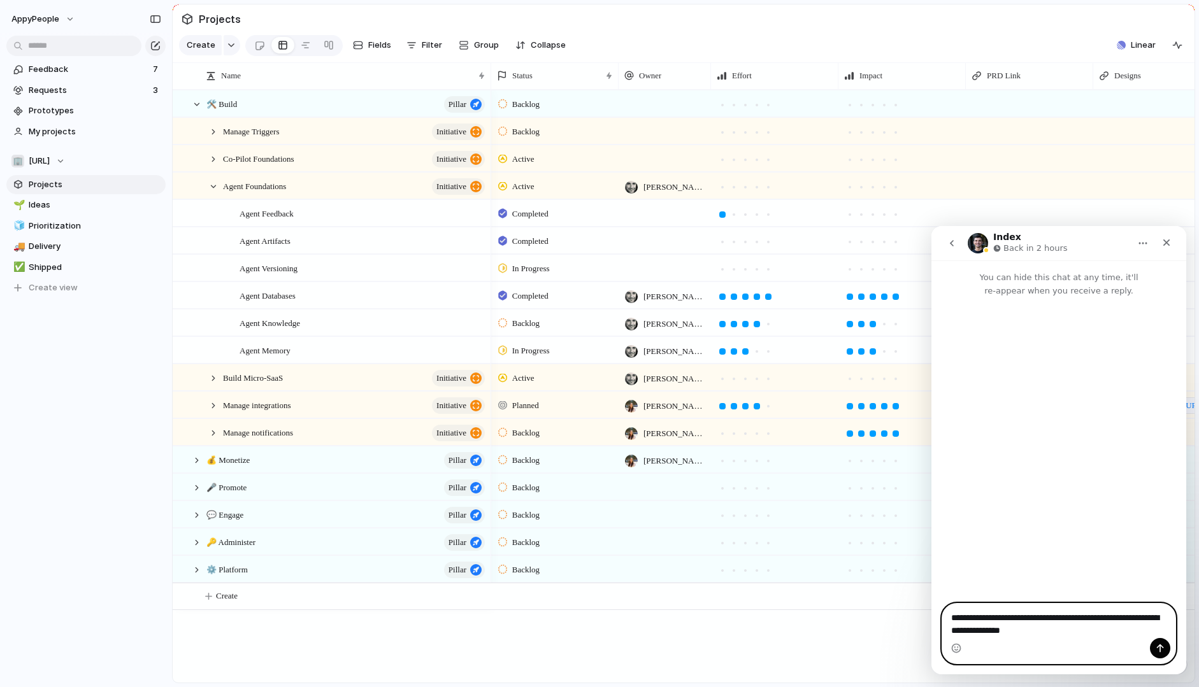
click at [1096, 628] on textarea "**********" at bounding box center [1058, 621] width 233 height 34
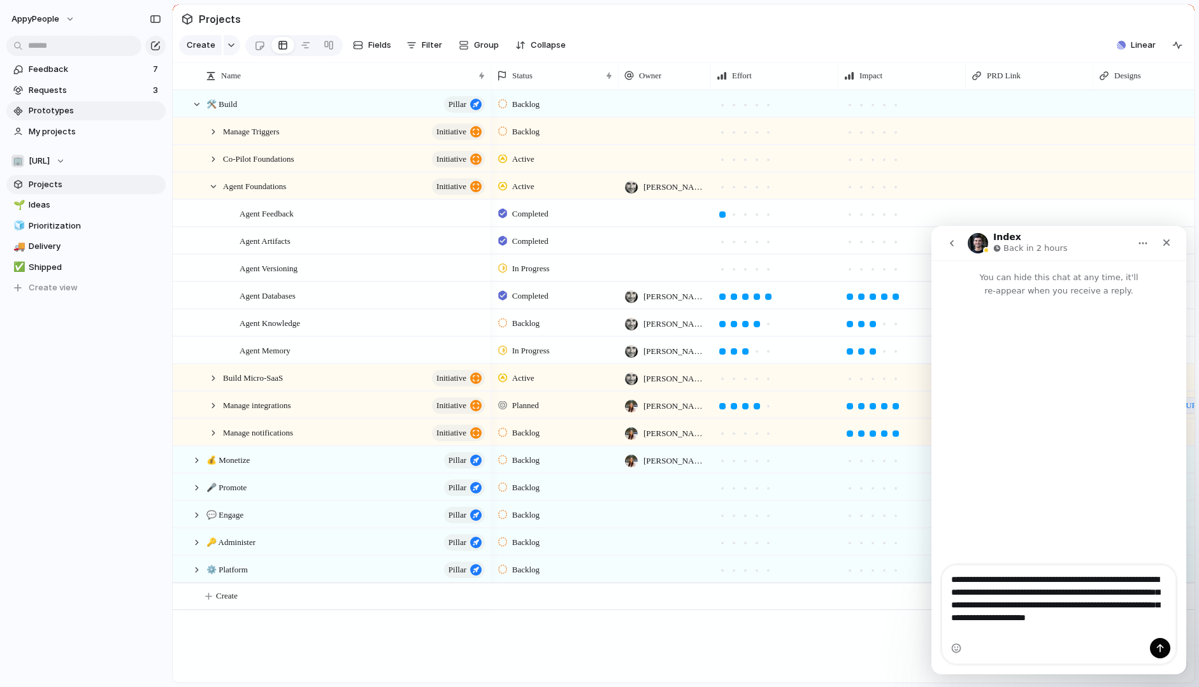
click at [42, 106] on span "Prototypes" at bounding box center [95, 110] width 132 height 13
click at [48, 112] on span "Prototypes" at bounding box center [95, 110] width 132 height 13
click at [1037, 628] on textarea "**********" at bounding box center [1058, 602] width 233 height 73
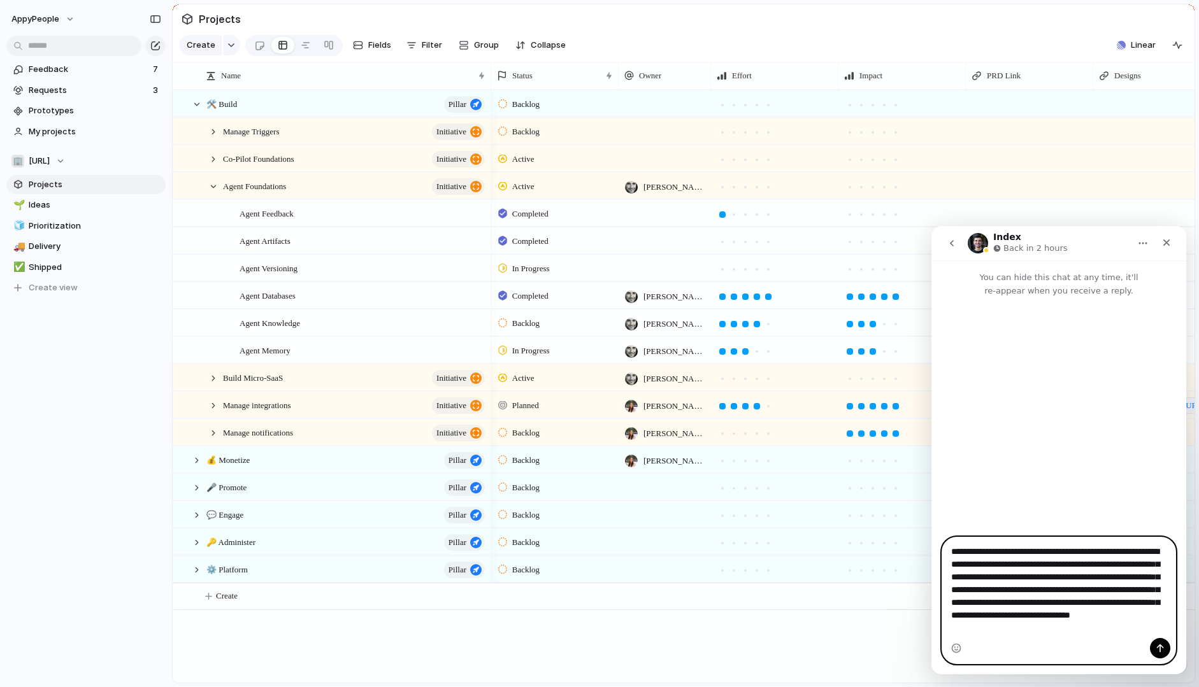
scroll to position [8, 0]
type textarea "**********"
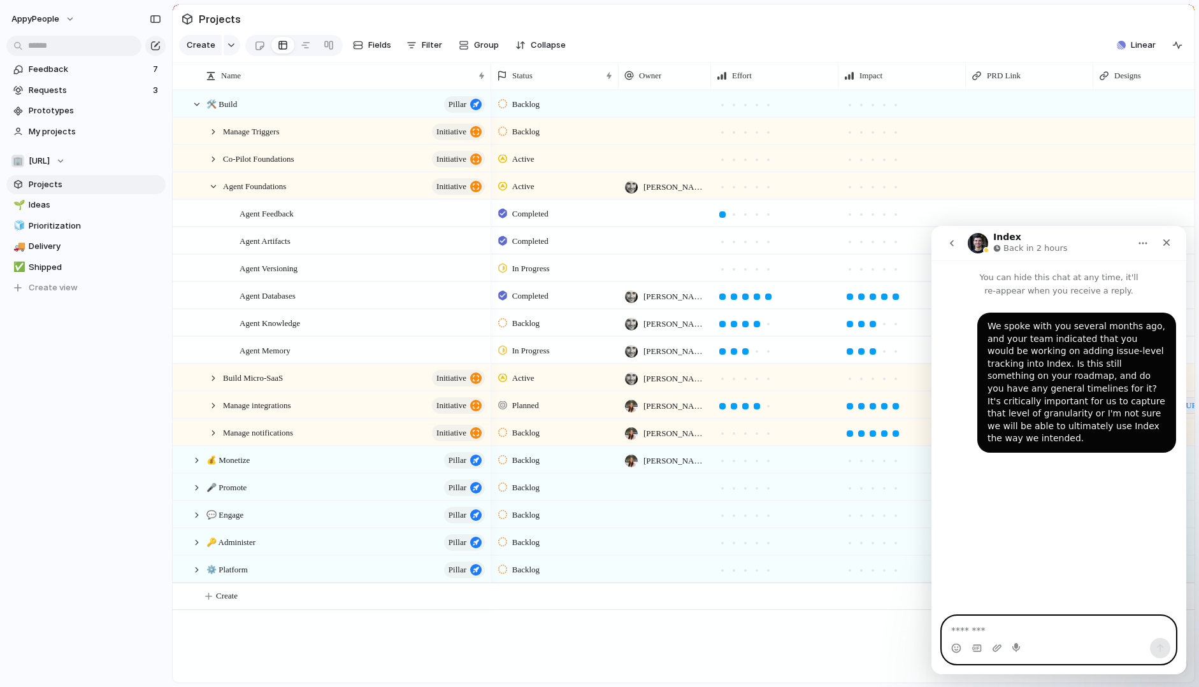
scroll to position [0, 0]
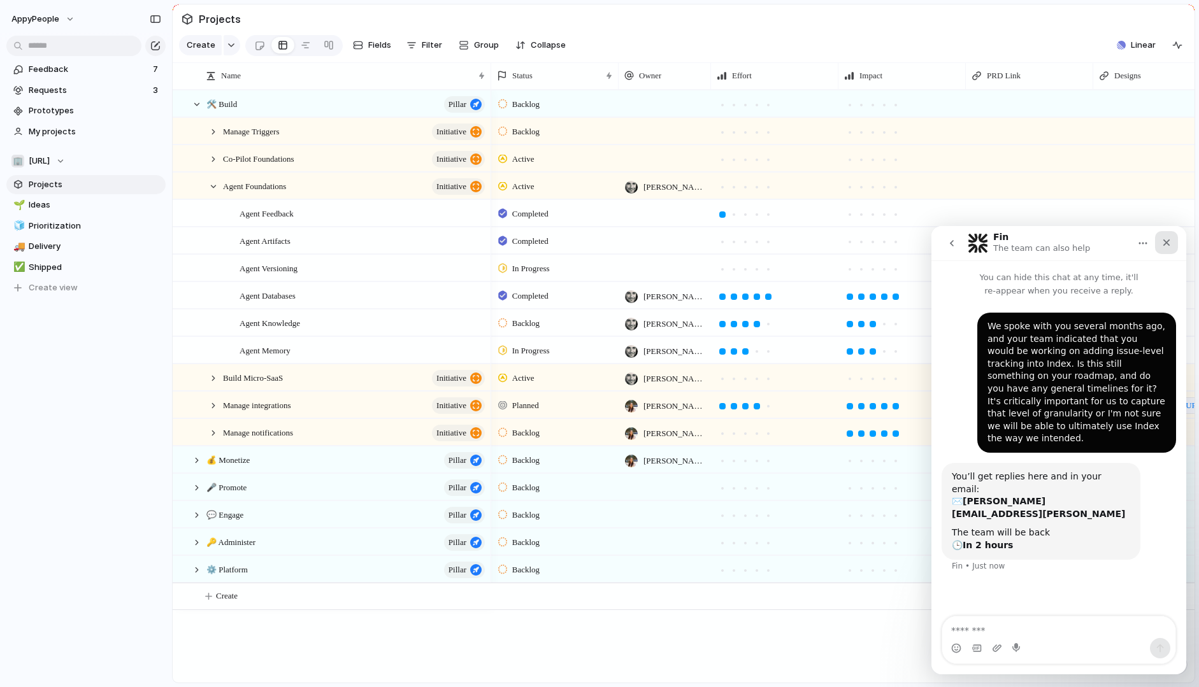
click at [1167, 246] on icon "Close" at bounding box center [1166, 243] width 10 height 10
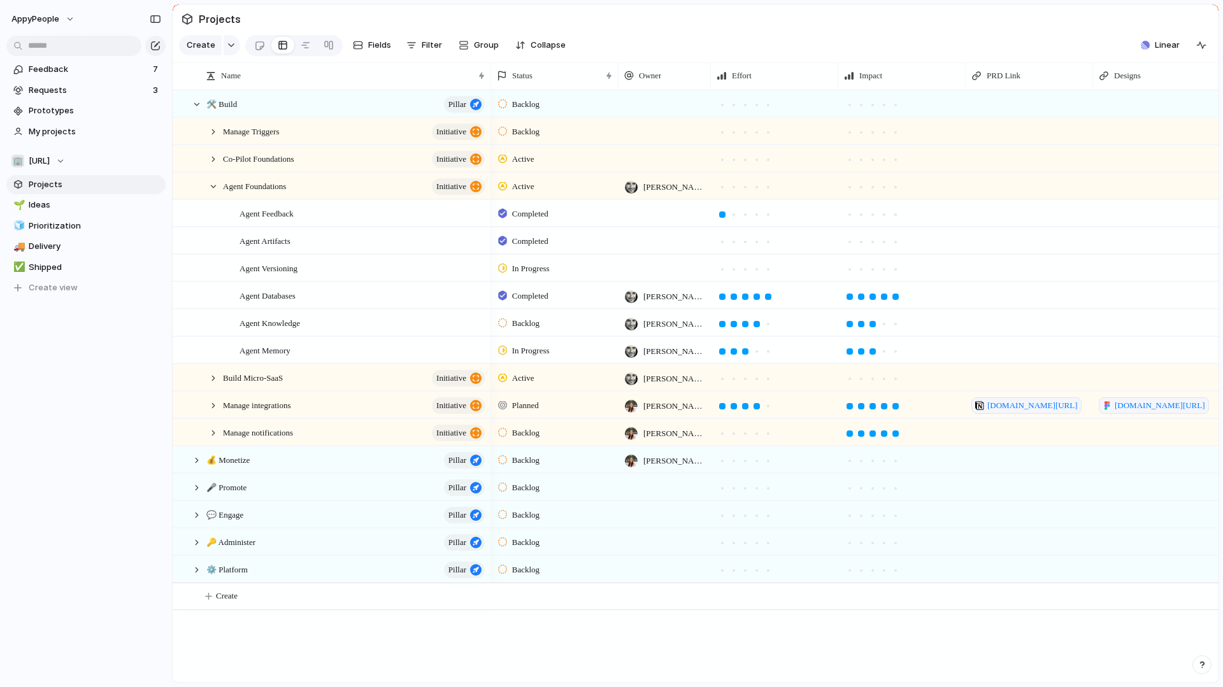
click at [1198, 659] on button "button" at bounding box center [1201, 664] width 19 height 19
click at [1117, 574] on span "Live chat" at bounding box center [1118, 573] width 37 height 13
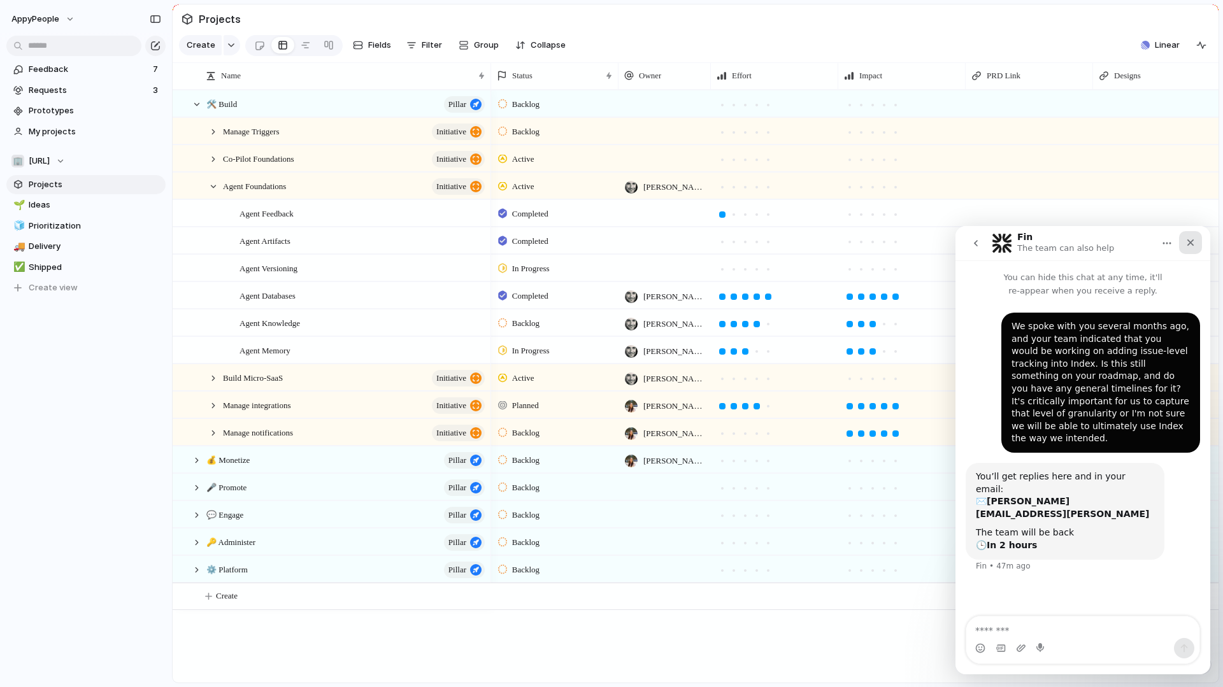
click at [1193, 243] on icon "Close" at bounding box center [1190, 243] width 10 height 10
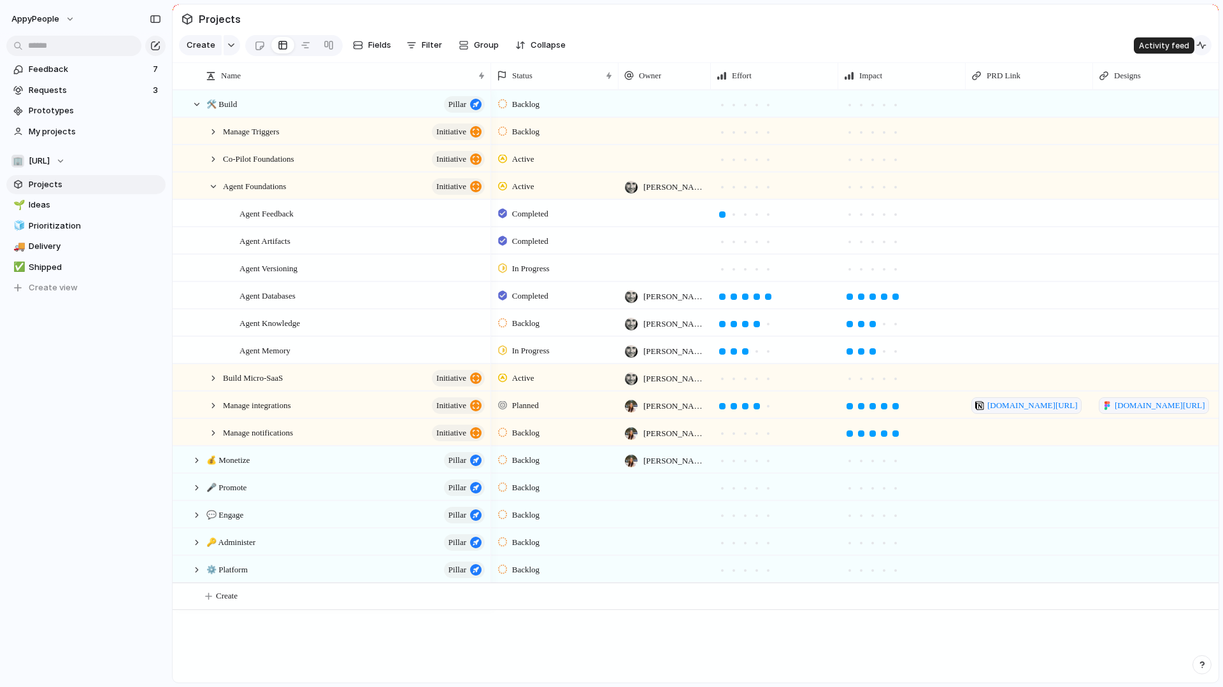
click at [1198, 43] on div "button" at bounding box center [1201, 45] width 10 height 10
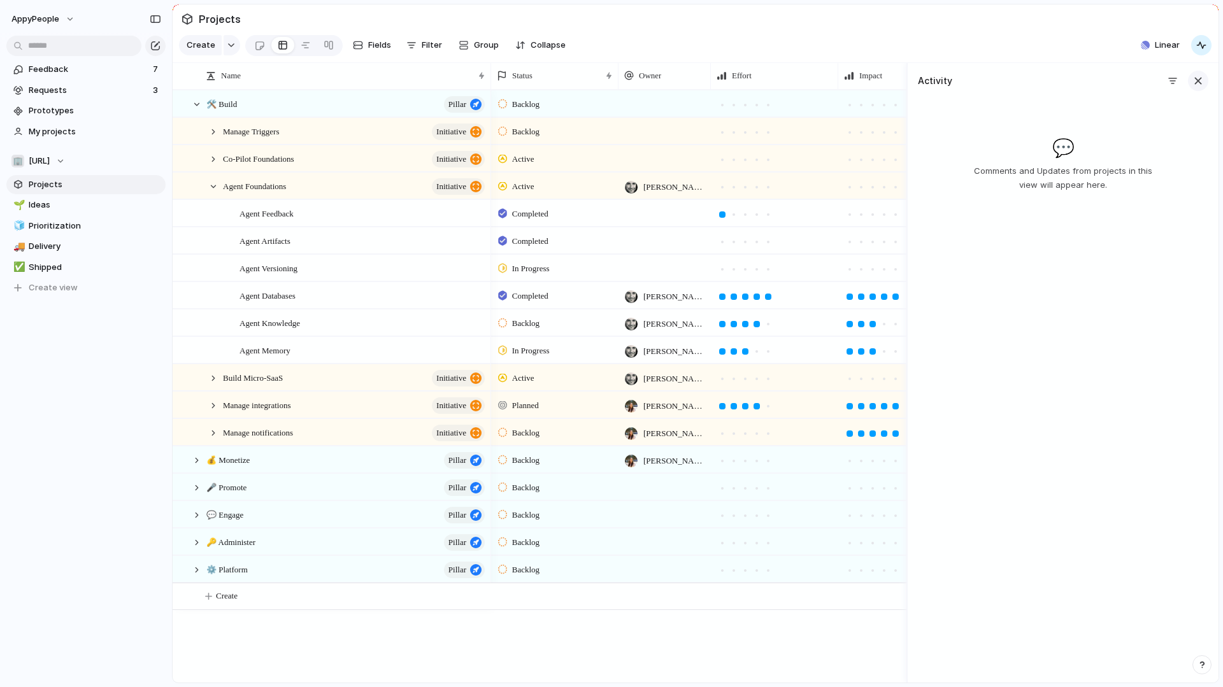
click at [1198, 81] on div "button" at bounding box center [1198, 81] width 14 height 14
